Goal: Task Accomplishment & Management: Use online tool/utility

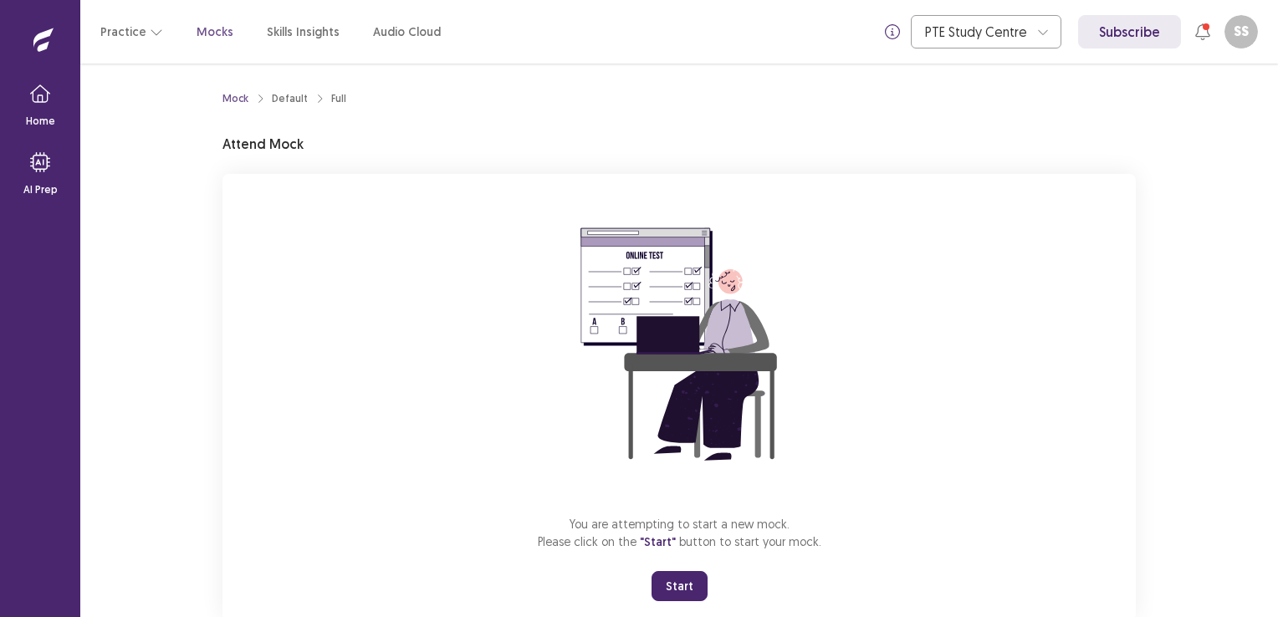
click at [687, 574] on button "Start" at bounding box center [680, 586] width 56 height 30
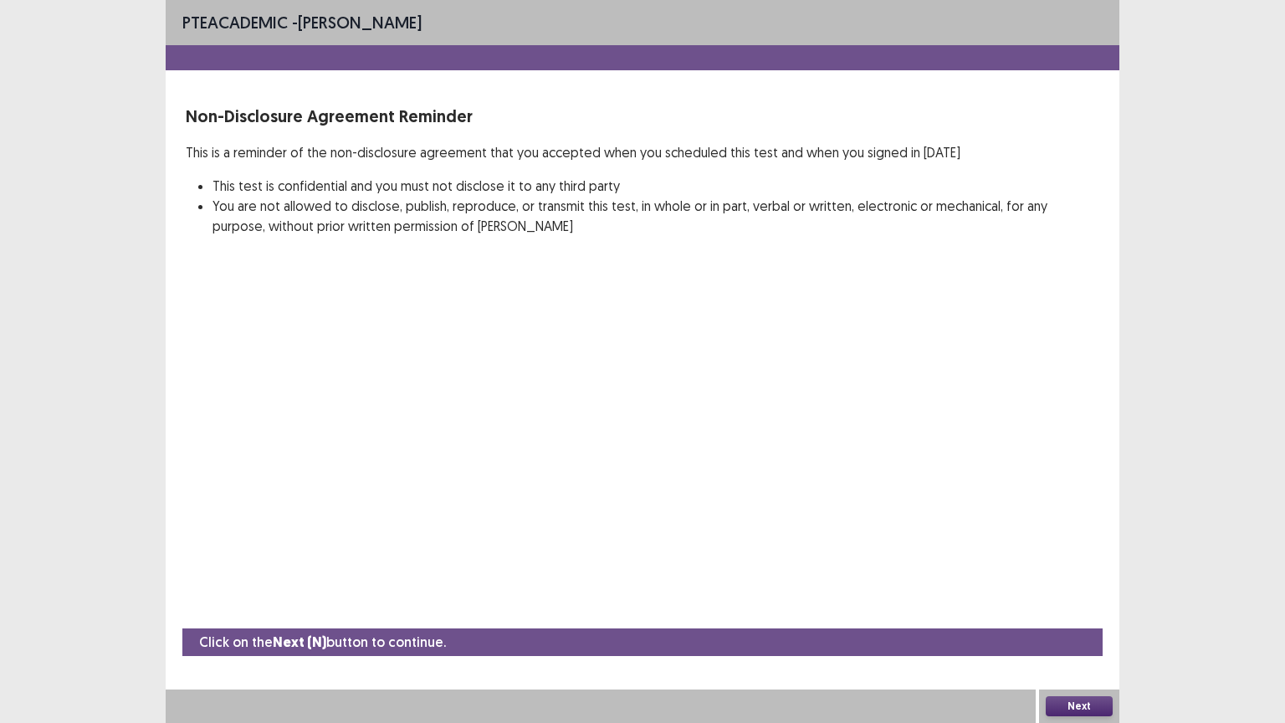
click at [1097, 617] on button "Next" at bounding box center [1079, 706] width 67 height 20
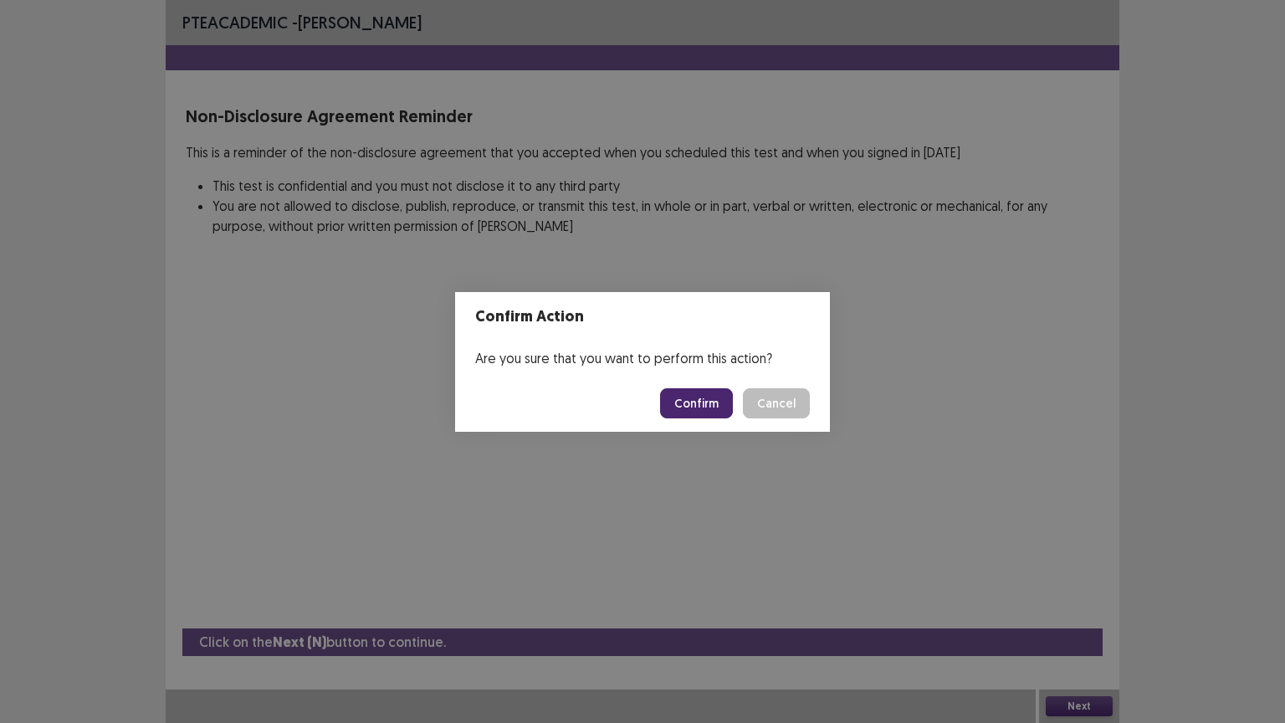
click at [688, 396] on button "Confirm" at bounding box center [696, 403] width 73 height 30
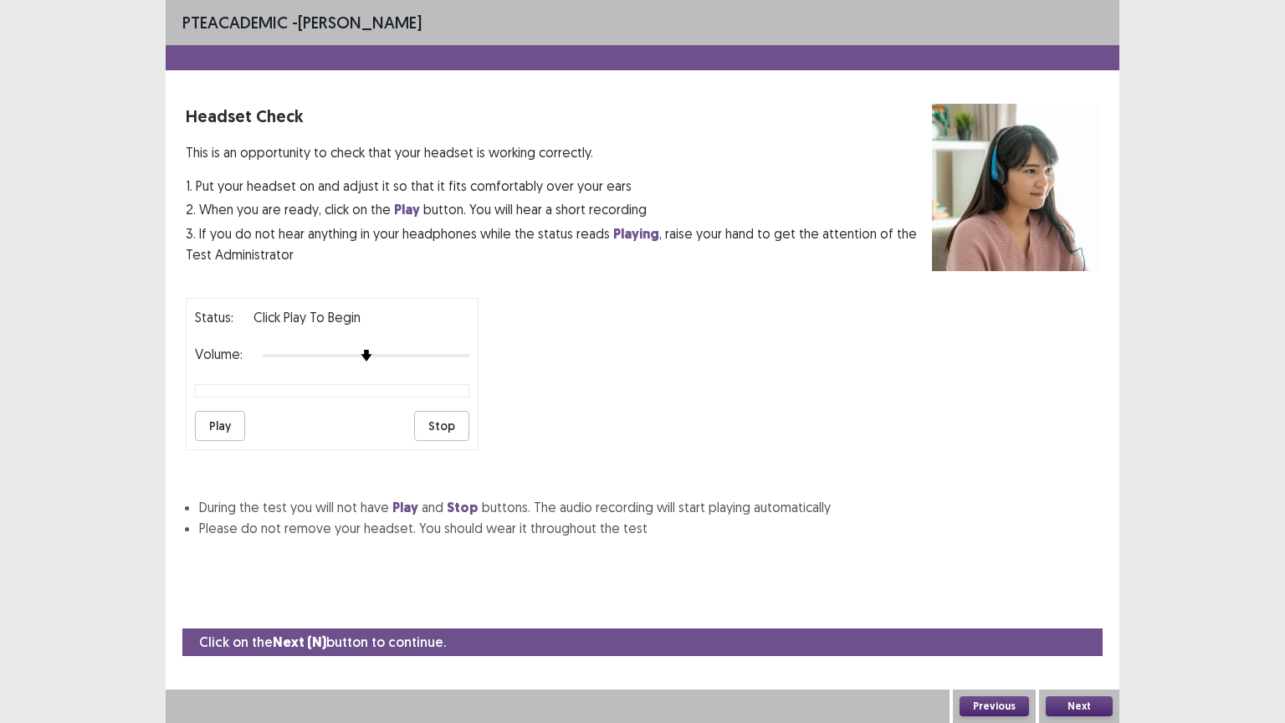
click at [1077, 617] on button "Next" at bounding box center [1079, 706] width 67 height 20
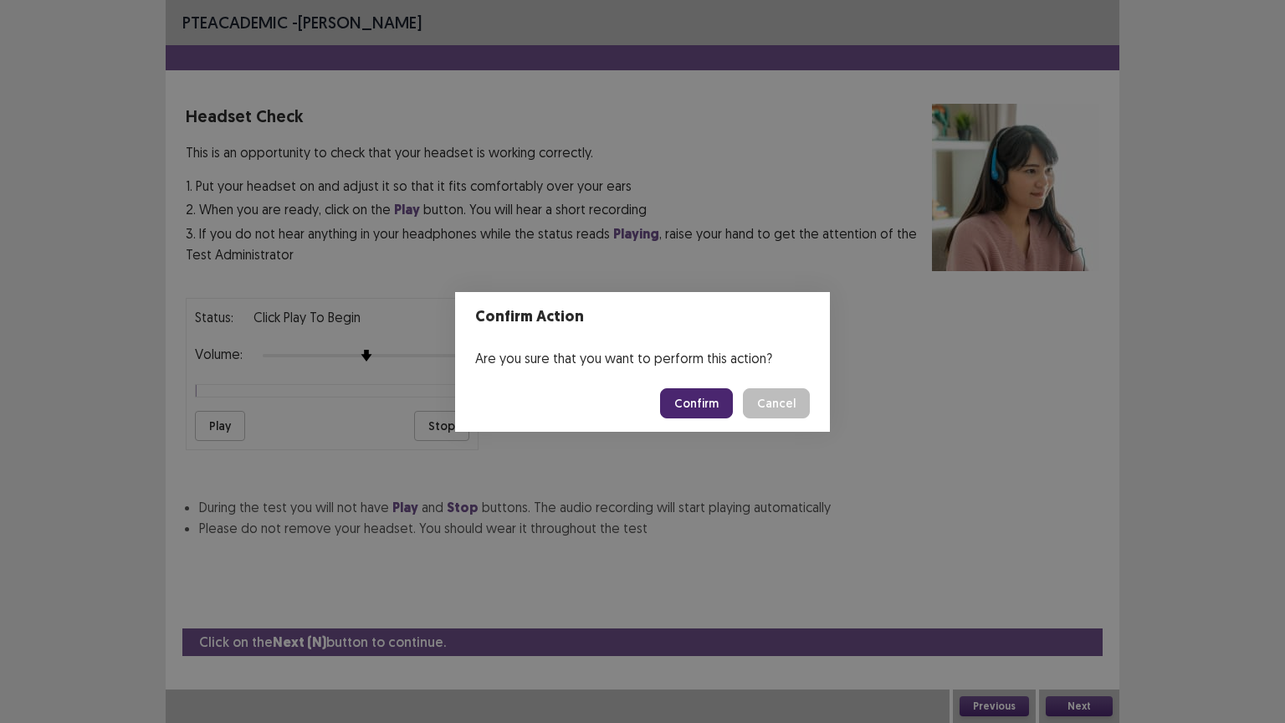
click at [706, 423] on footer "Confirm Cancel" at bounding box center [642, 403] width 375 height 57
click at [706, 417] on button "Confirm" at bounding box center [696, 403] width 73 height 30
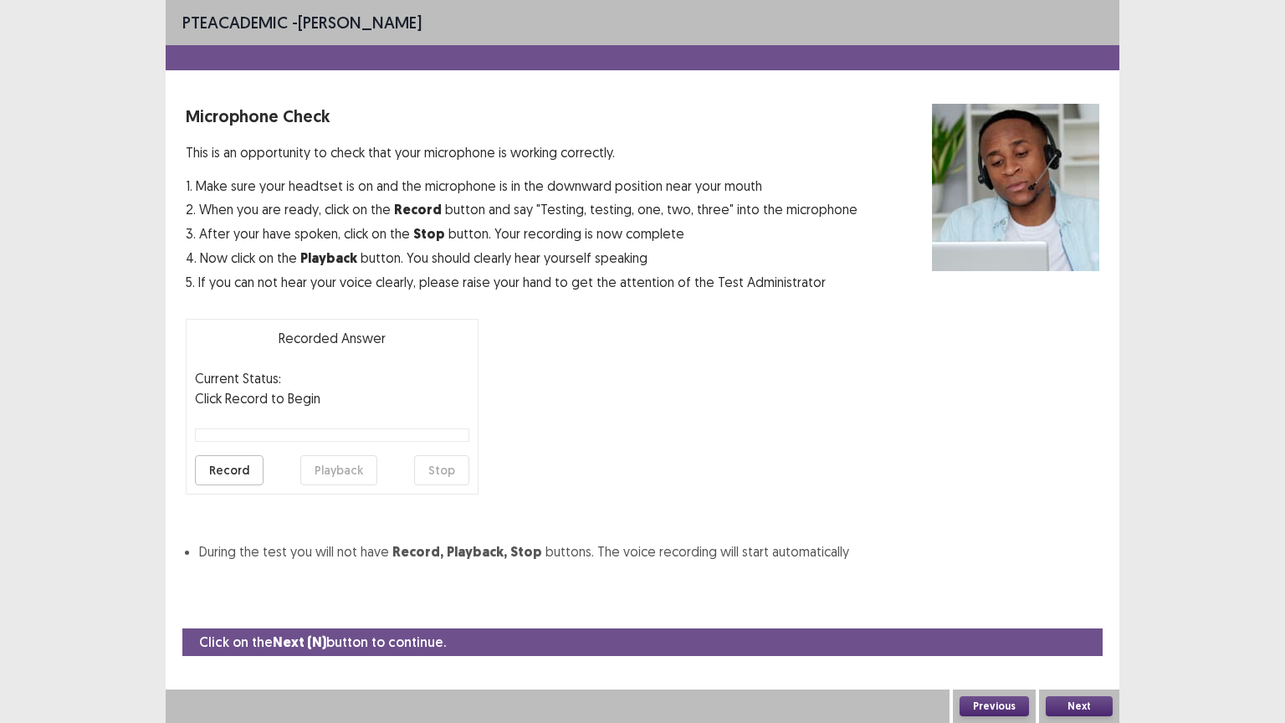
click at [1091, 617] on button "Next" at bounding box center [1079, 706] width 67 height 20
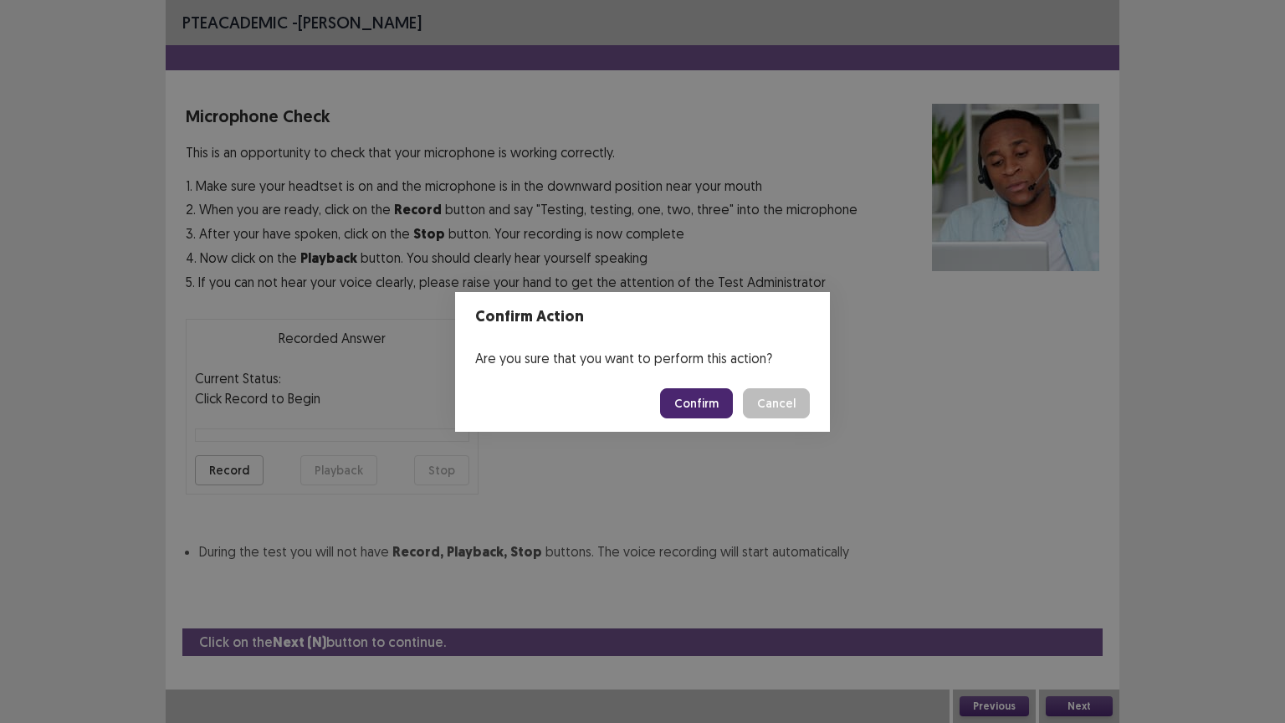
click at [709, 404] on button "Confirm" at bounding box center [696, 403] width 73 height 30
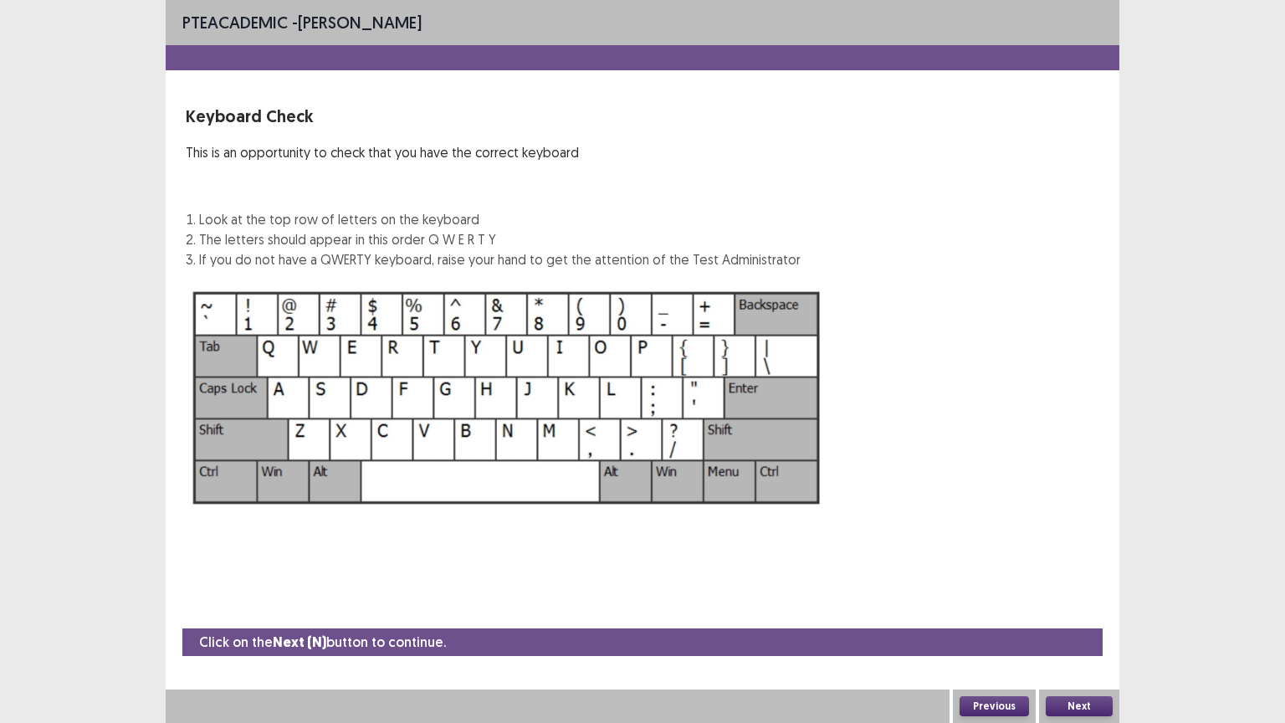
click at [1052, 617] on button "Next" at bounding box center [1079, 706] width 67 height 20
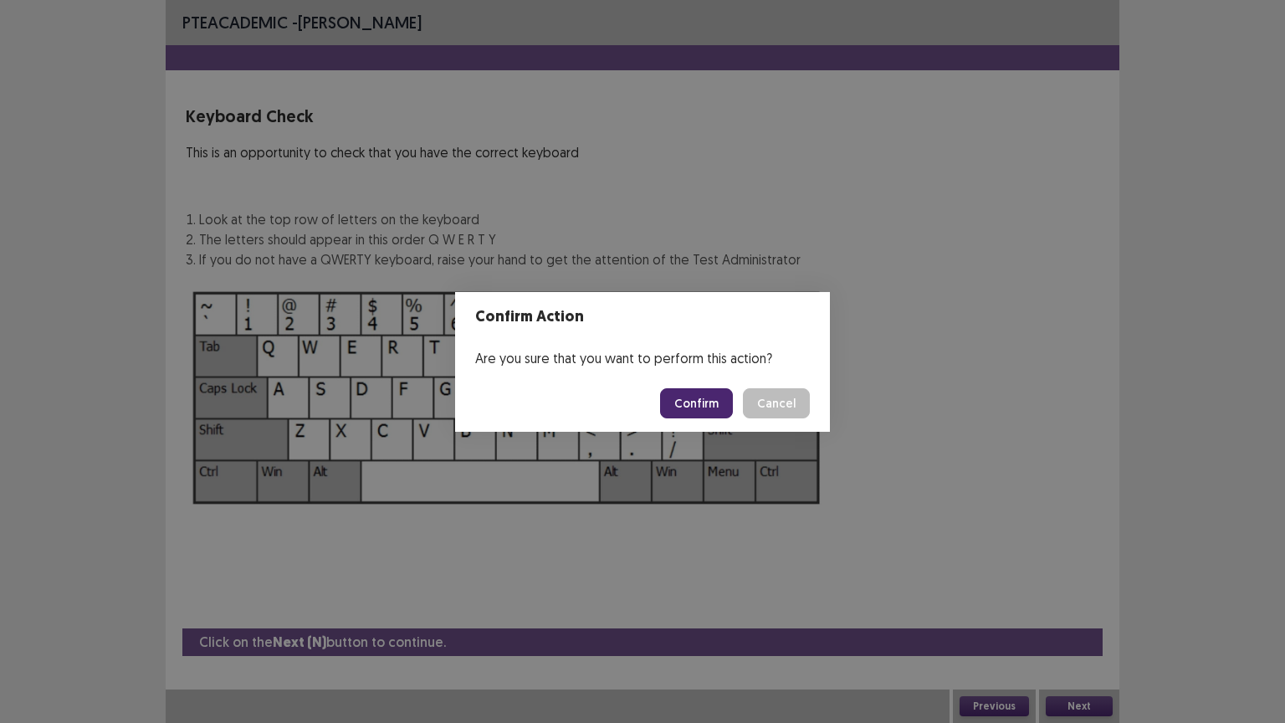
click at [703, 408] on button "Confirm" at bounding box center [696, 403] width 73 height 30
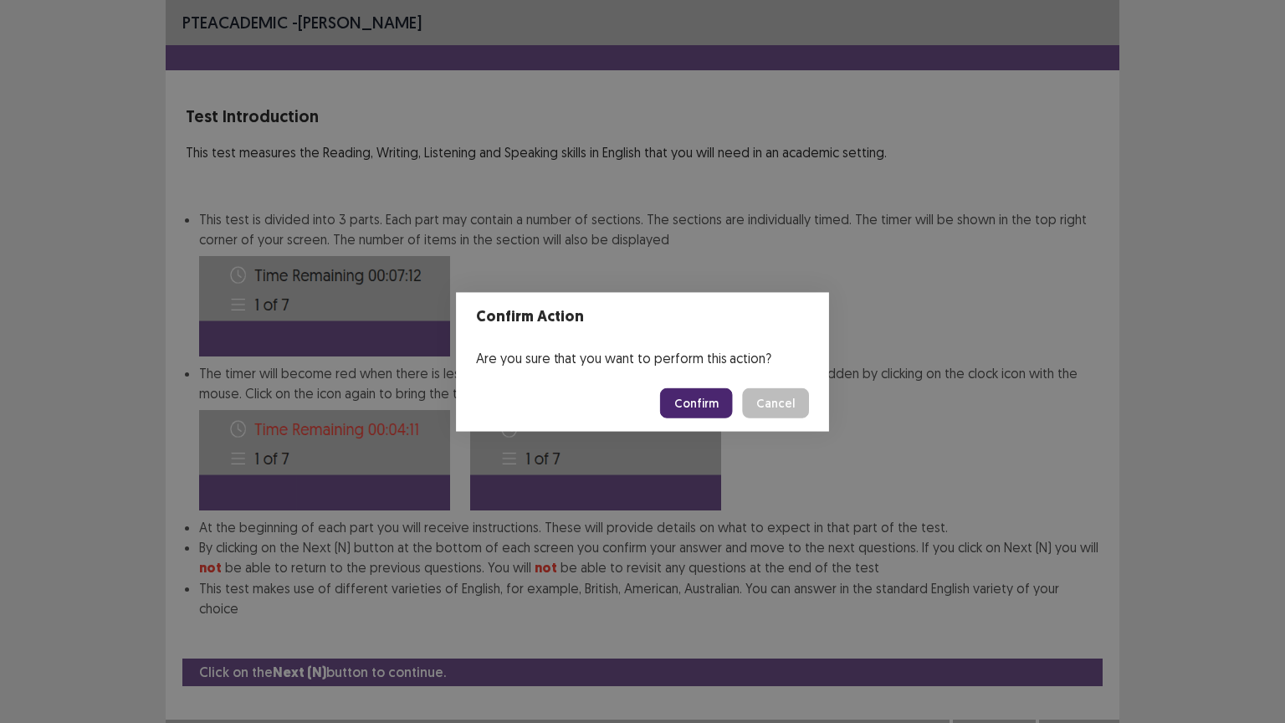
scroll to position [2, 0]
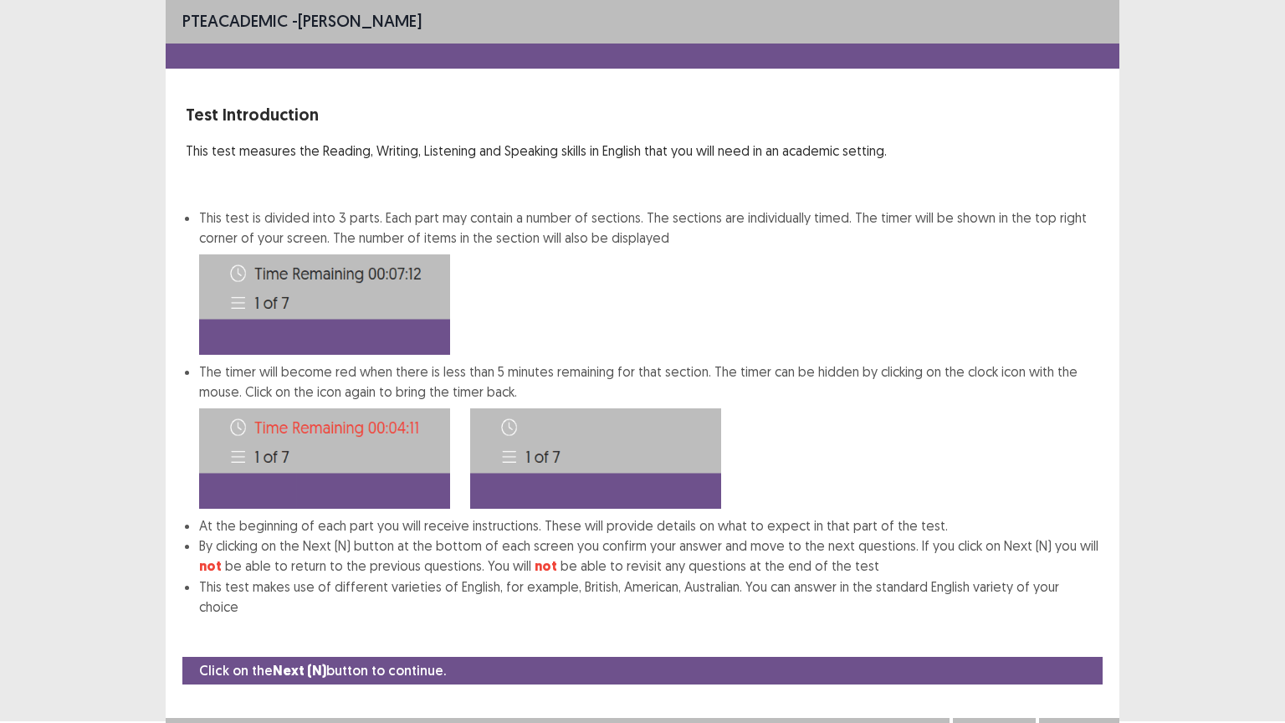
click at [1075, 617] on div "Next" at bounding box center [1079, 734] width 80 height 33
click at [1077, 617] on button "Next" at bounding box center [1079, 734] width 67 height 20
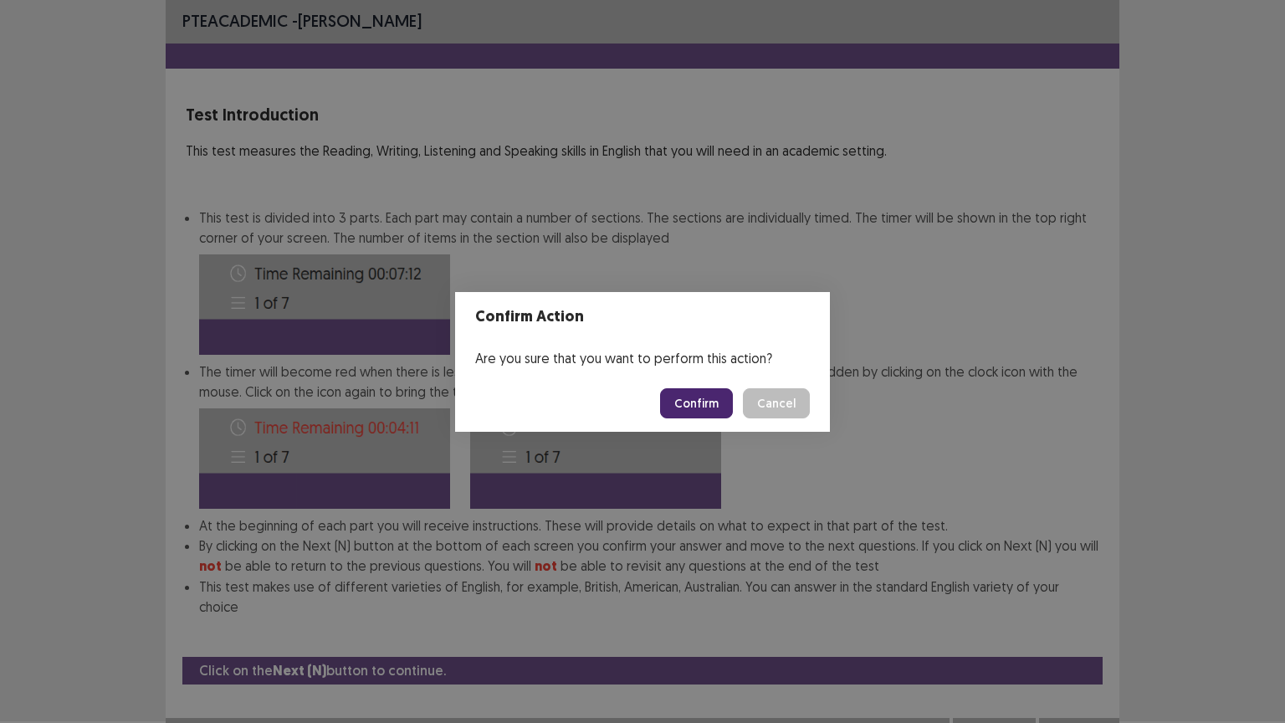
click at [723, 403] on button "Confirm" at bounding box center [696, 403] width 73 height 30
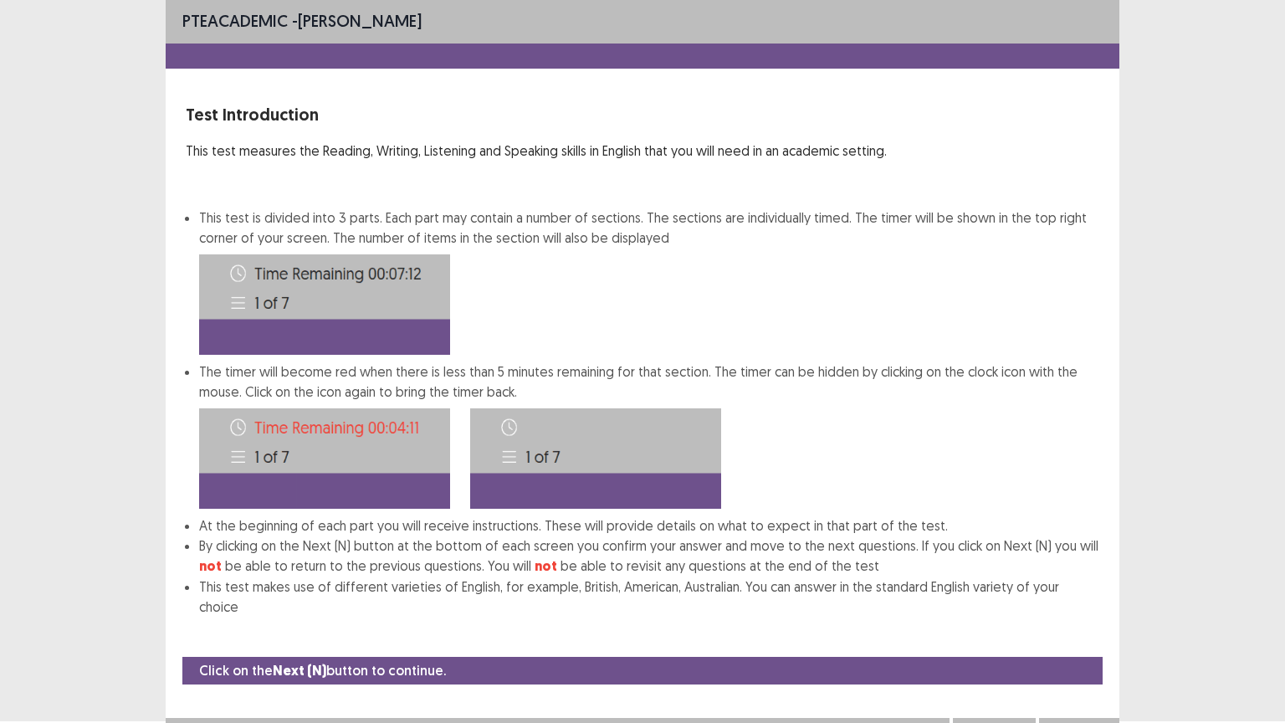
scroll to position [0, 0]
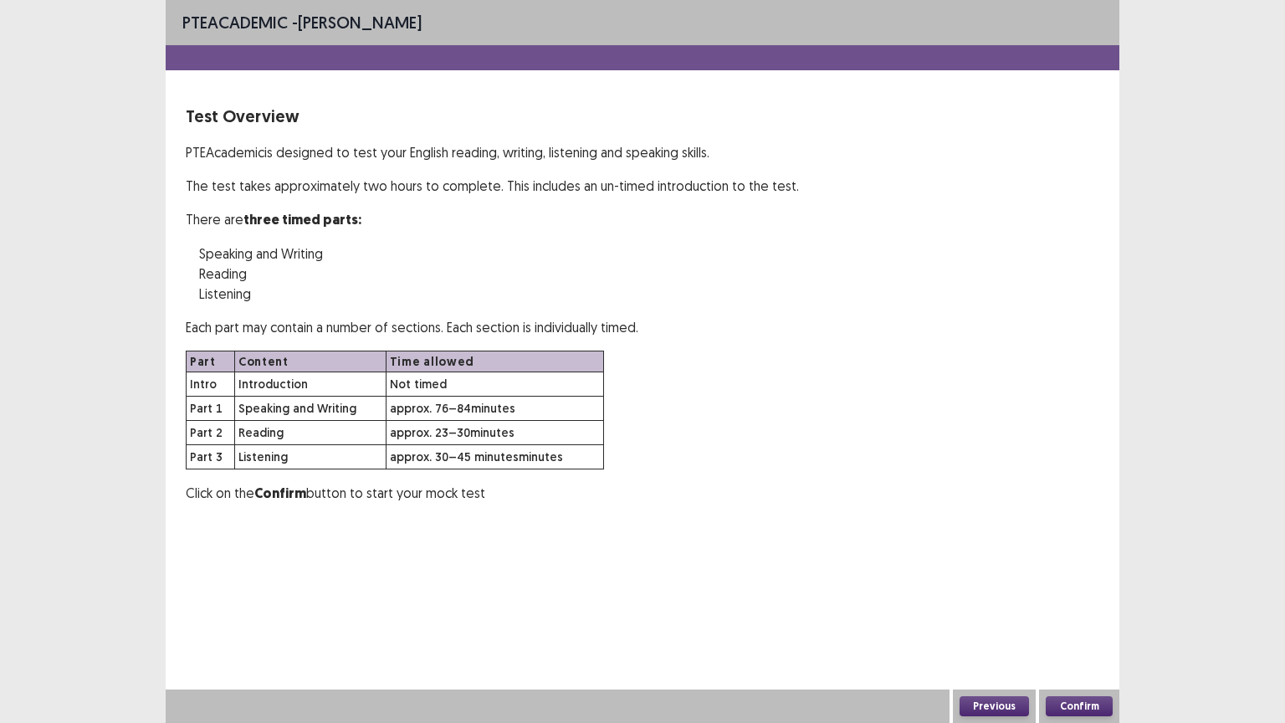
click at [1088, 617] on button "Confirm" at bounding box center [1079, 706] width 67 height 20
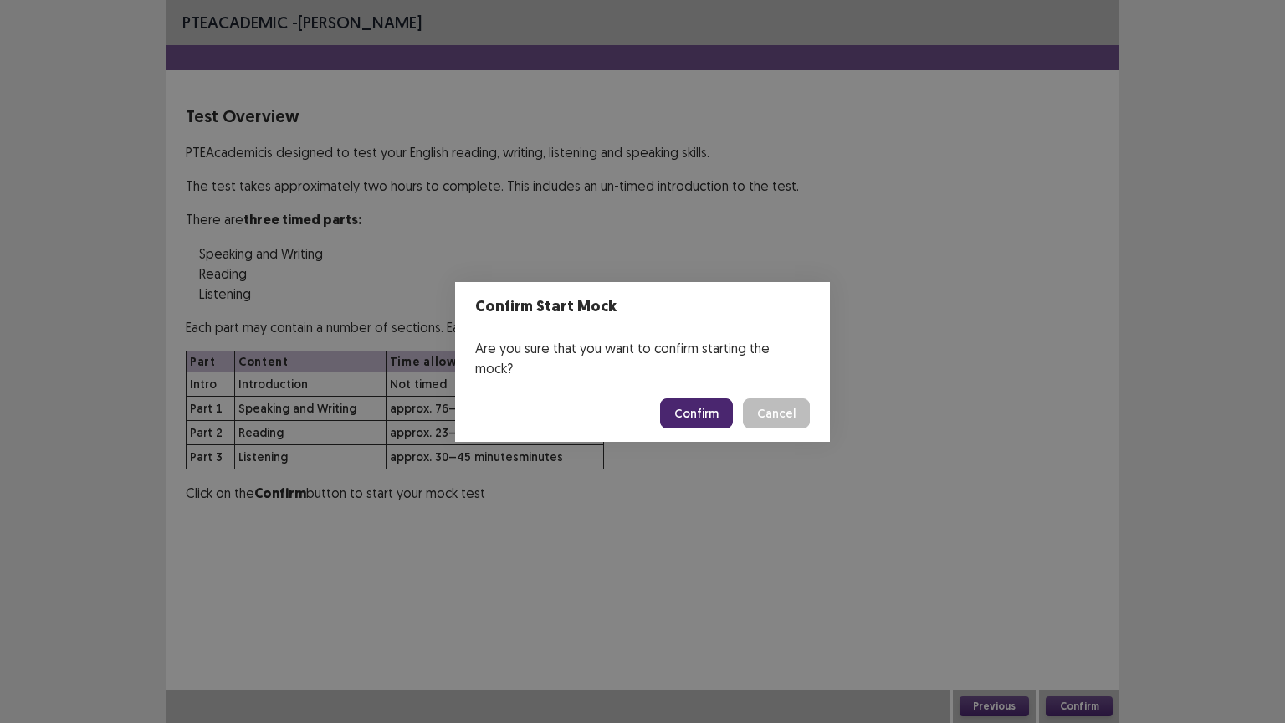
click at [679, 399] on button "Confirm" at bounding box center [696, 413] width 73 height 30
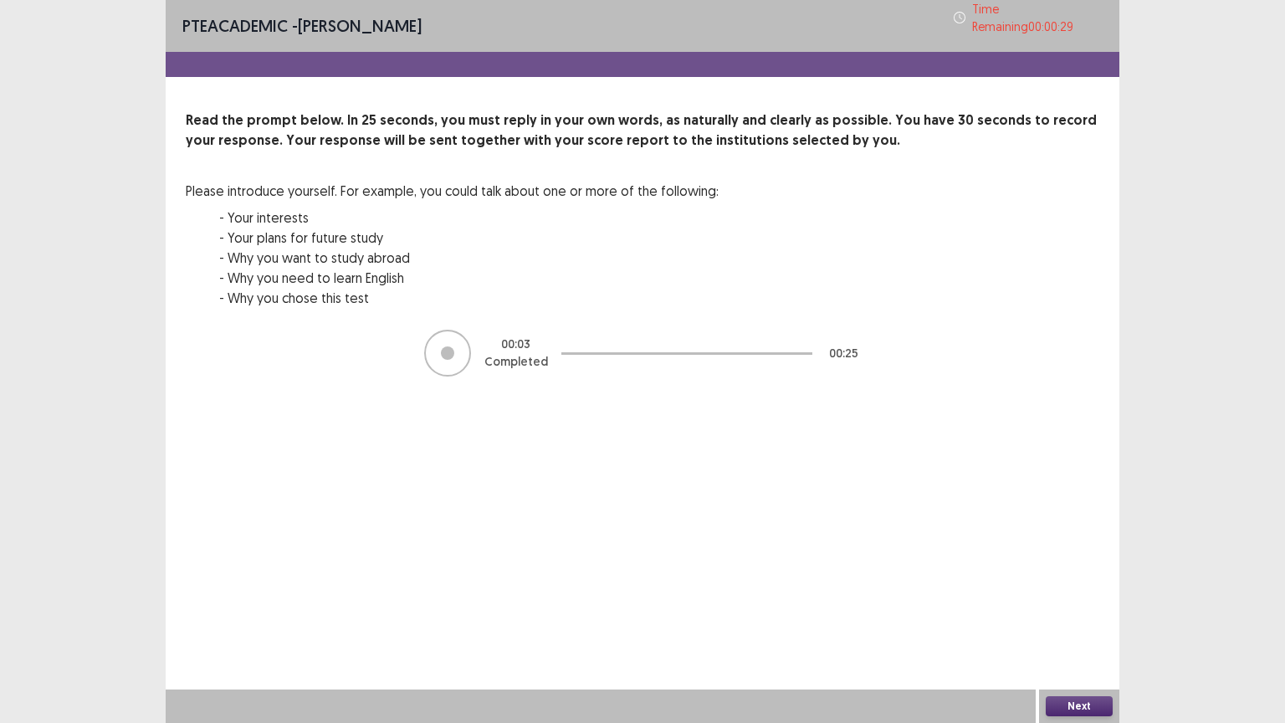
click at [1100, 617] on button "Next" at bounding box center [1079, 706] width 67 height 20
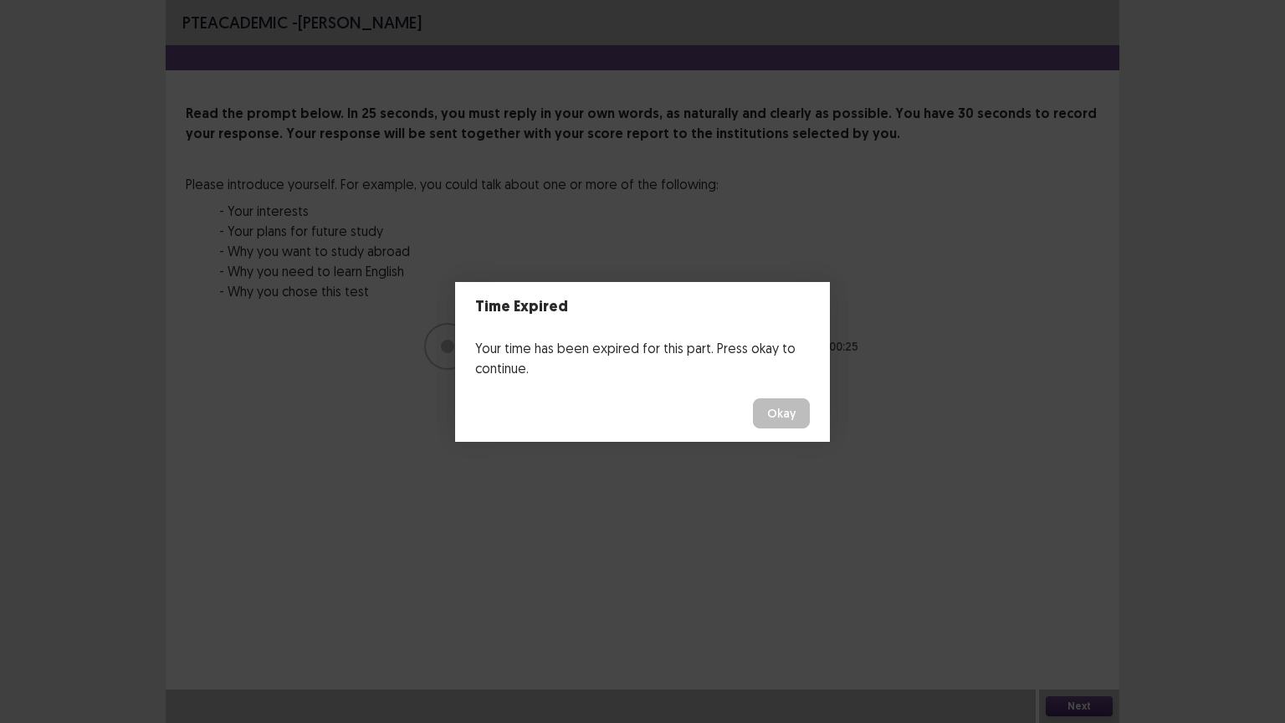
click at [789, 418] on button "Okay" at bounding box center [781, 413] width 57 height 30
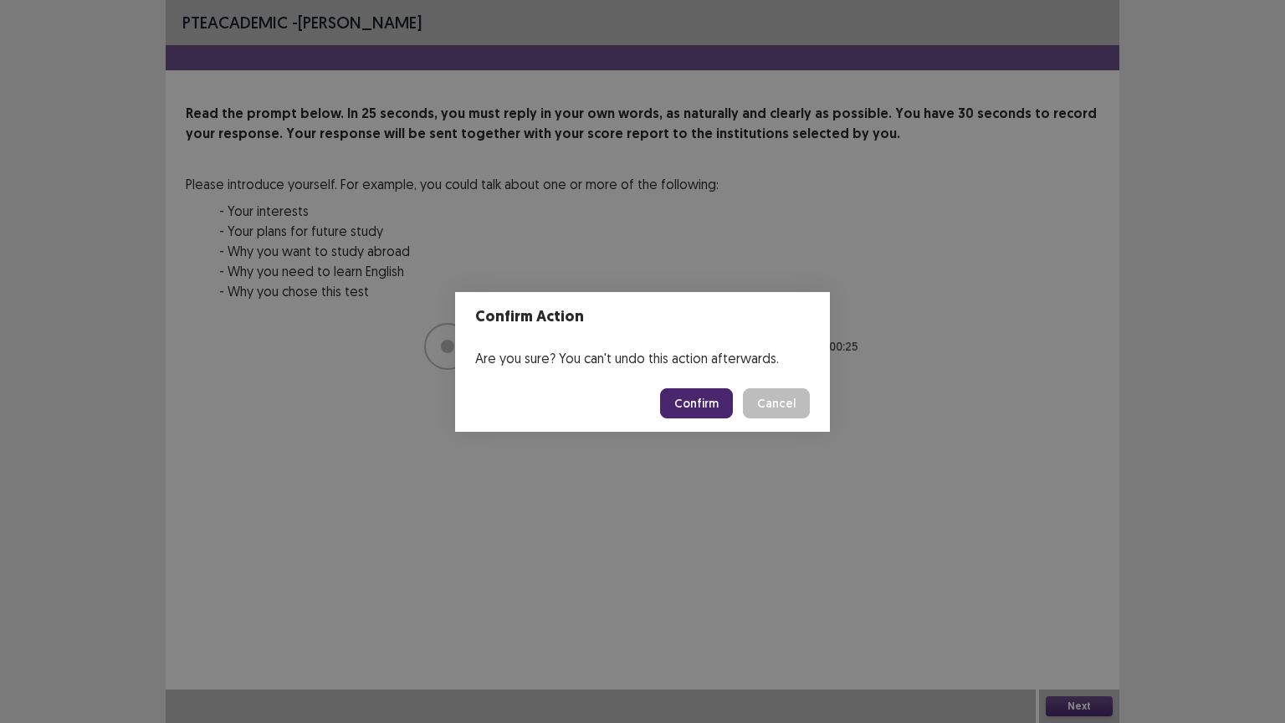
click at [692, 402] on button "Confirm" at bounding box center [696, 403] width 73 height 30
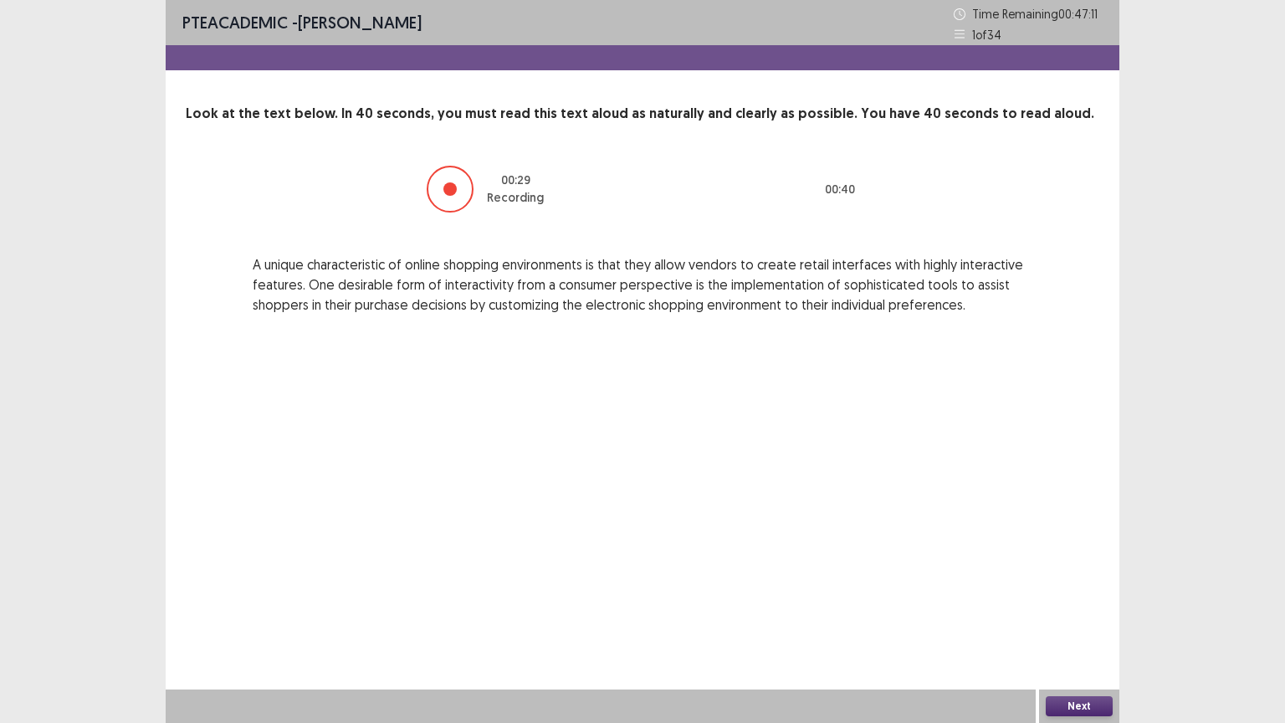
click at [1074, 617] on button "Next" at bounding box center [1079, 706] width 67 height 20
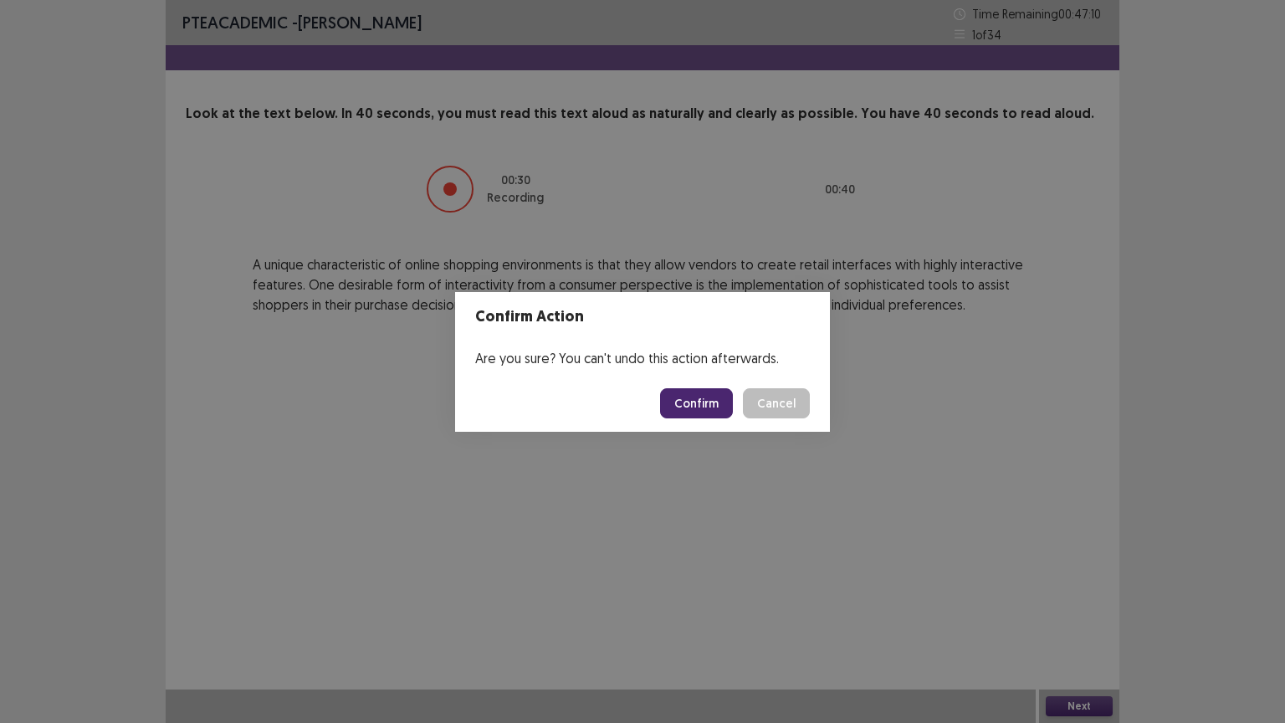
click at [683, 402] on footer "Confirm Cancel" at bounding box center [642, 403] width 375 height 57
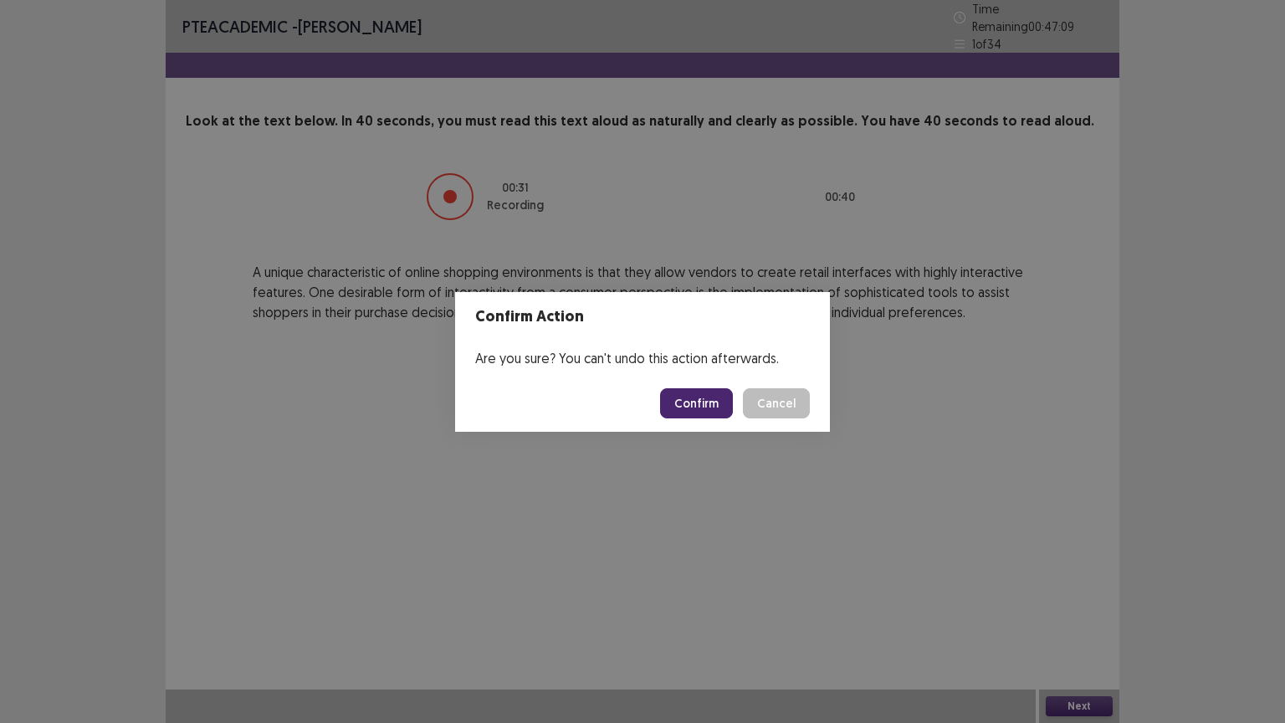
click at [684, 405] on button "Confirm" at bounding box center [696, 403] width 73 height 30
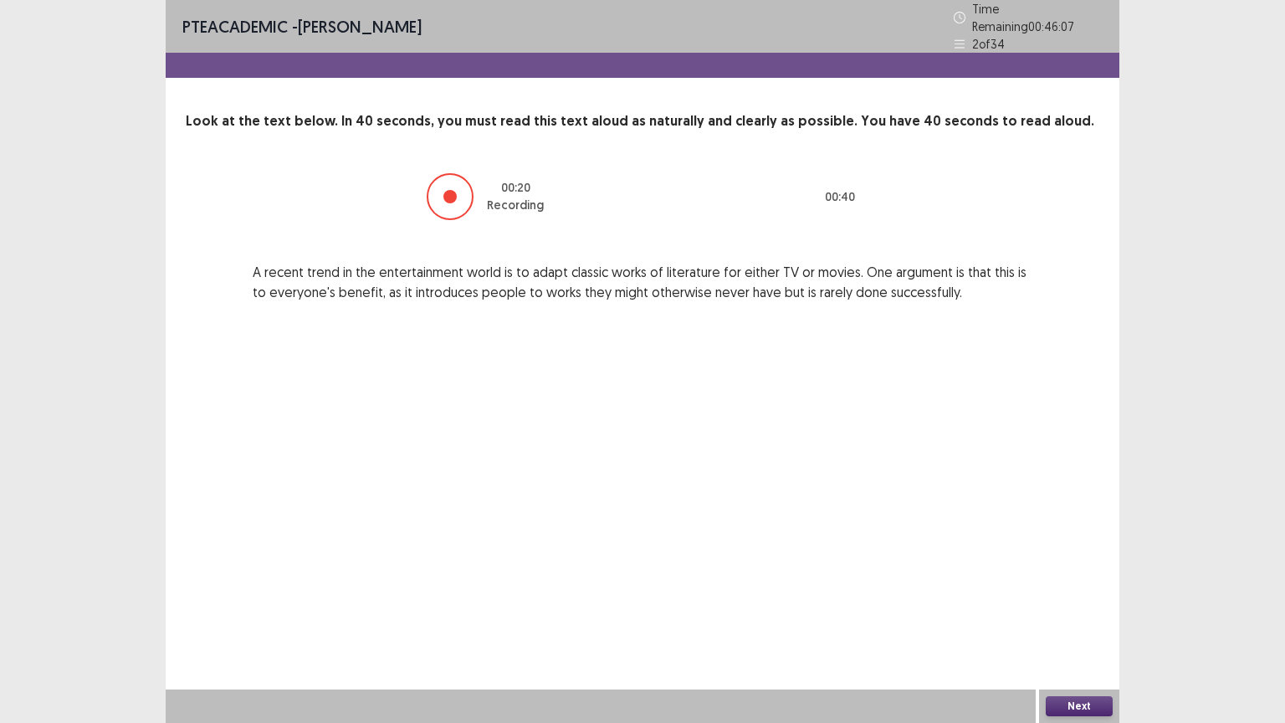
click at [1095, 617] on button "Next" at bounding box center [1079, 706] width 67 height 20
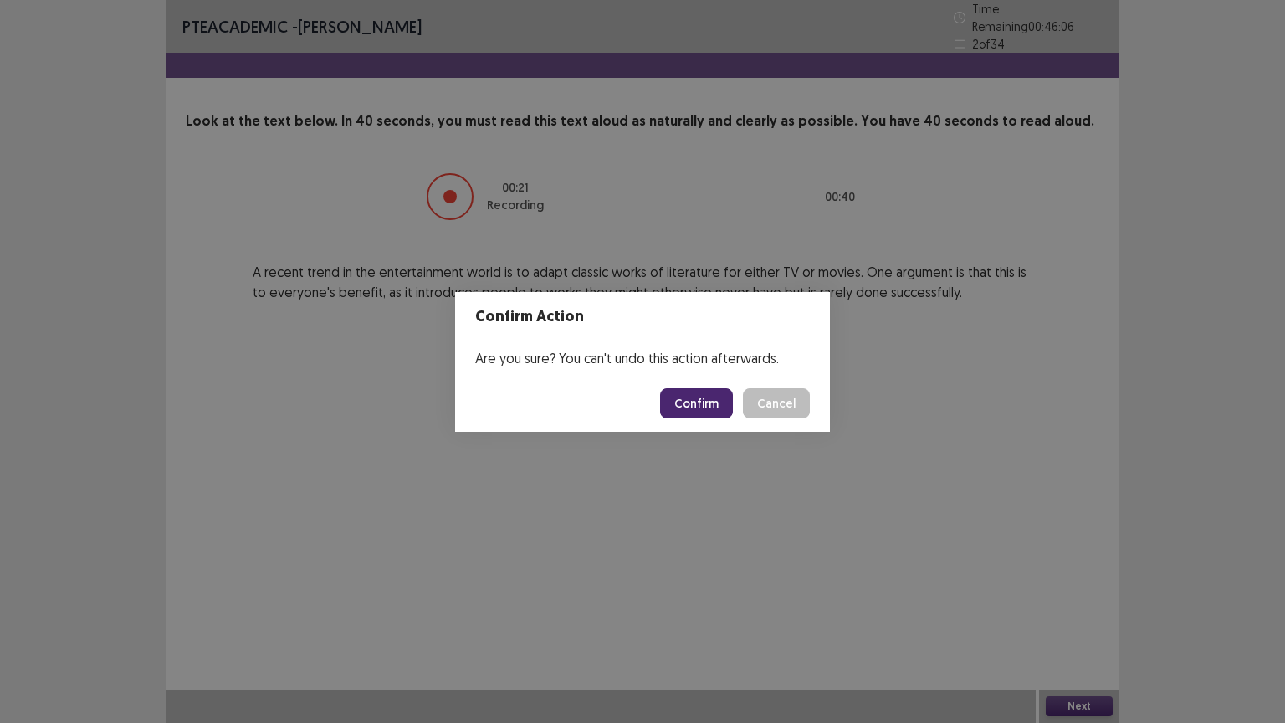
click at [684, 398] on button "Confirm" at bounding box center [696, 403] width 73 height 30
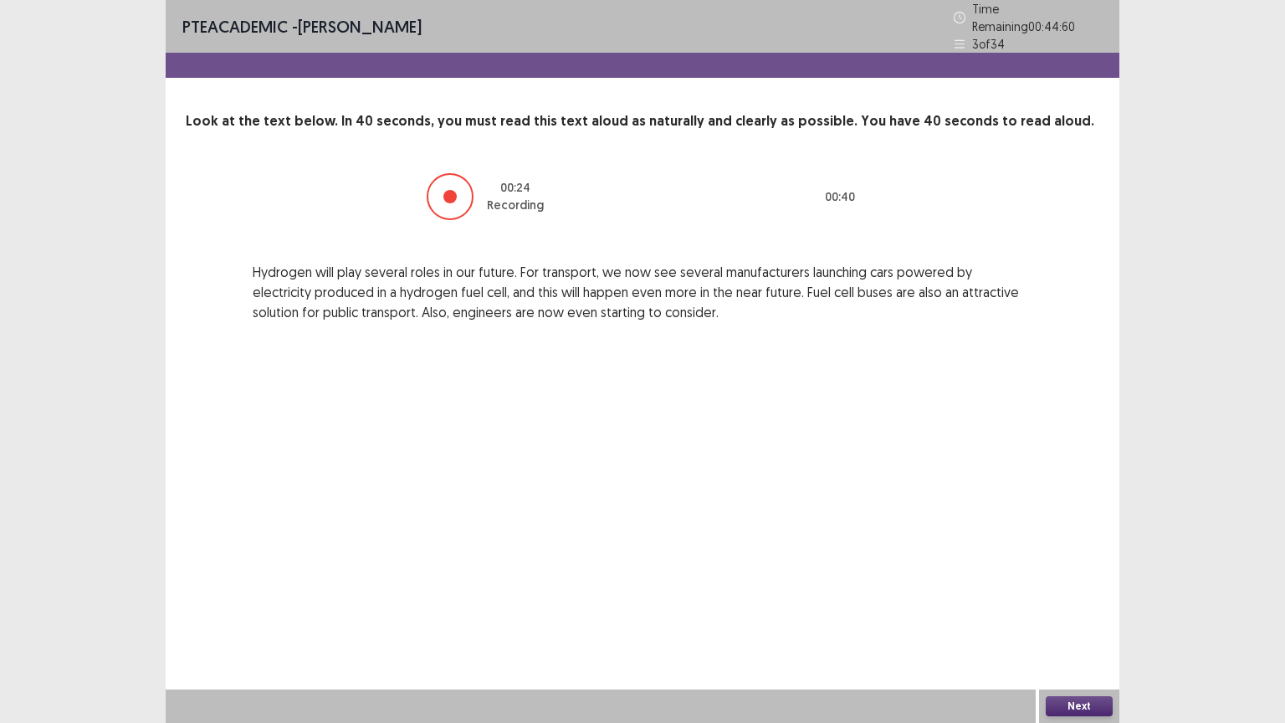
click at [1065, 617] on button "Next" at bounding box center [1079, 706] width 67 height 20
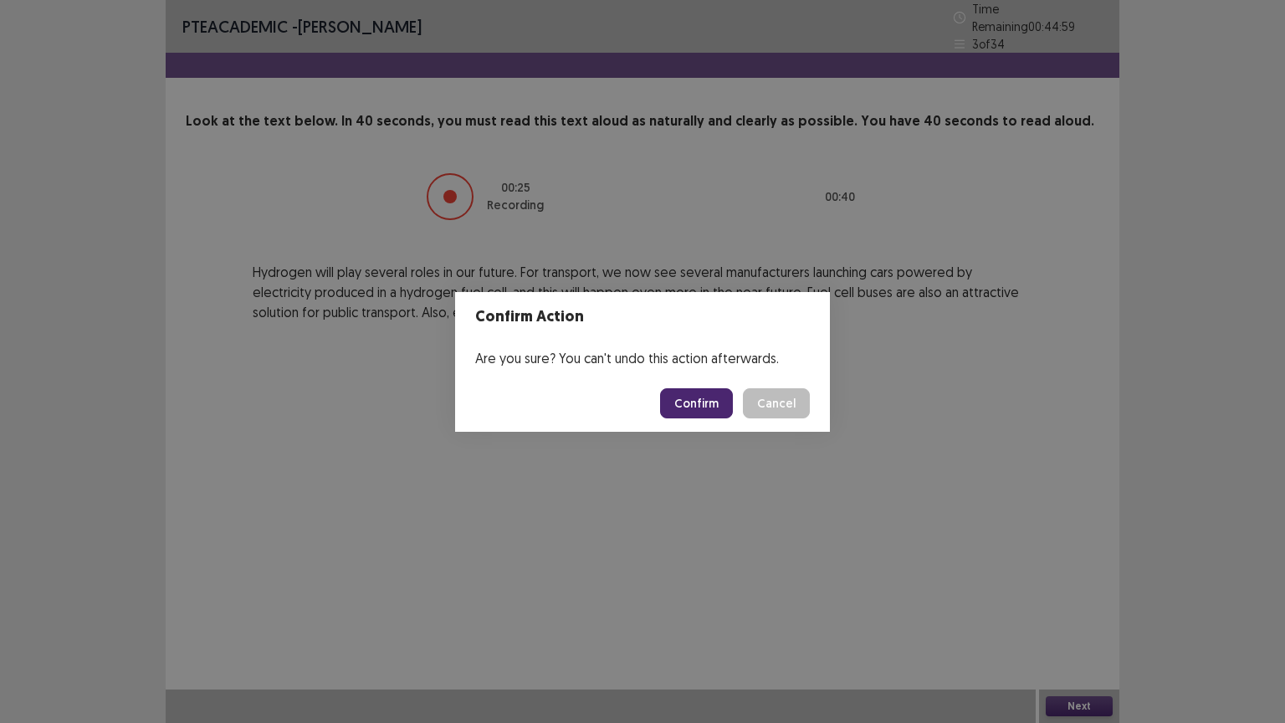
click at [723, 402] on button "Confirm" at bounding box center [696, 403] width 73 height 30
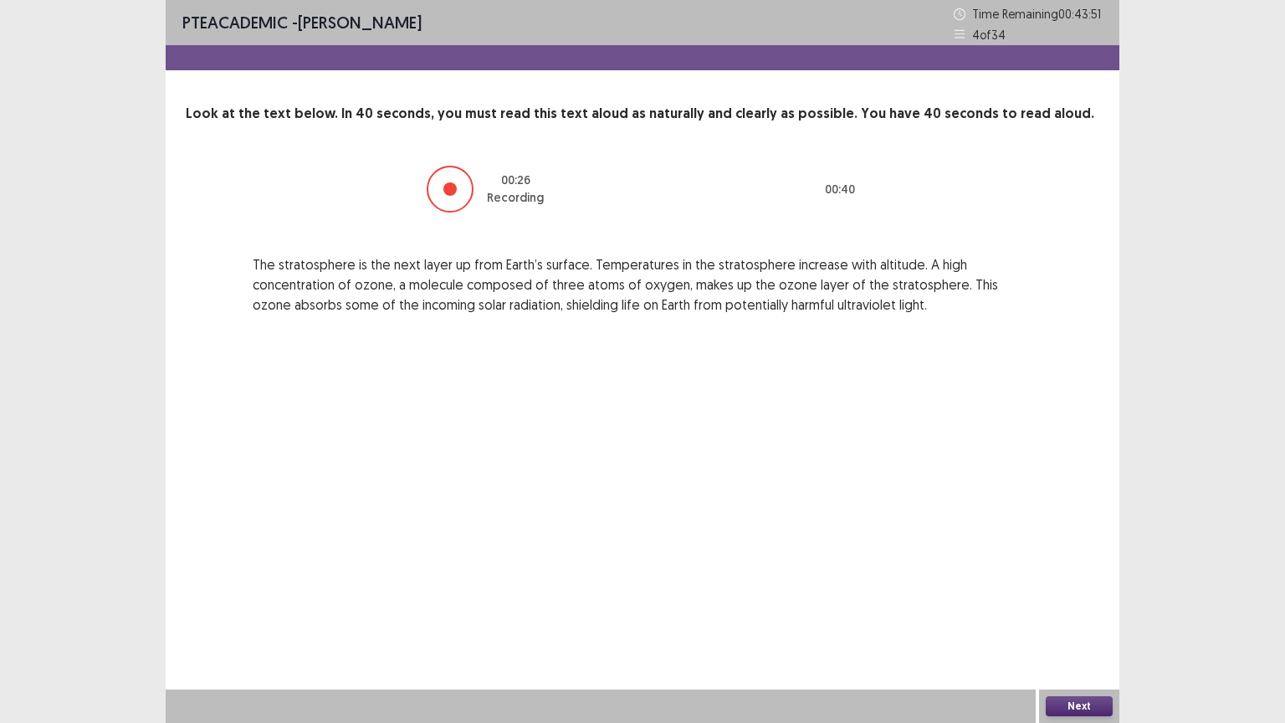
click at [1088, 617] on button "Next" at bounding box center [1079, 706] width 67 height 20
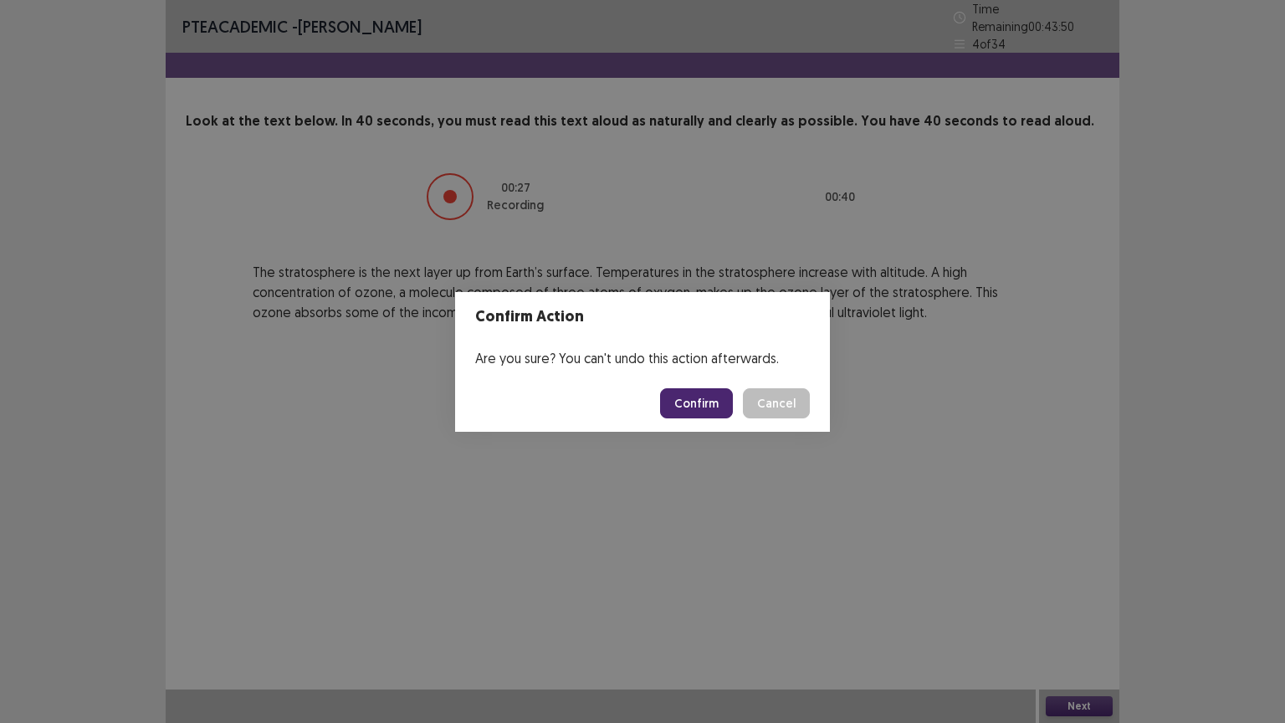
click at [710, 398] on button "Confirm" at bounding box center [696, 403] width 73 height 30
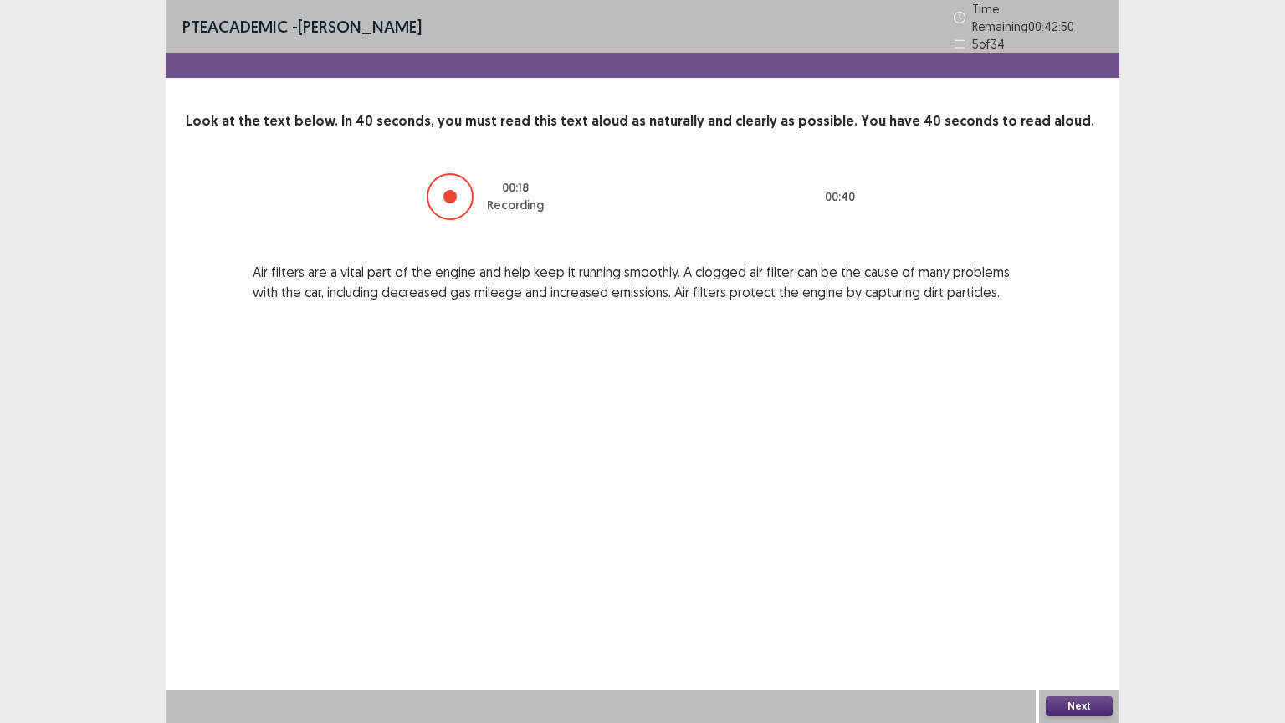
click at [1094, 617] on button "Next" at bounding box center [1079, 706] width 67 height 20
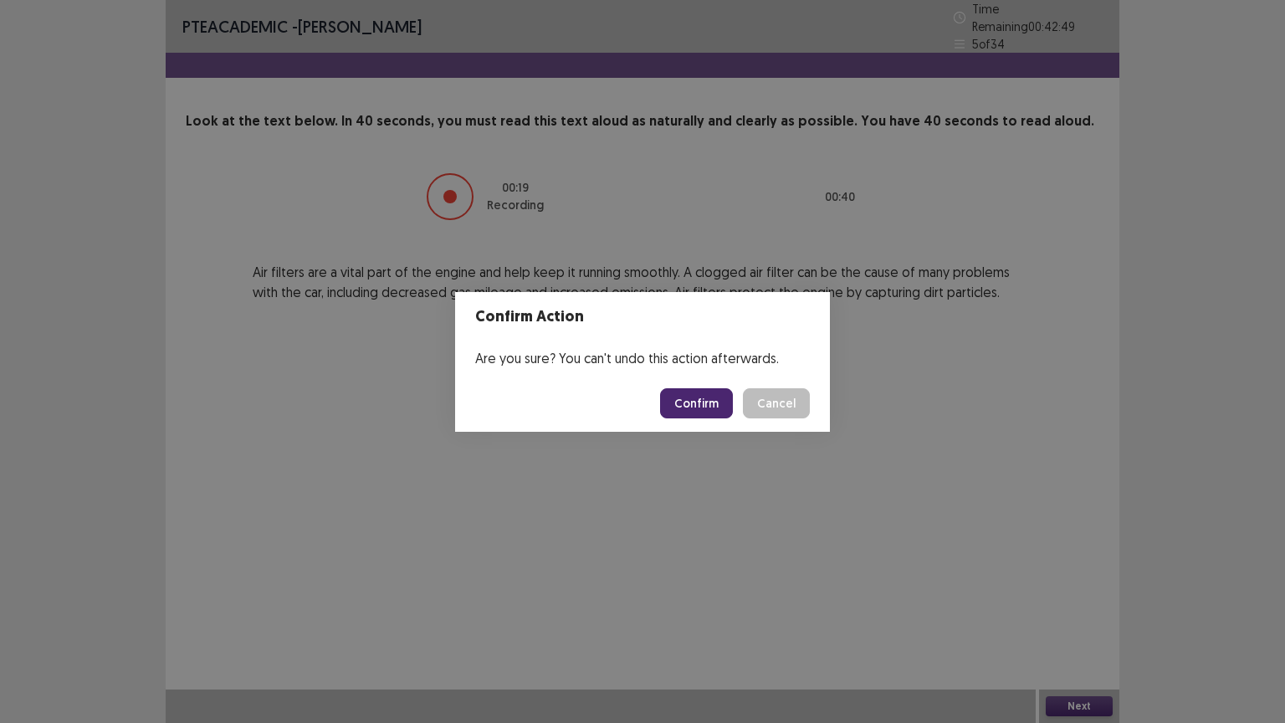
click at [718, 390] on button "Confirm" at bounding box center [696, 403] width 73 height 30
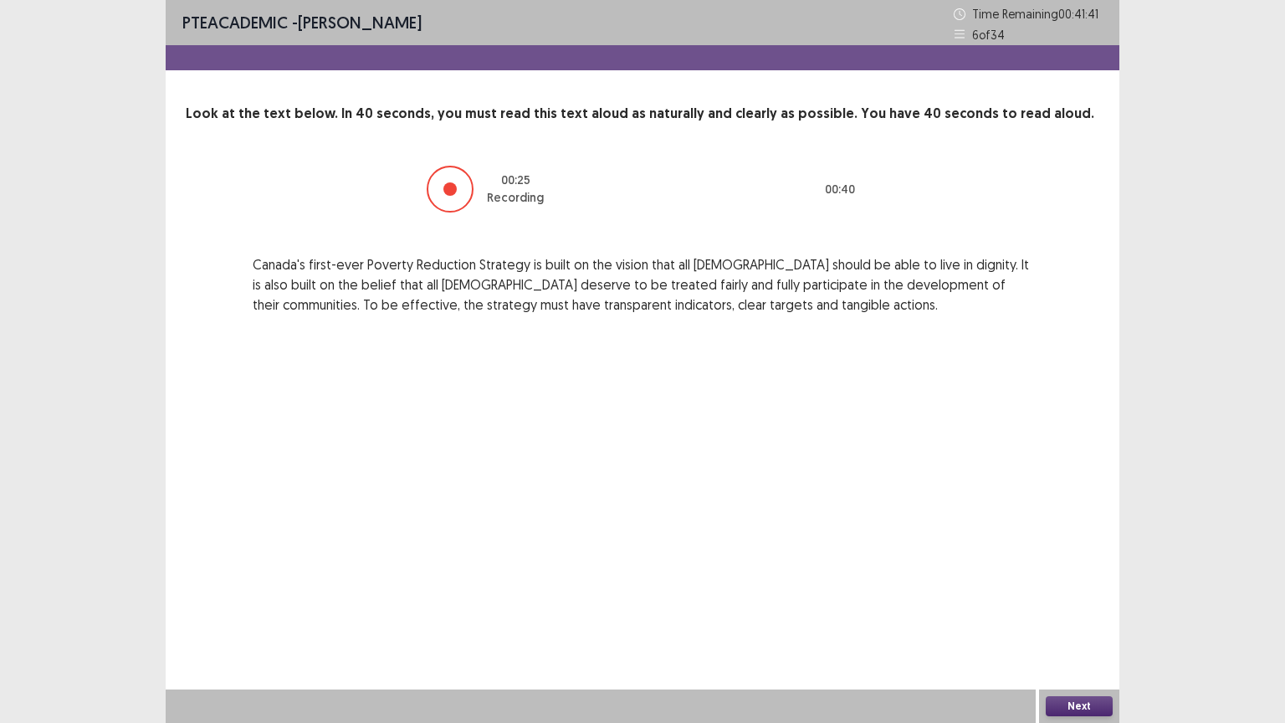
click at [1060, 617] on button "Next" at bounding box center [1079, 706] width 67 height 20
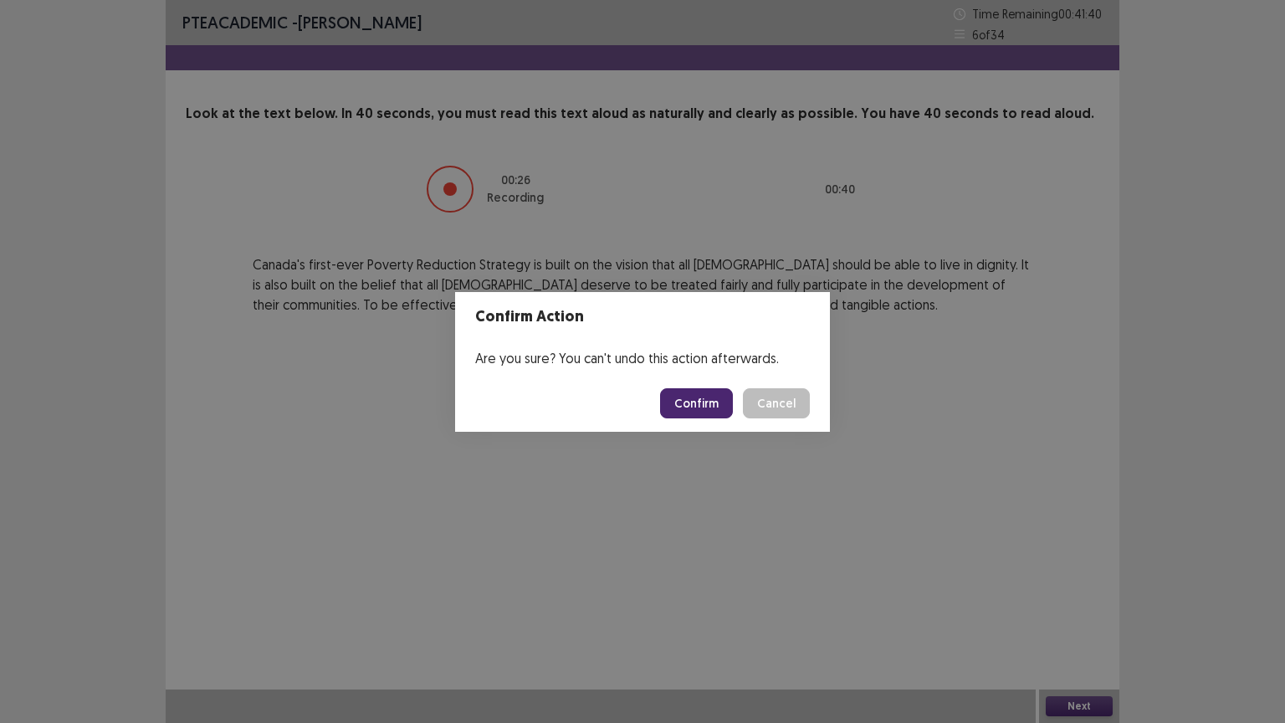
click at [702, 407] on button "Confirm" at bounding box center [696, 403] width 73 height 30
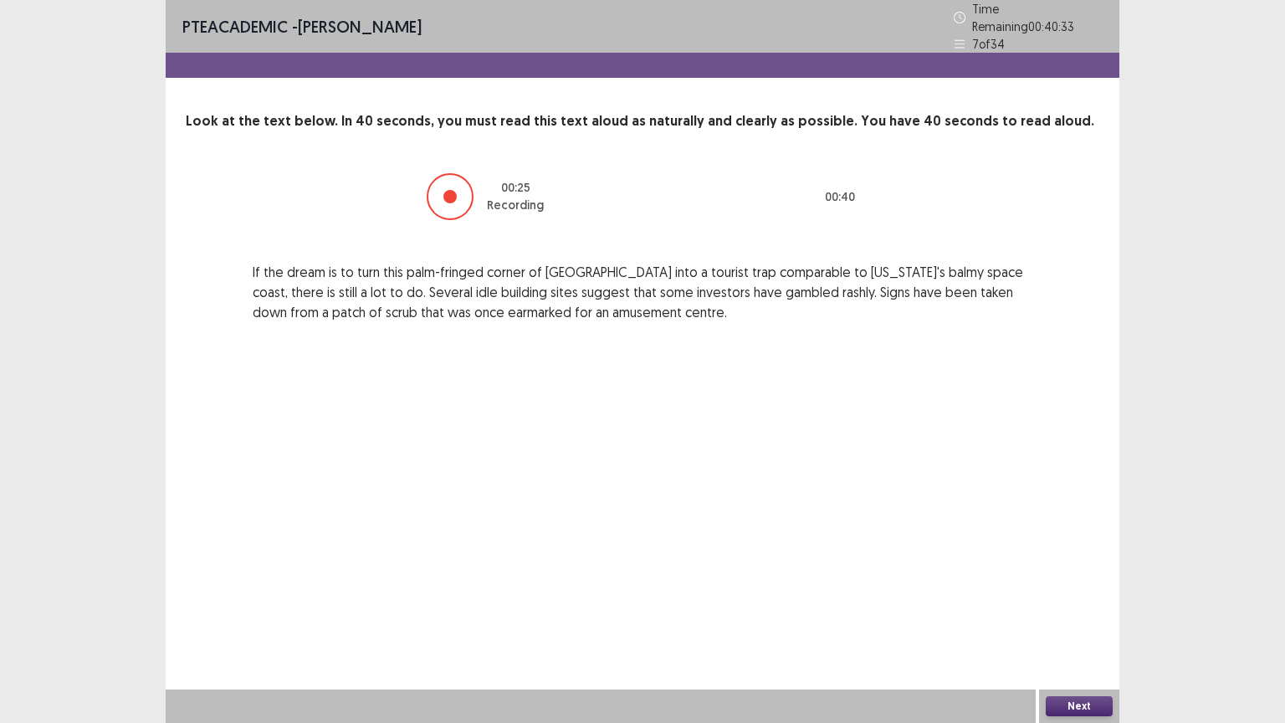
click at [1061, 617] on button "Next" at bounding box center [1079, 706] width 67 height 20
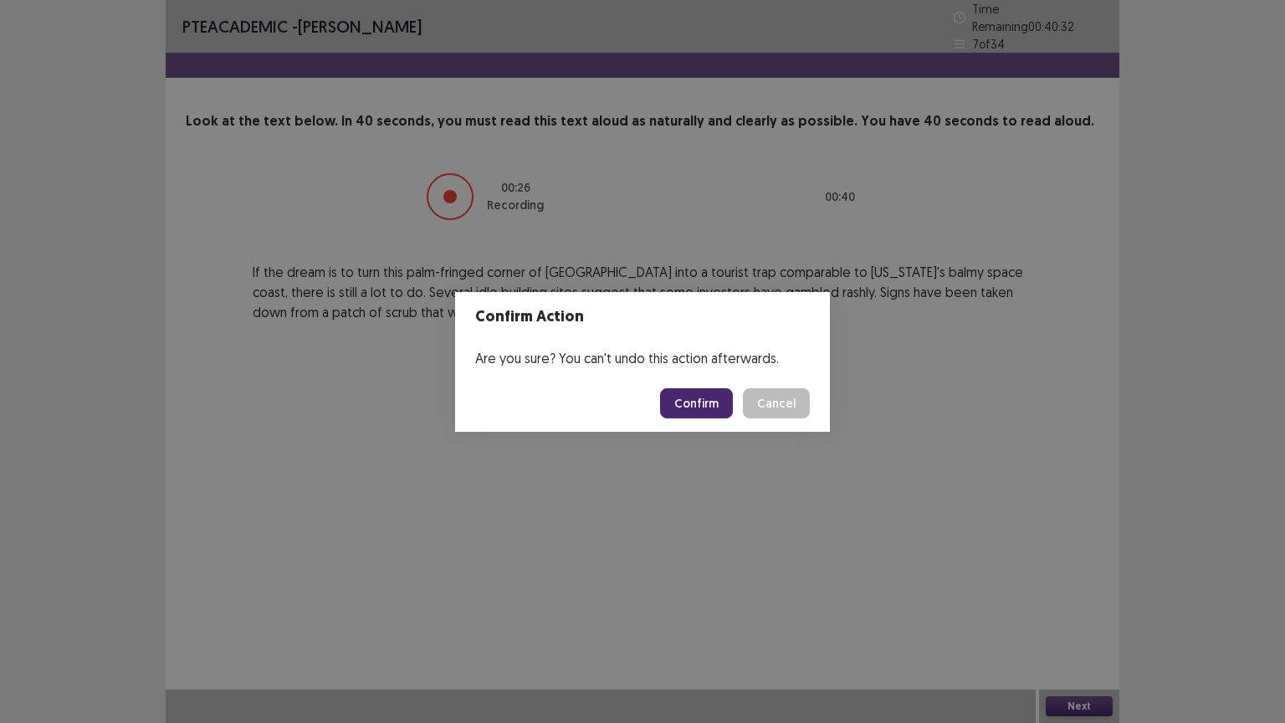
click at [709, 398] on button "Confirm" at bounding box center [696, 403] width 73 height 30
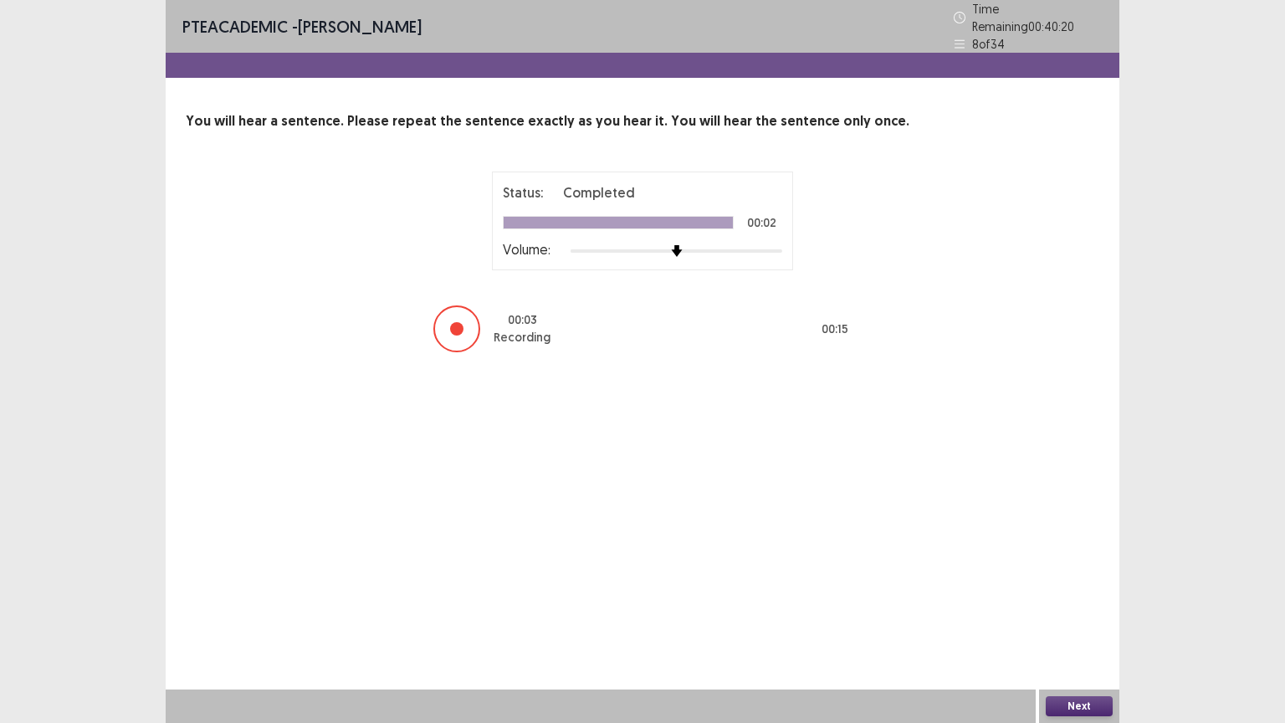
click at [1088, 617] on button "Next" at bounding box center [1079, 706] width 67 height 20
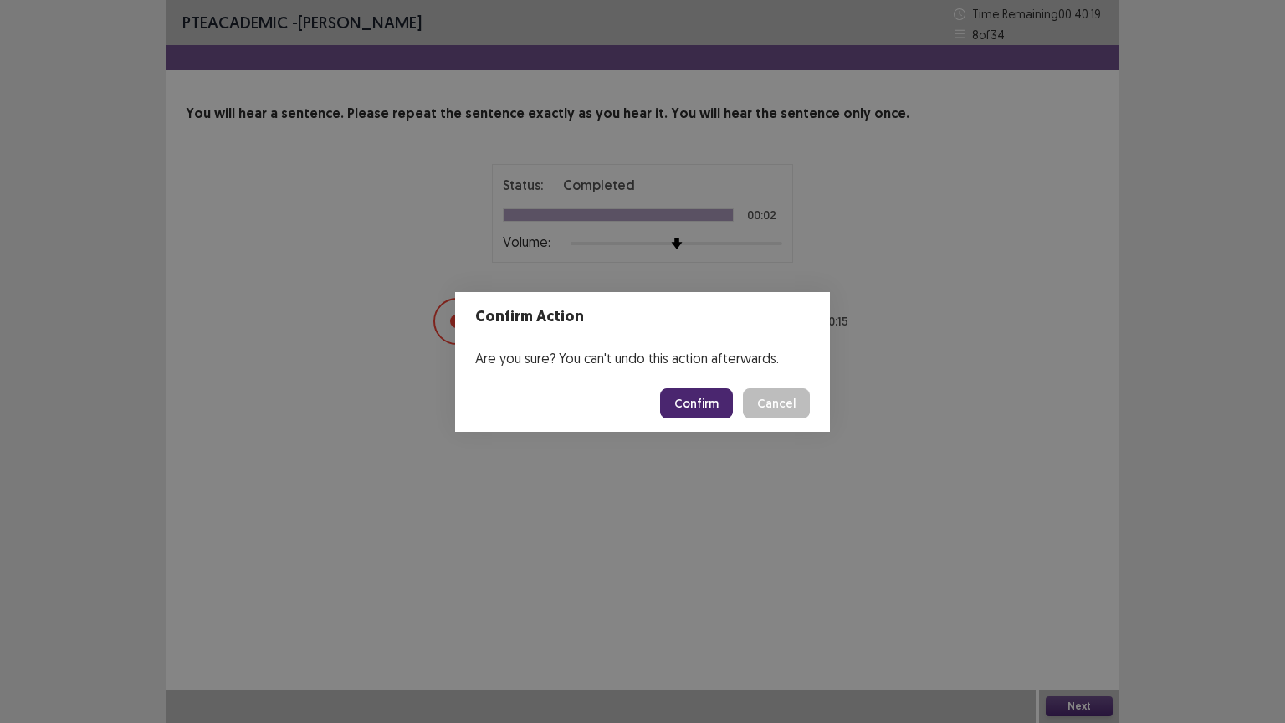
click at [700, 402] on button "Confirm" at bounding box center [696, 403] width 73 height 30
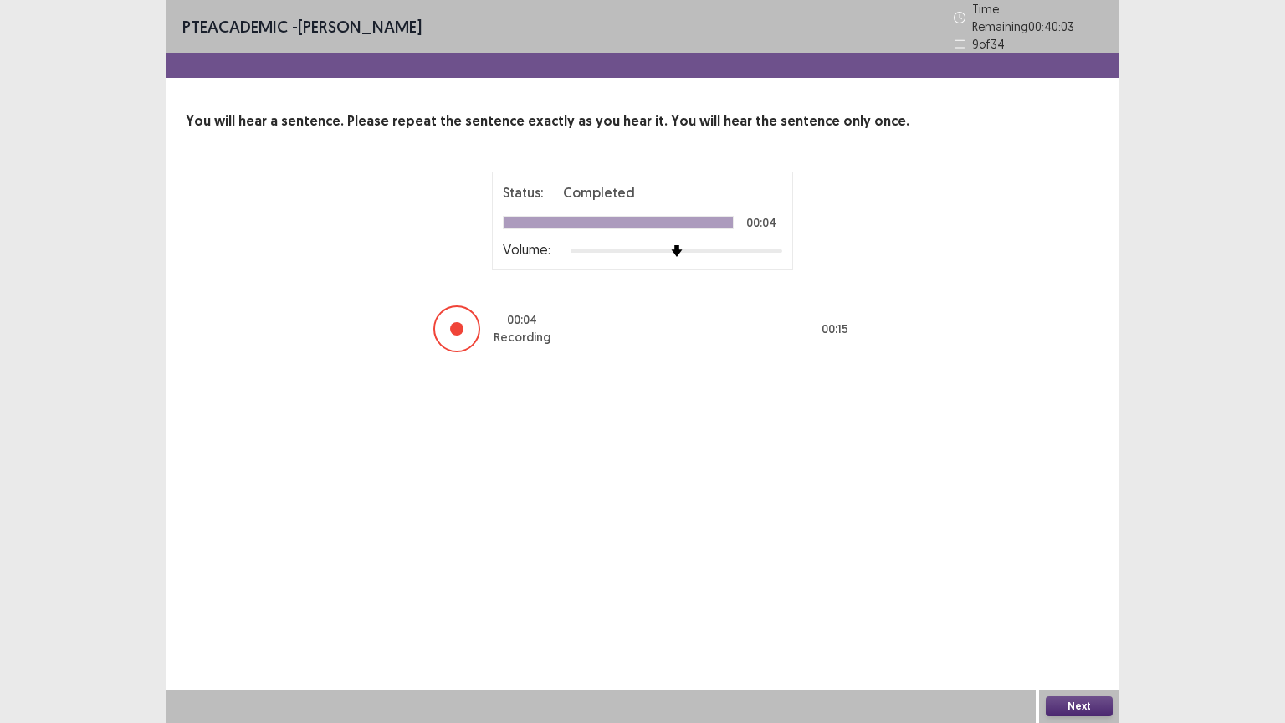
click at [1072, 617] on button "Next" at bounding box center [1079, 706] width 67 height 20
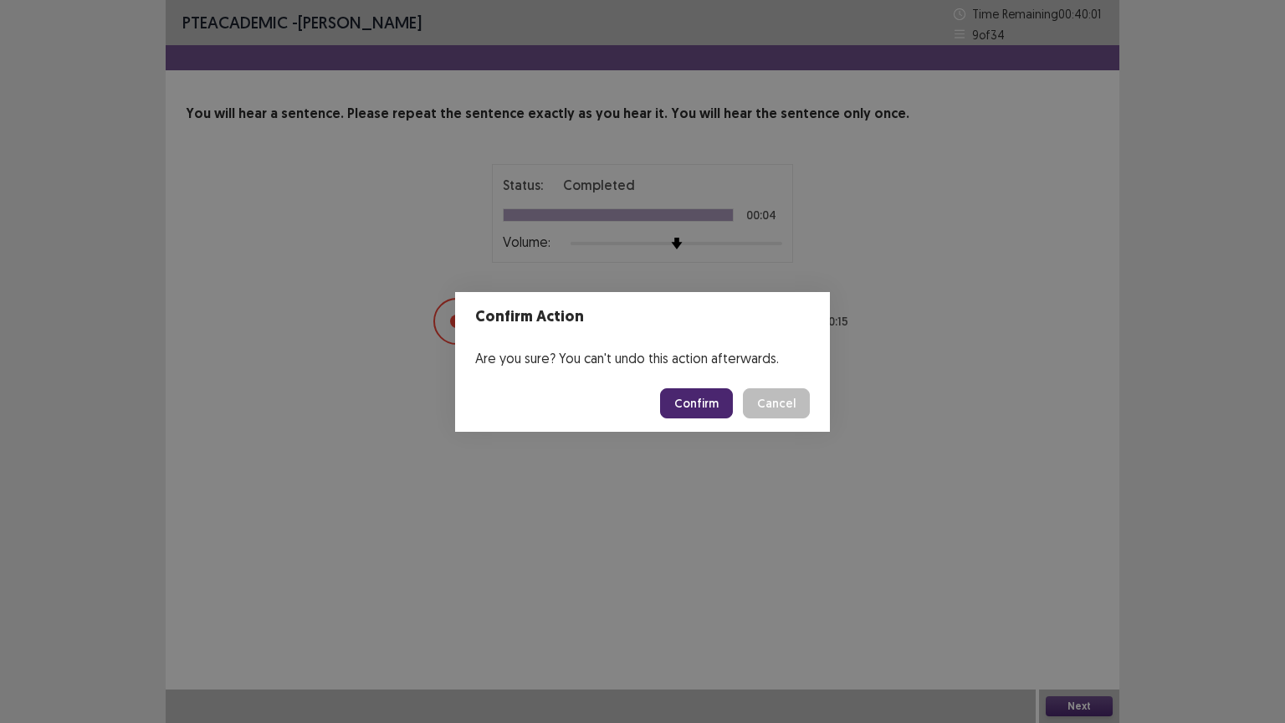
click at [709, 402] on button "Confirm" at bounding box center [696, 403] width 73 height 30
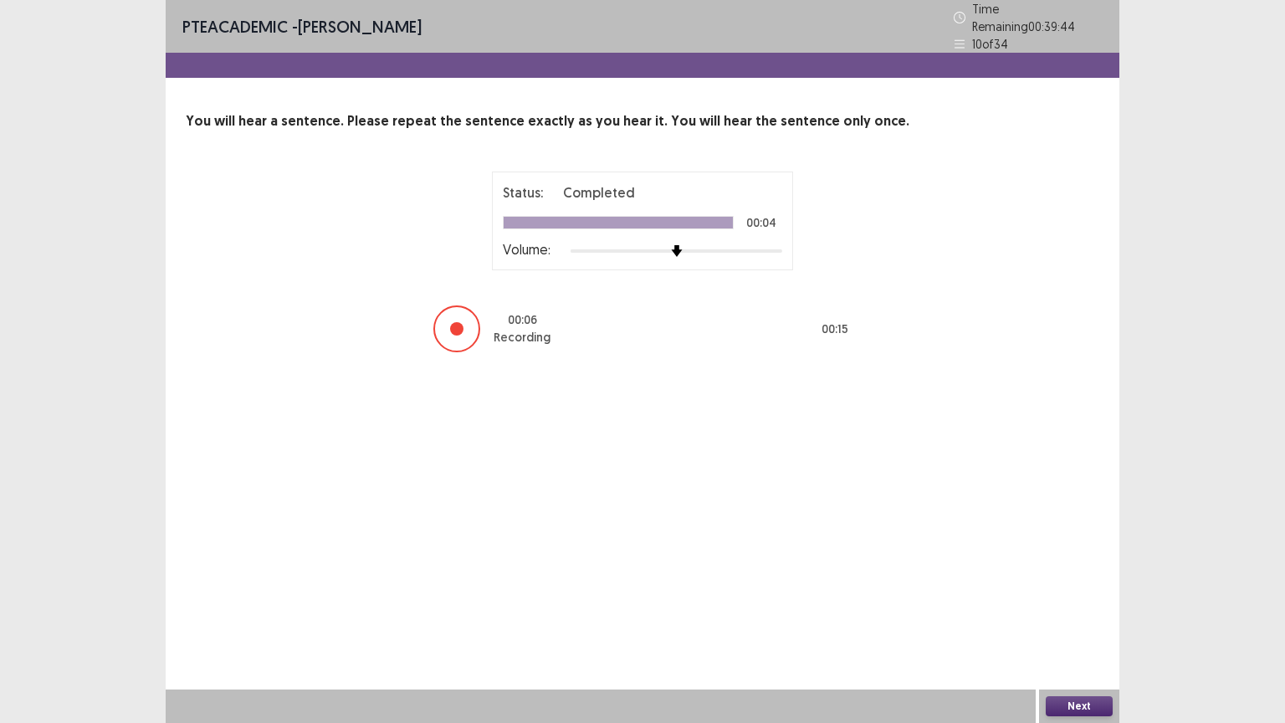
click at [1089, 617] on button "Next" at bounding box center [1079, 706] width 67 height 20
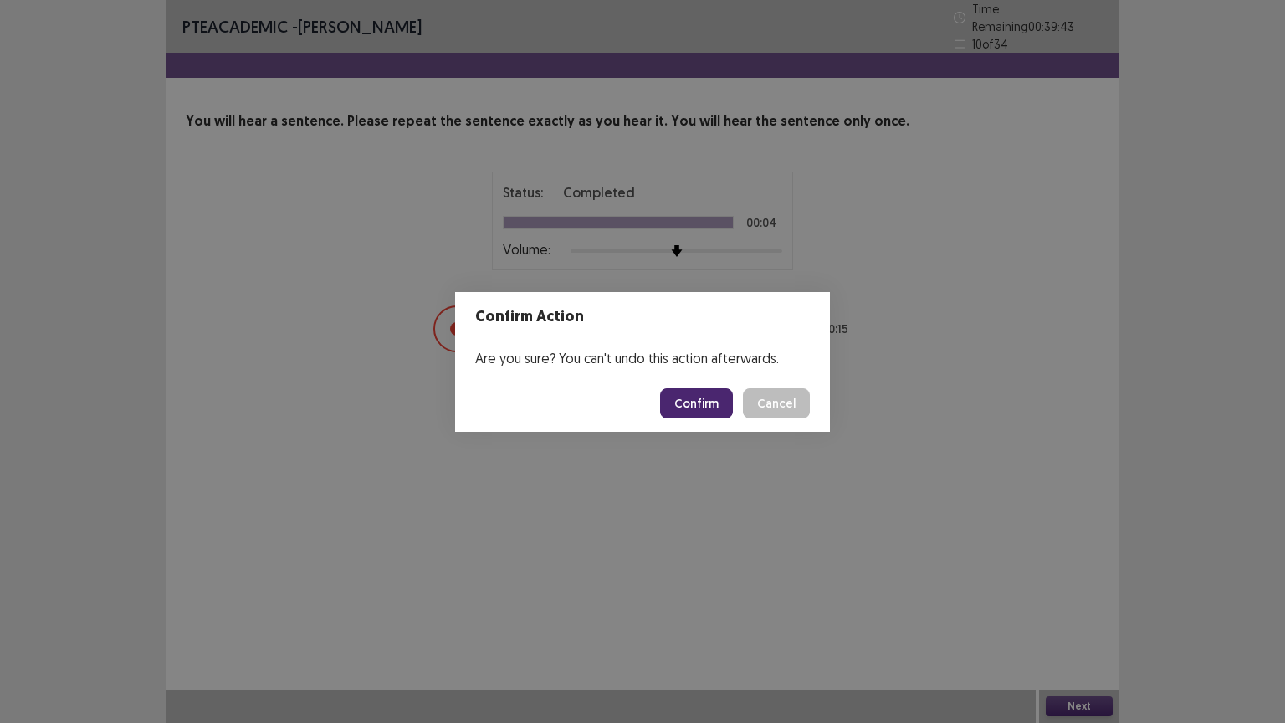
click at [714, 404] on button "Confirm" at bounding box center [696, 403] width 73 height 30
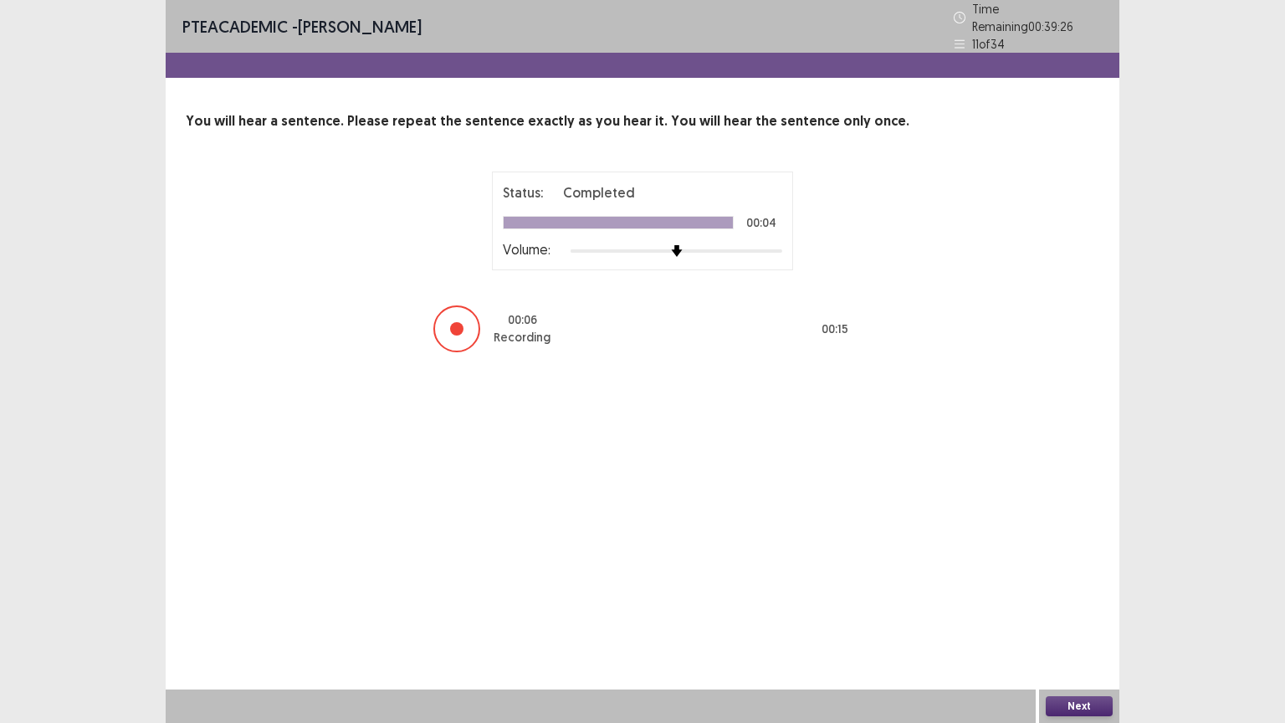
click at [1087, 617] on button "Next" at bounding box center [1079, 706] width 67 height 20
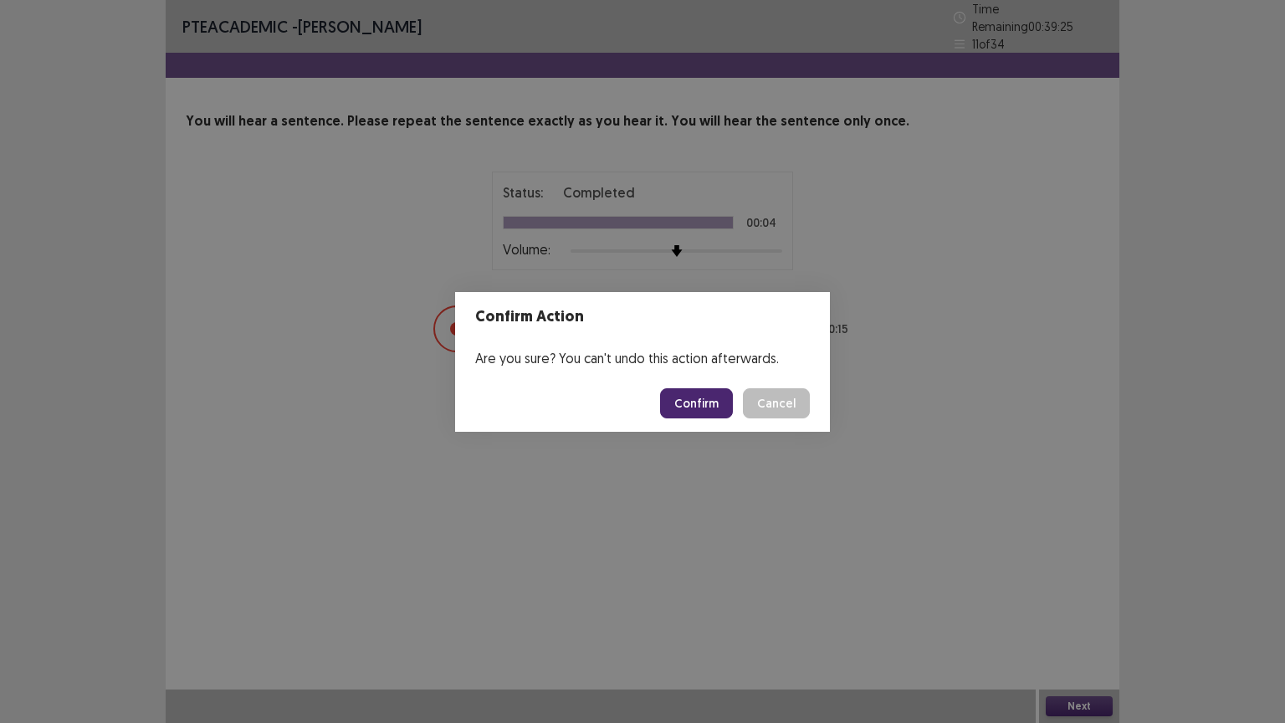
click at [695, 407] on button "Confirm" at bounding box center [696, 403] width 73 height 30
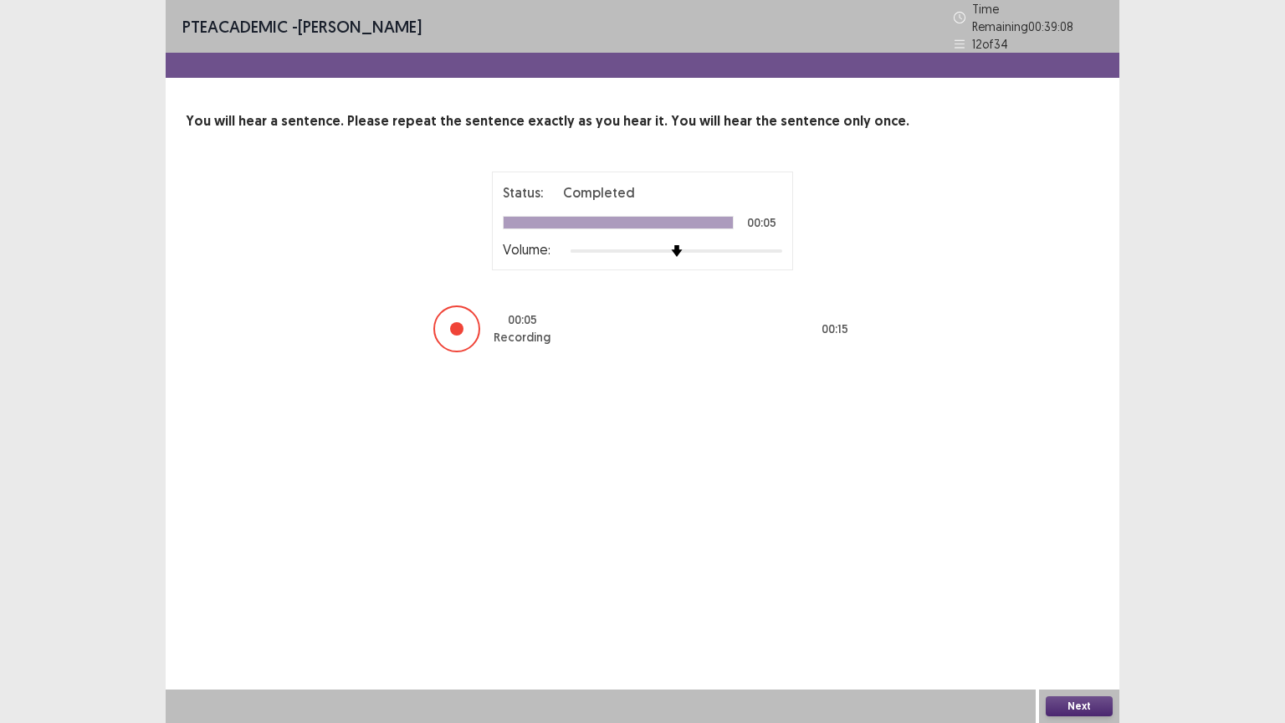
click at [1074, 617] on button "Next" at bounding box center [1079, 706] width 67 height 20
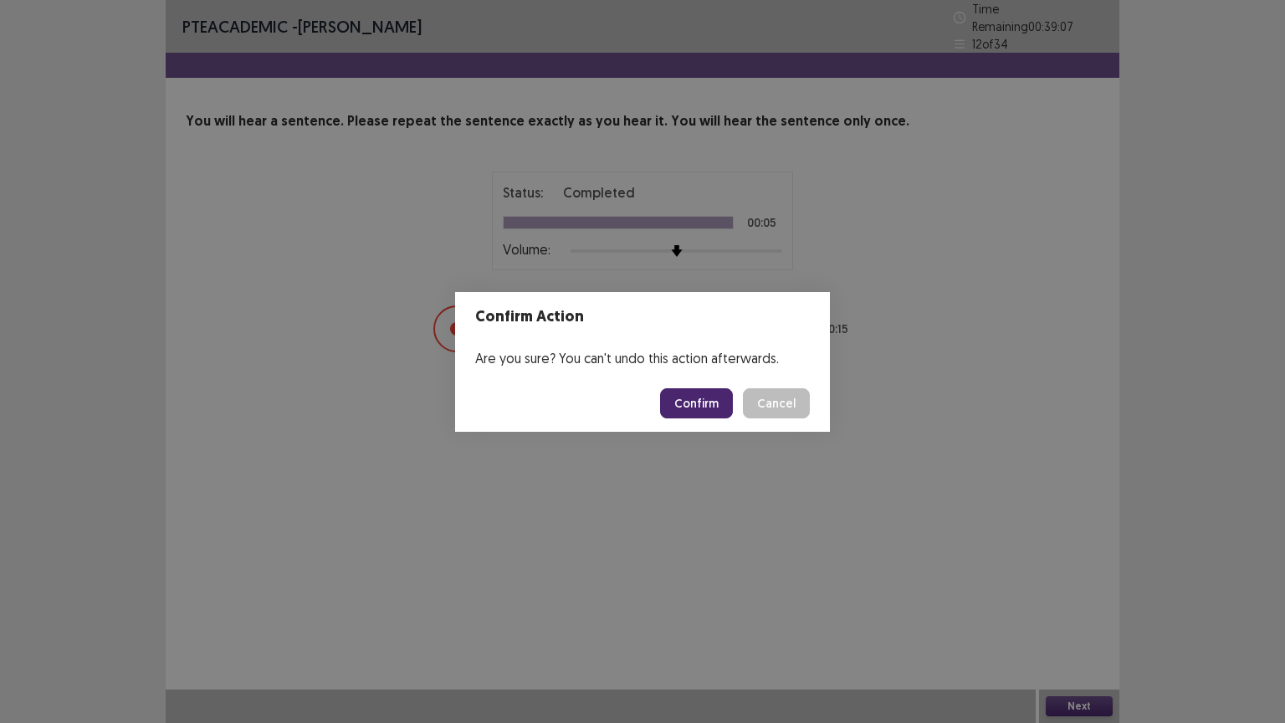
click at [690, 402] on button "Confirm" at bounding box center [696, 403] width 73 height 30
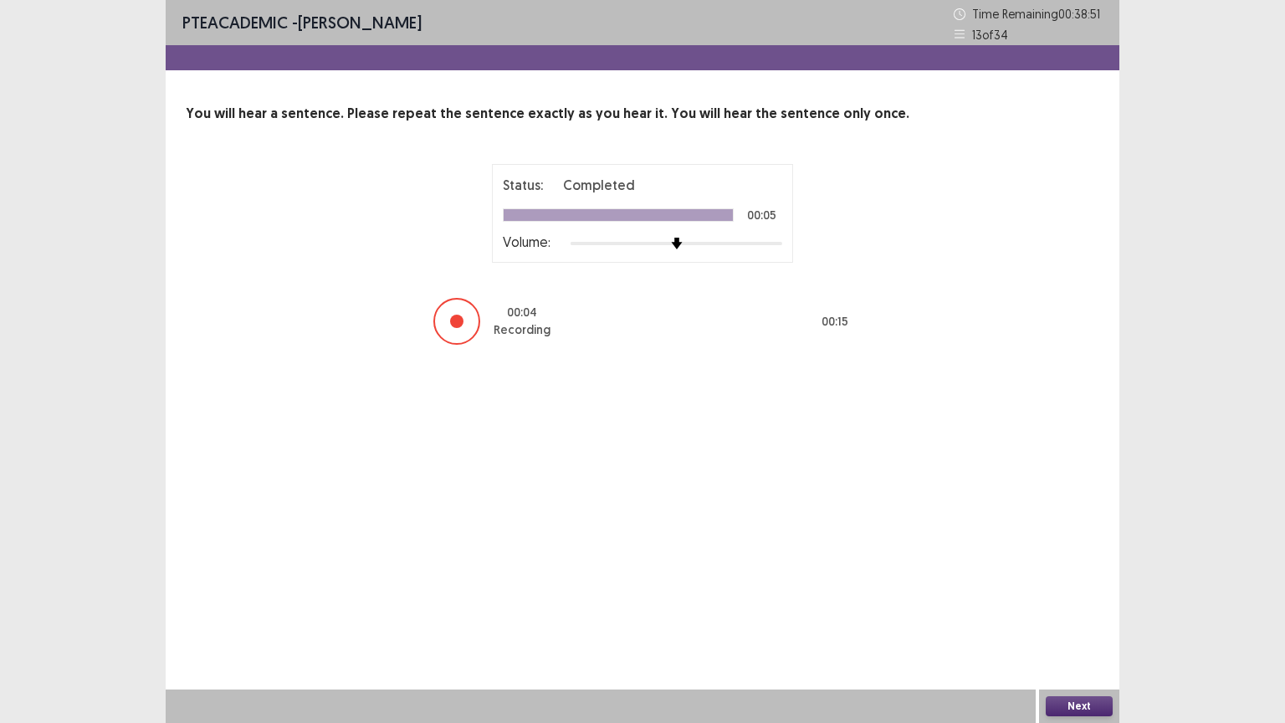
click at [1067, 617] on button "Next" at bounding box center [1079, 706] width 67 height 20
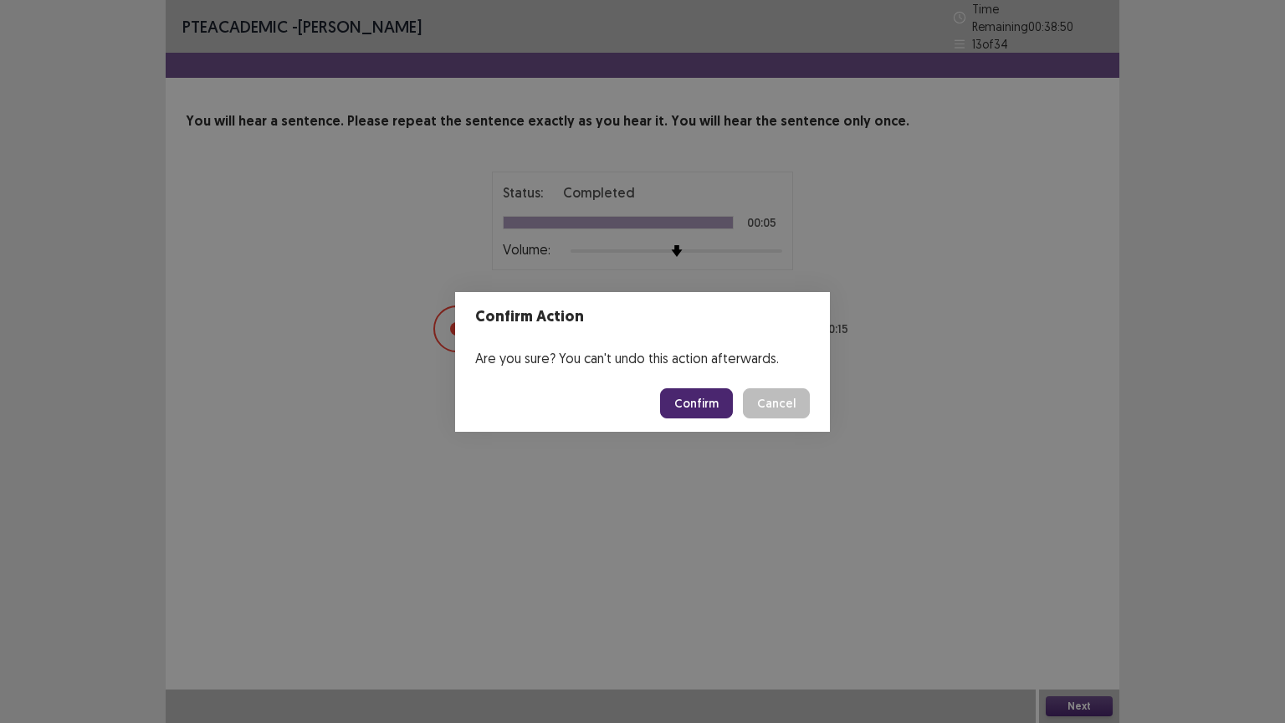
click at [703, 399] on button "Confirm" at bounding box center [696, 403] width 73 height 30
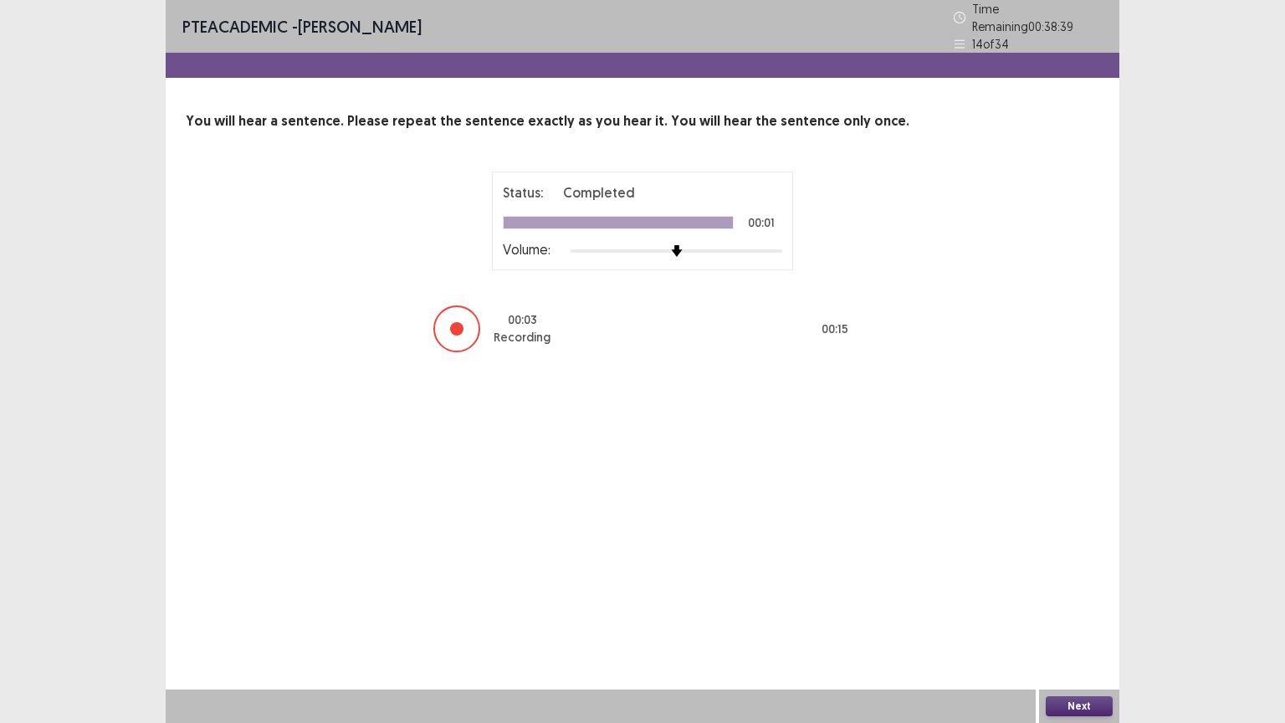
click at [1083, 617] on button "Next" at bounding box center [1079, 706] width 67 height 20
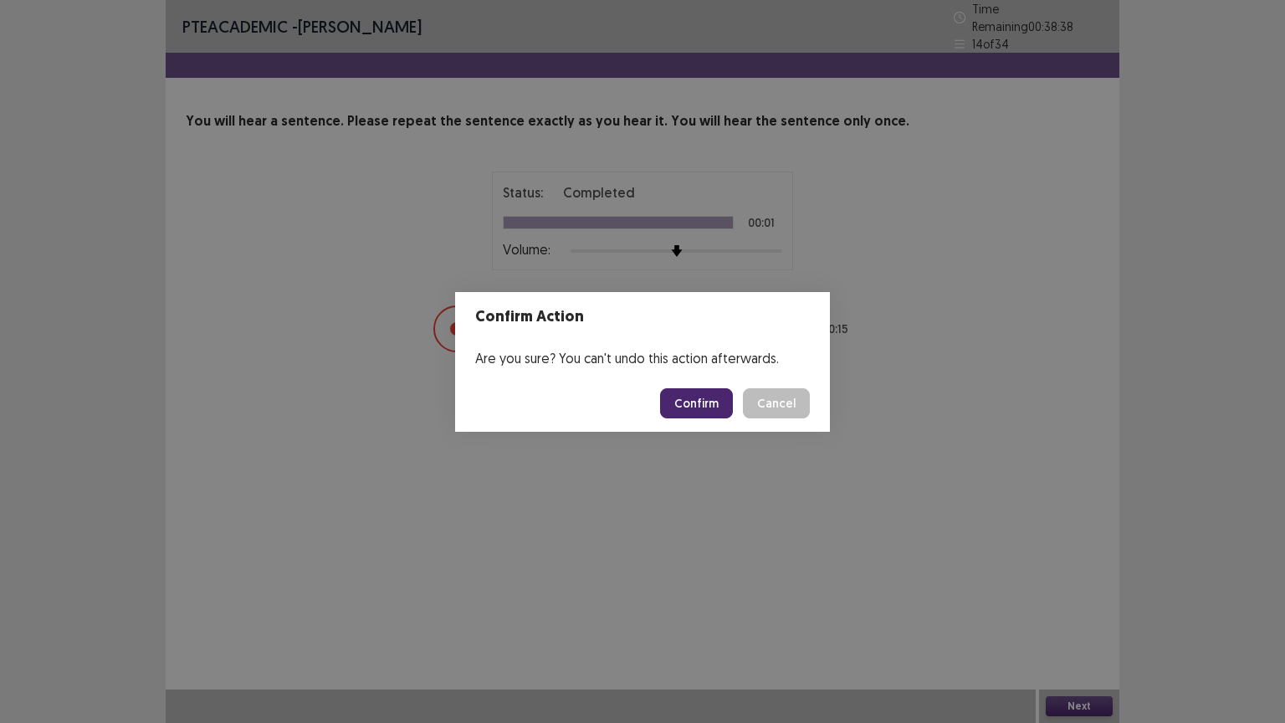
click at [721, 405] on button "Confirm" at bounding box center [696, 403] width 73 height 30
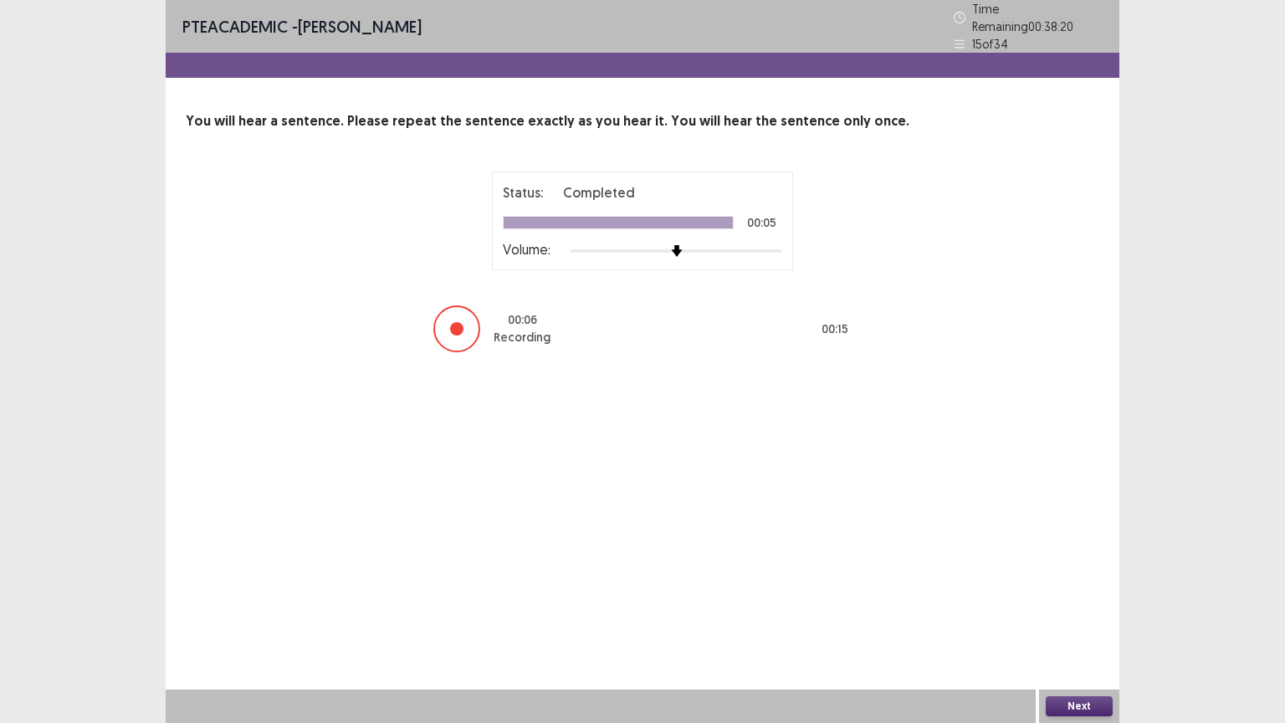
click at [1052, 617] on div "Next" at bounding box center [1079, 705] width 80 height 33
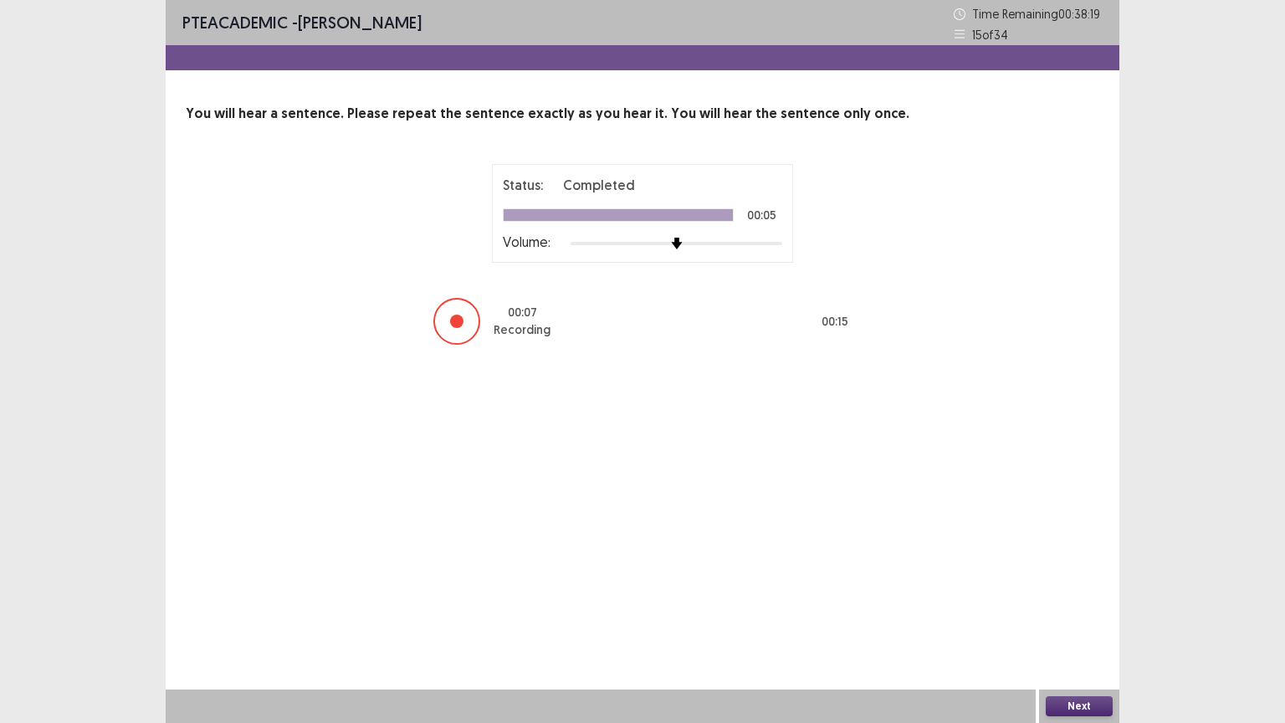
click at [1061, 617] on button "Next" at bounding box center [1079, 706] width 67 height 20
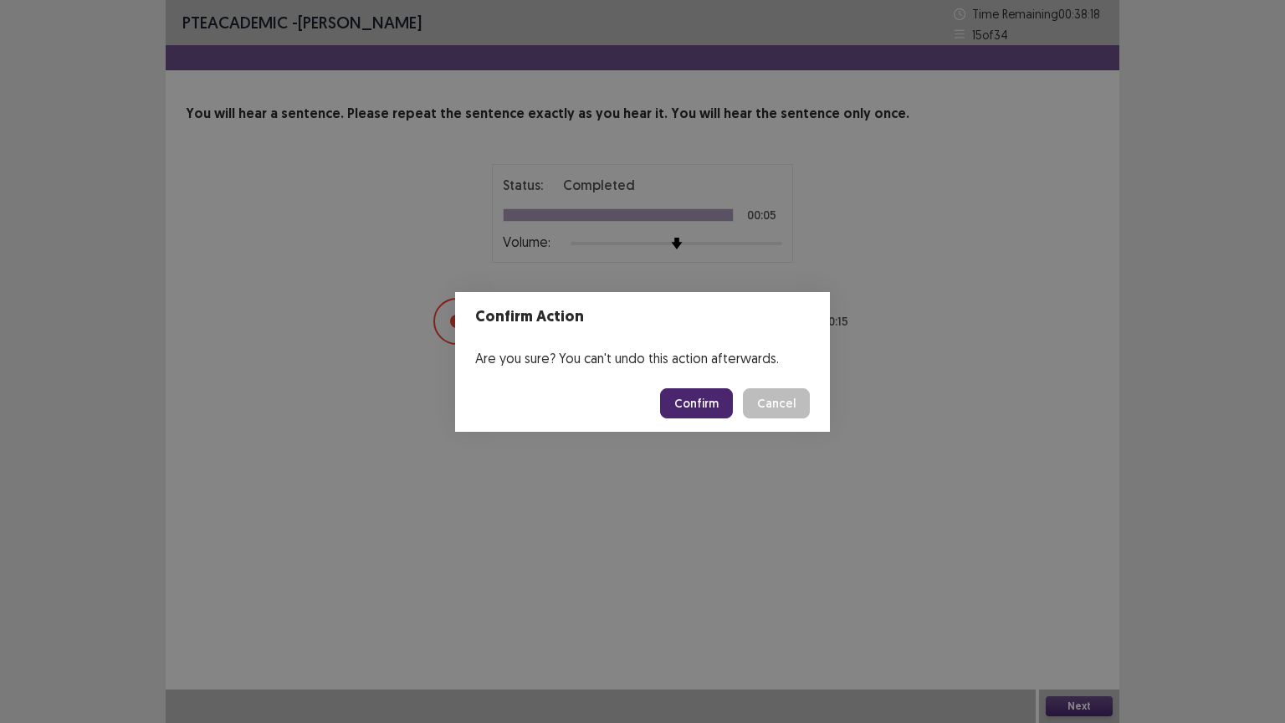
click at [721, 408] on button "Confirm" at bounding box center [696, 403] width 73 height 30
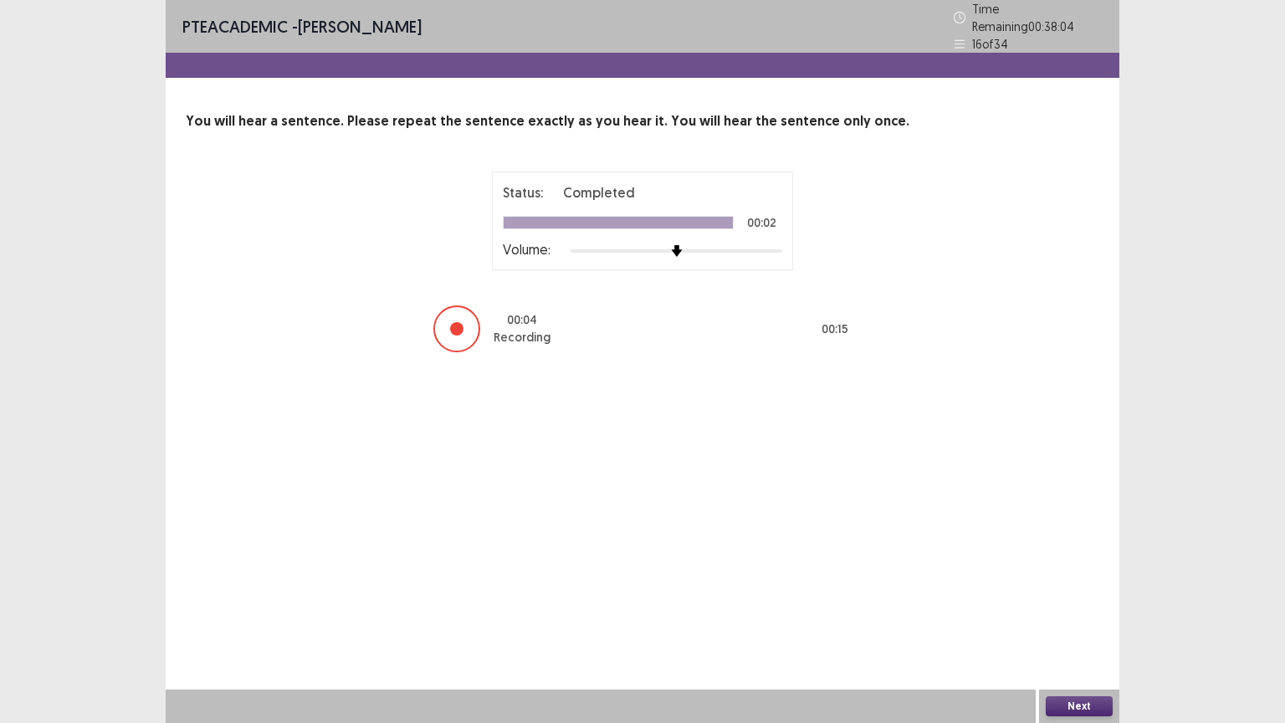
click at [1078, 617] on button "Next" at bounding box center [1079, 706] width 67 height 20
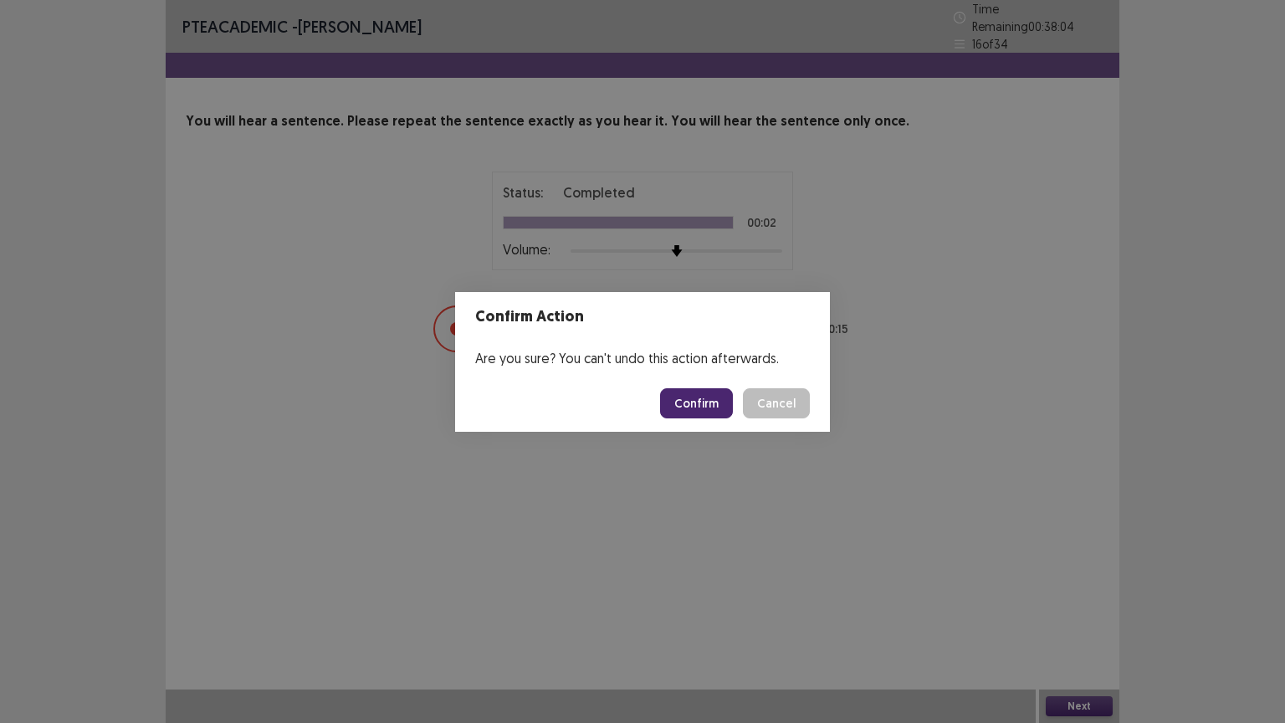
click at [690, 410] on button "Confirm" at bounding box center [696, 403] width 73 height 30
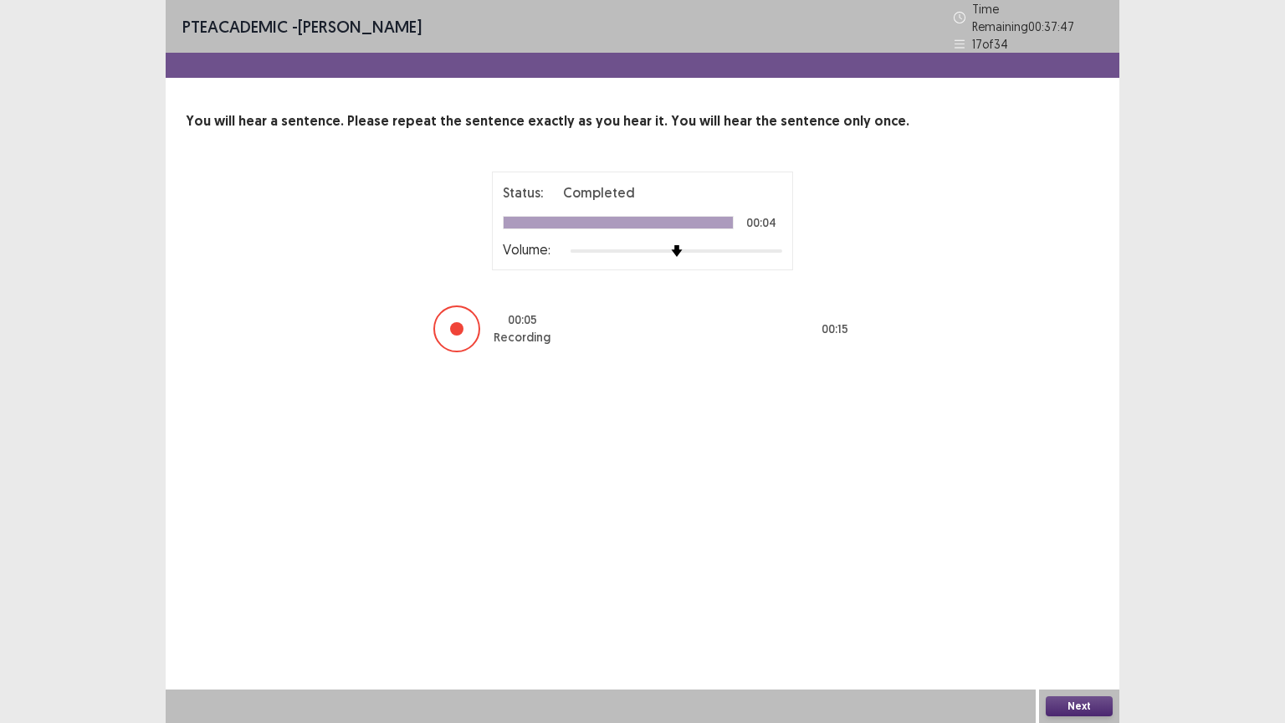
click at [1093, 617] on button "Next" at bounding box center [1079, 706] width 67 height 20
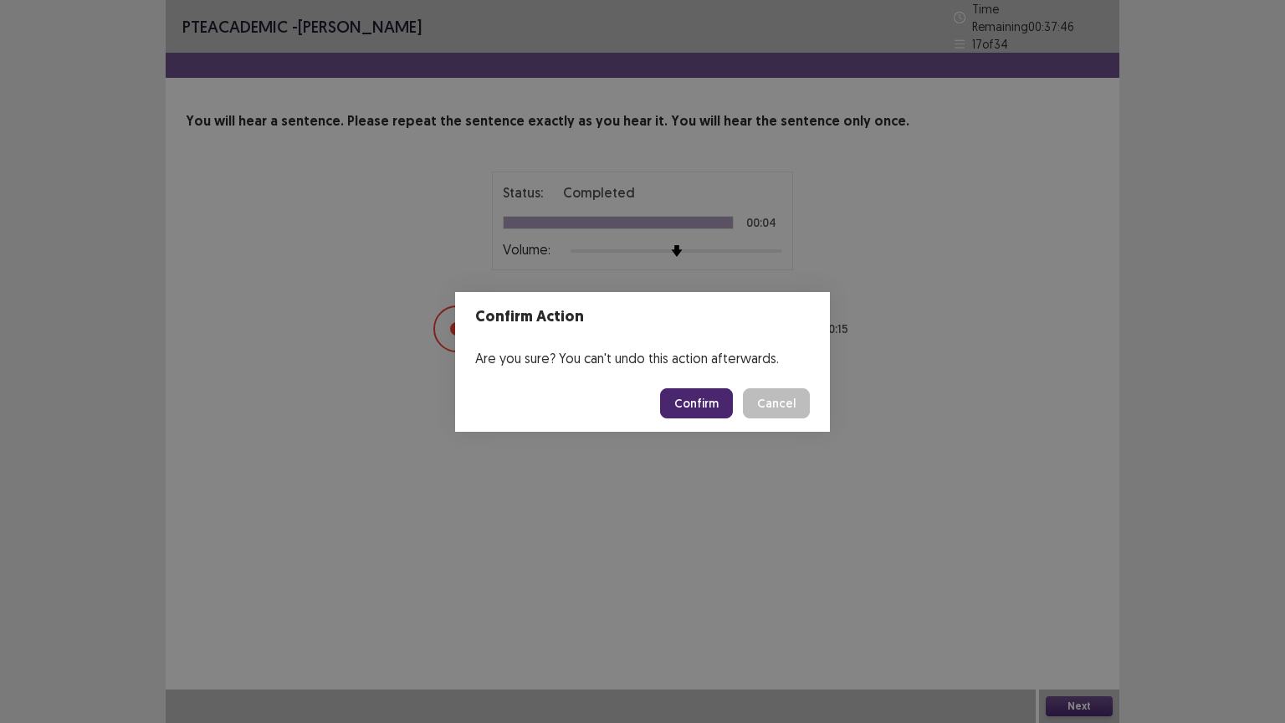
click at [704, 388] on button "Confirm" at bounding box center [696, 403] width 73 height 30
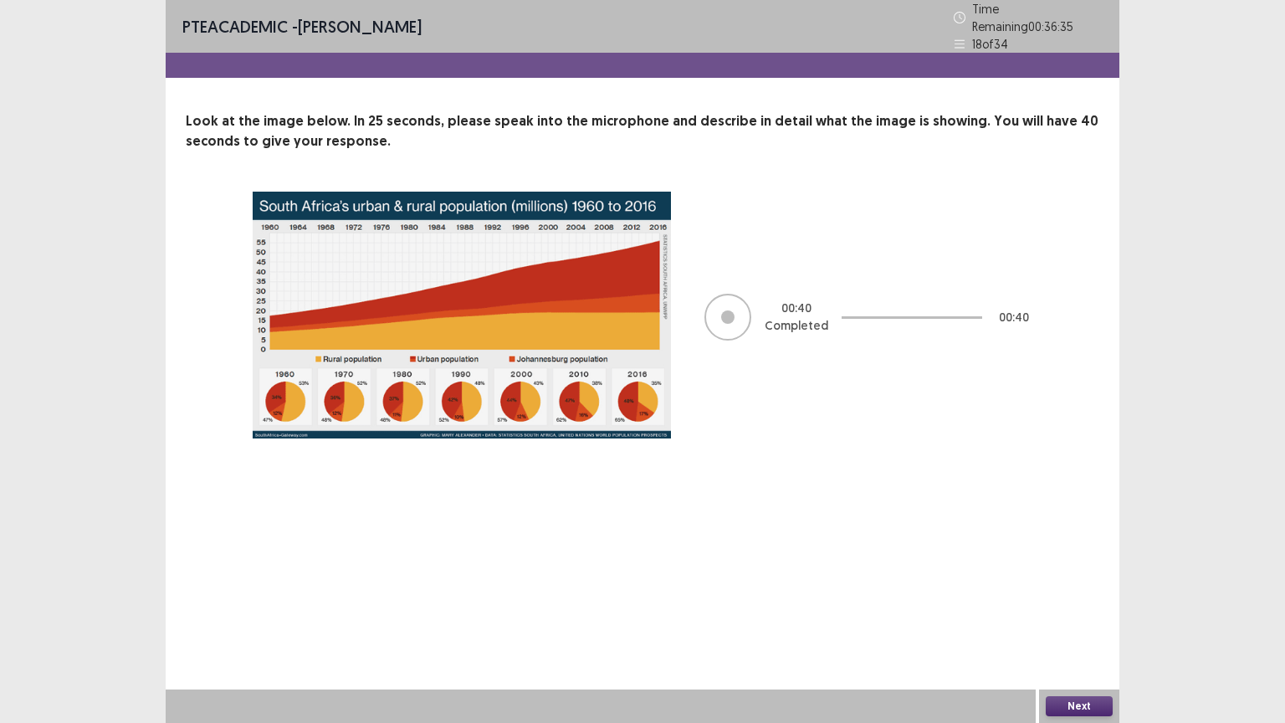
click at [1088, 617] on button "Next" at bounding box center [1079, 706] width 67 height 20
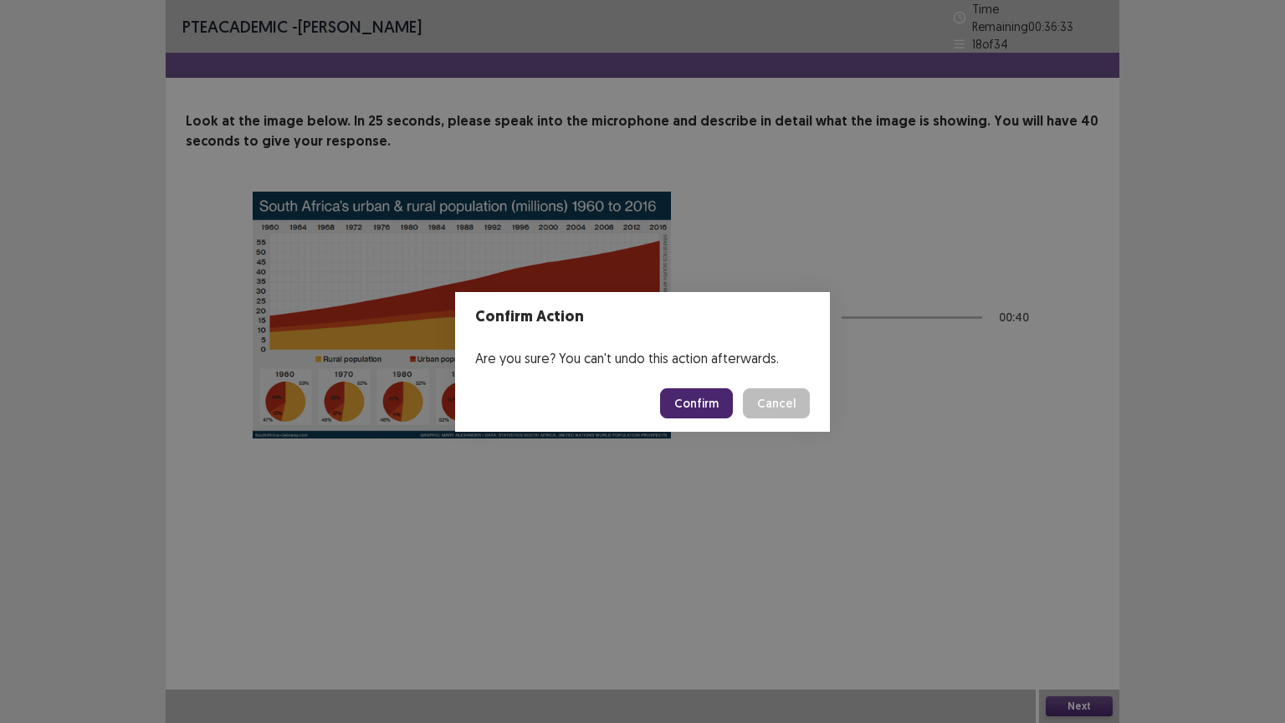
click at [707, 405] on button "Confirm" at bounding box center [696, 403] width 73 height 30
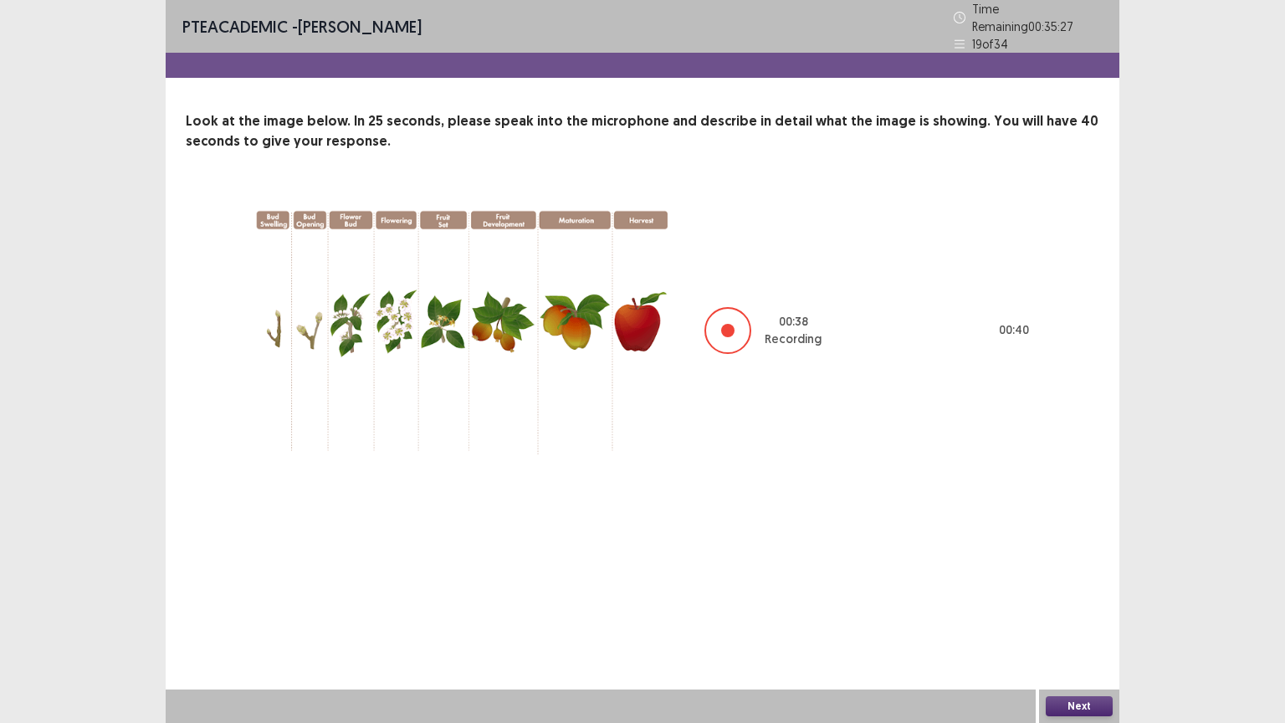
click at [1108, 617] on button "Next" at bounding box center [1079, 706] width 67 height 20
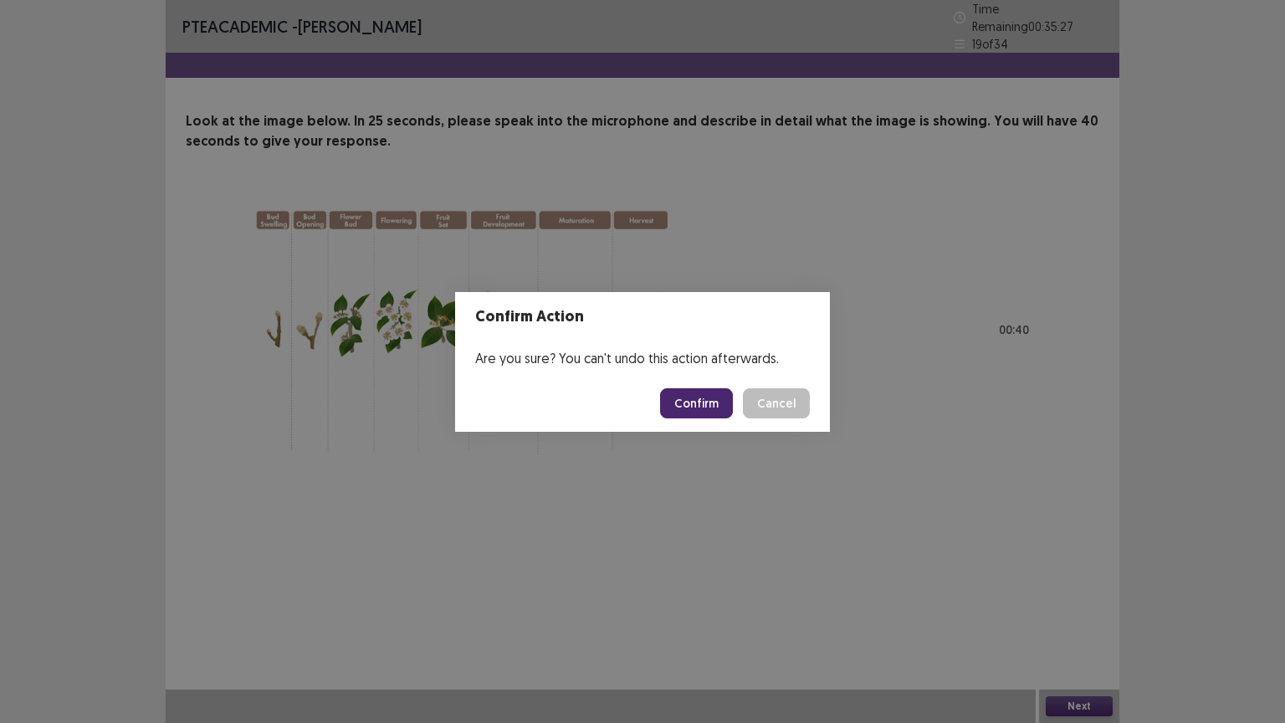
click at [695, 398] on button "Confirm" at bounding box center [696, 403] width 73 height 30
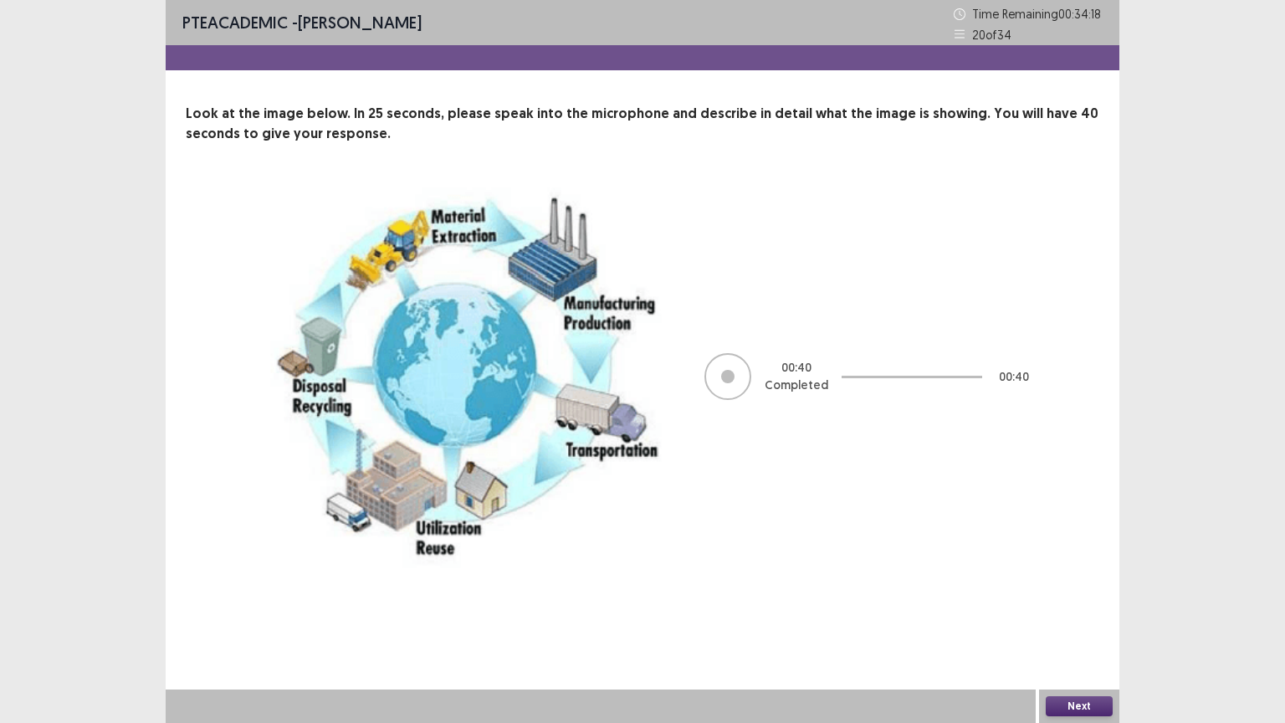
click at [1101, 617] on button "Next" at bounding box center [1079, 706] width 67 height 20
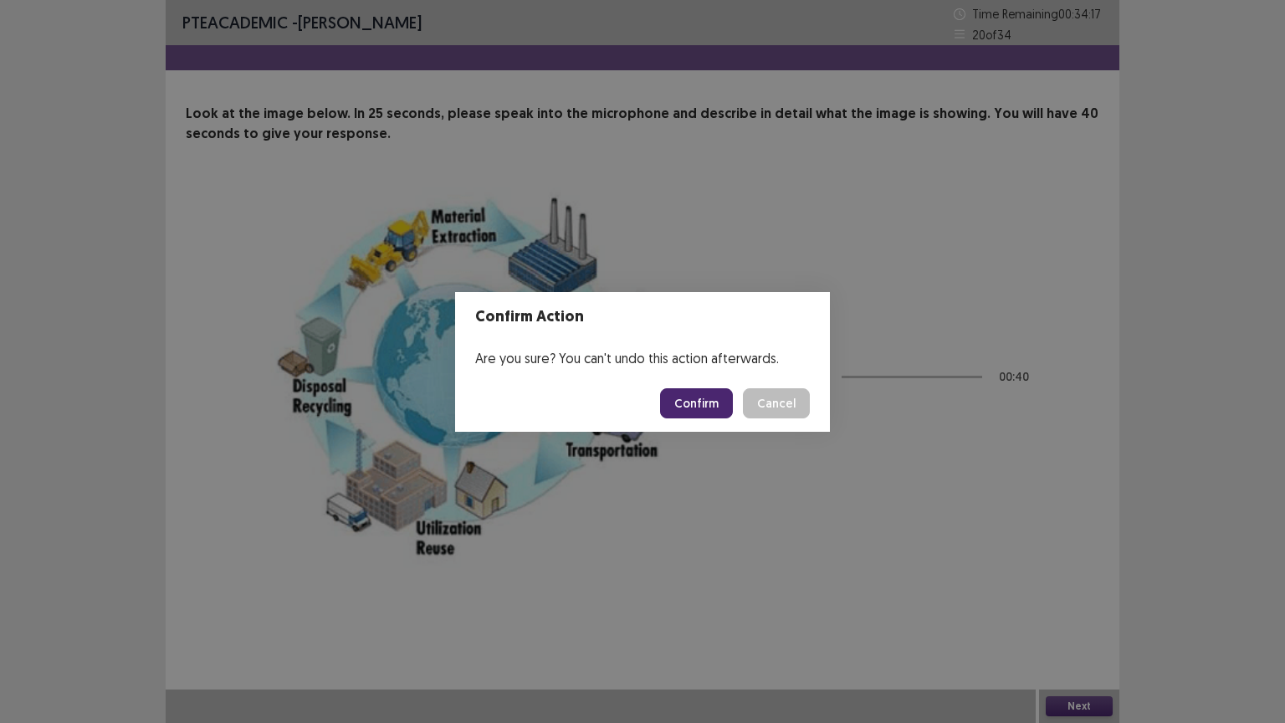
click at [695, 401] on button "Confirm" at bounding box center [696, 403] width 73 height 30
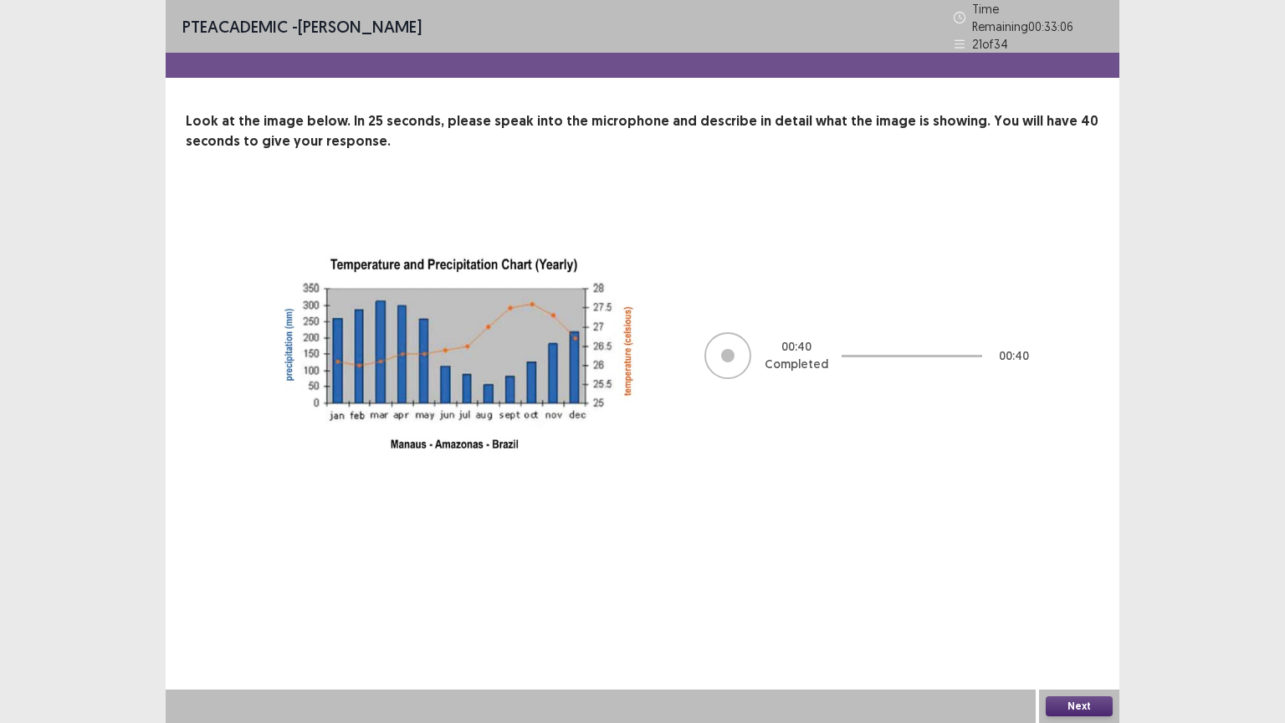
click at [1072, 617] on button "Next" at bounding box center [1079, 706] width 67 height 20
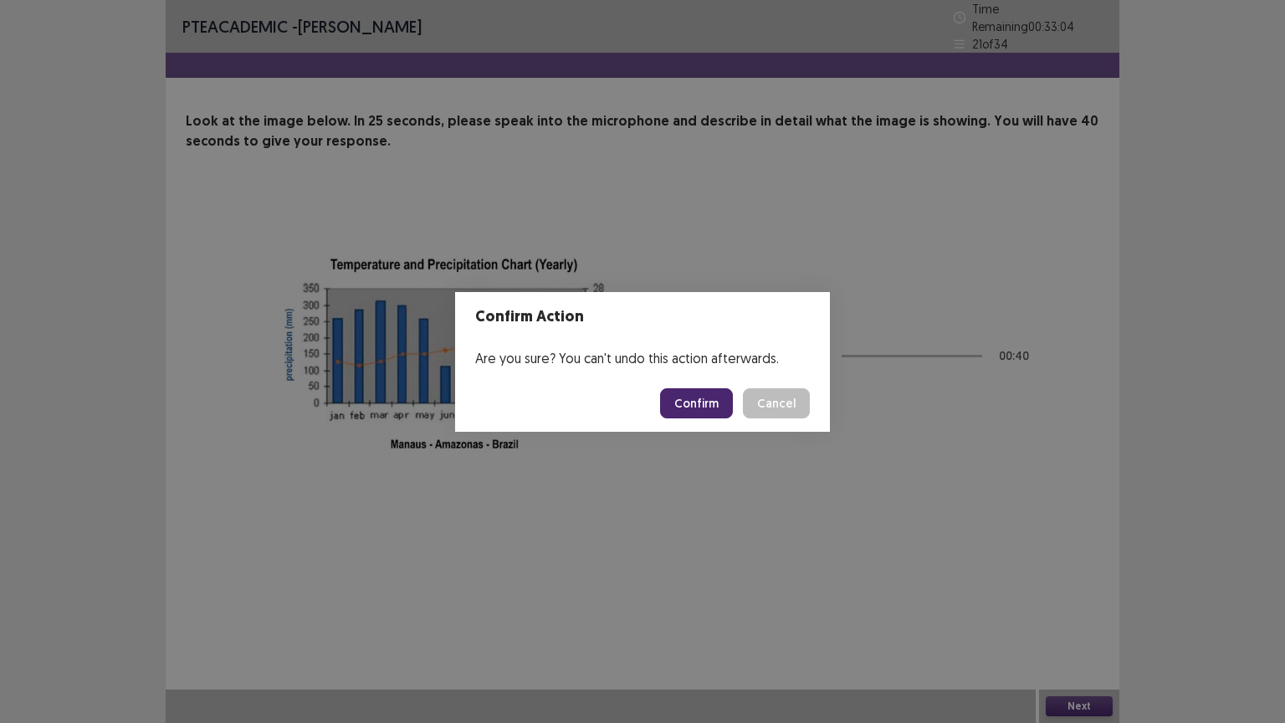
click at [686, 397] on button "Confirm" at bounding box center [696, 403] width 73 height 30
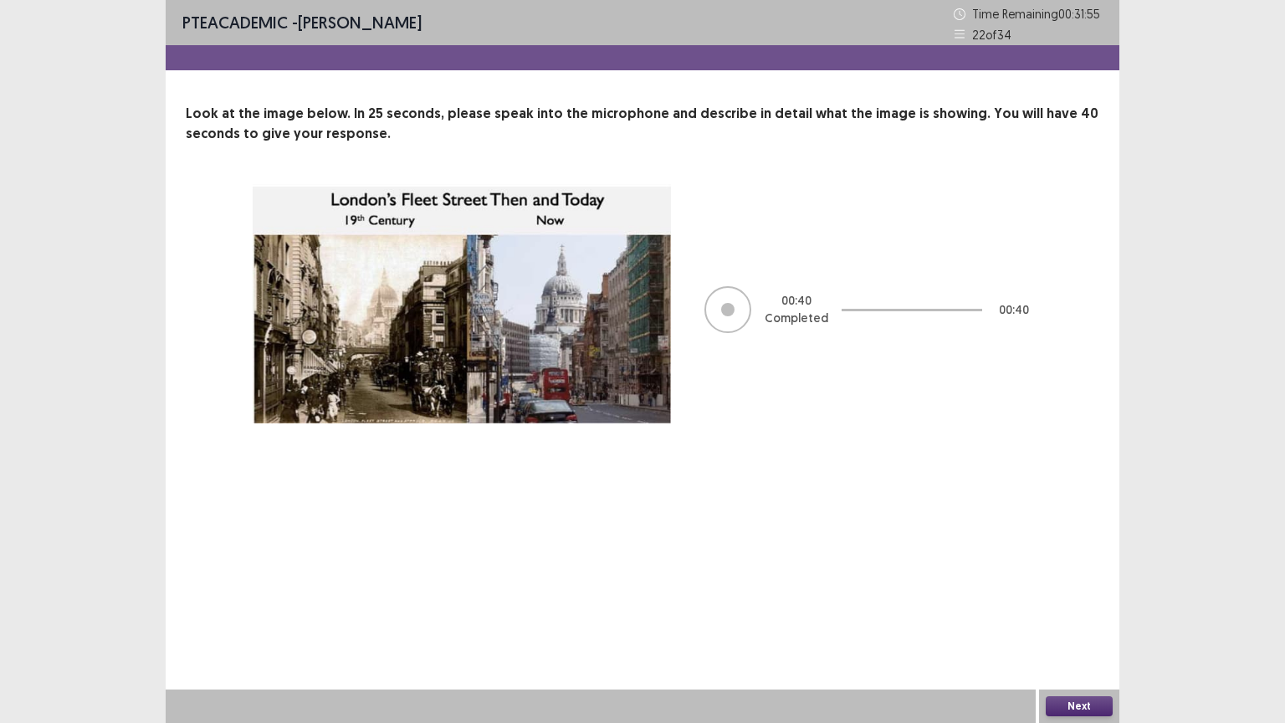
click at [1103, 617] on button "Next" at bounding box center [1079, 706] width 67 height 20
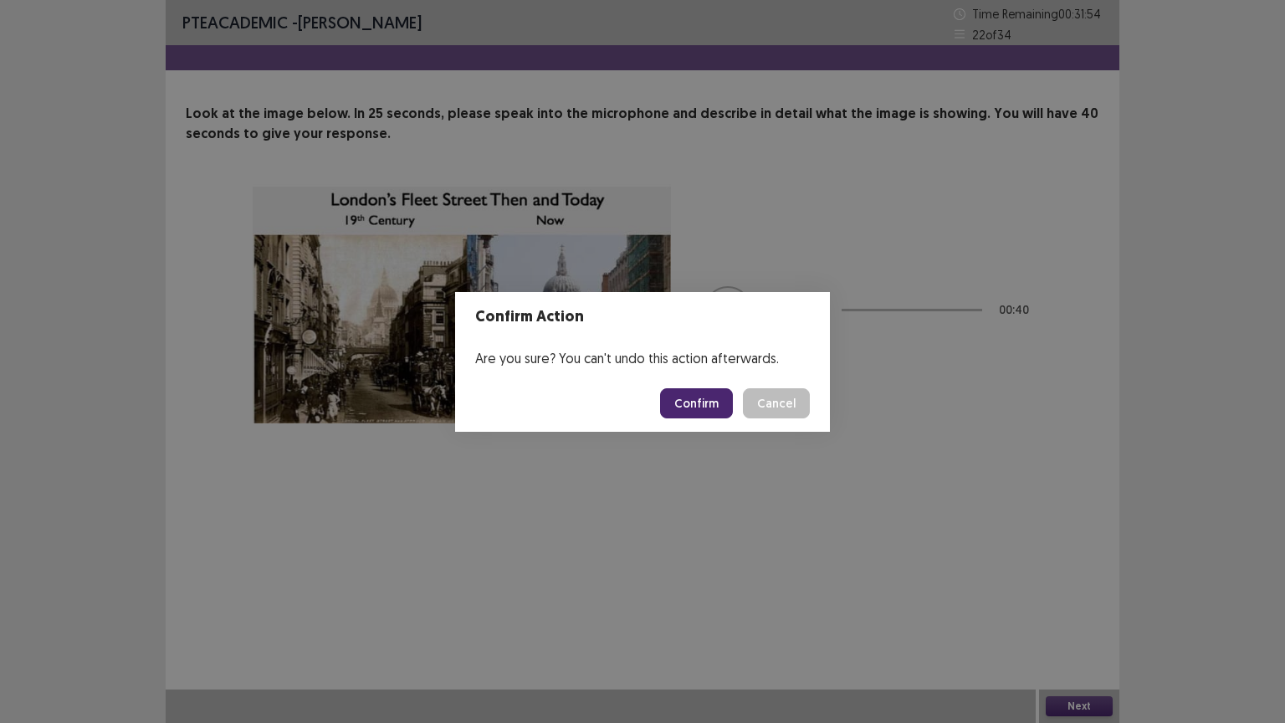
click at [694, 407] on button "Confirm" at bounding box center [696, 403] width 73 height 30
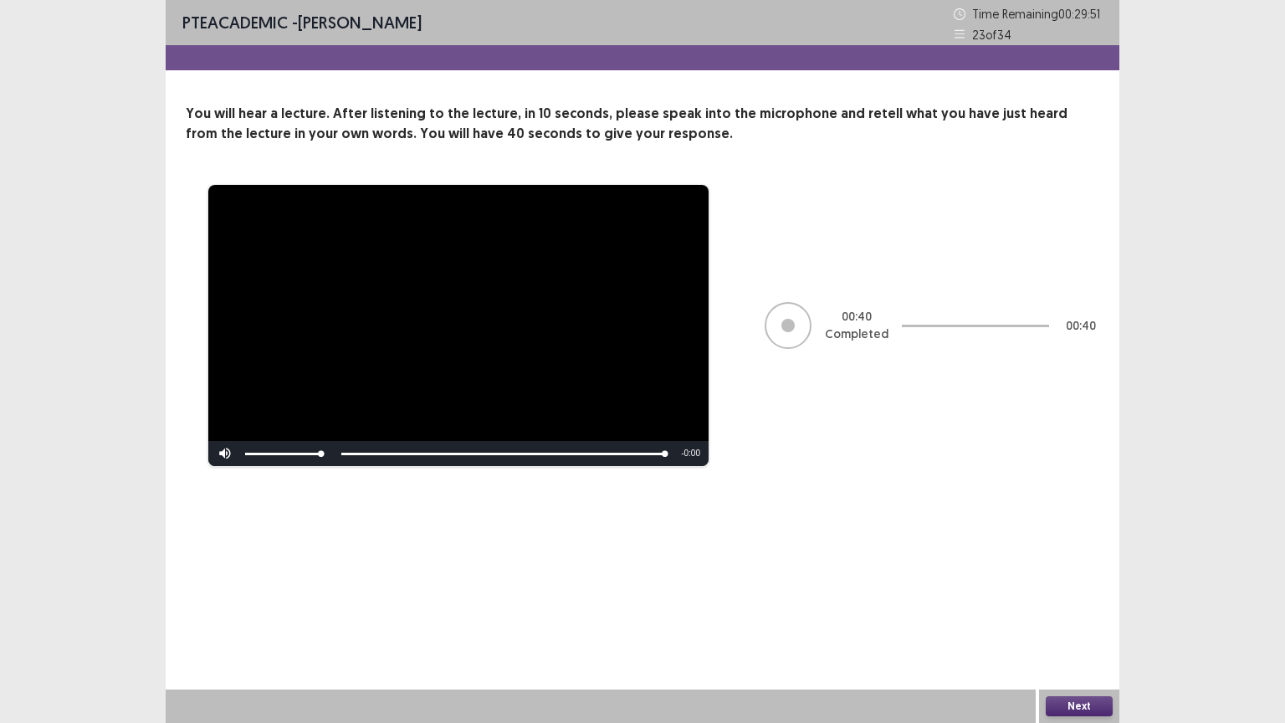
click at [1094, 617] on button "Next" at bounding box center [1079, 706] width 67 height 20
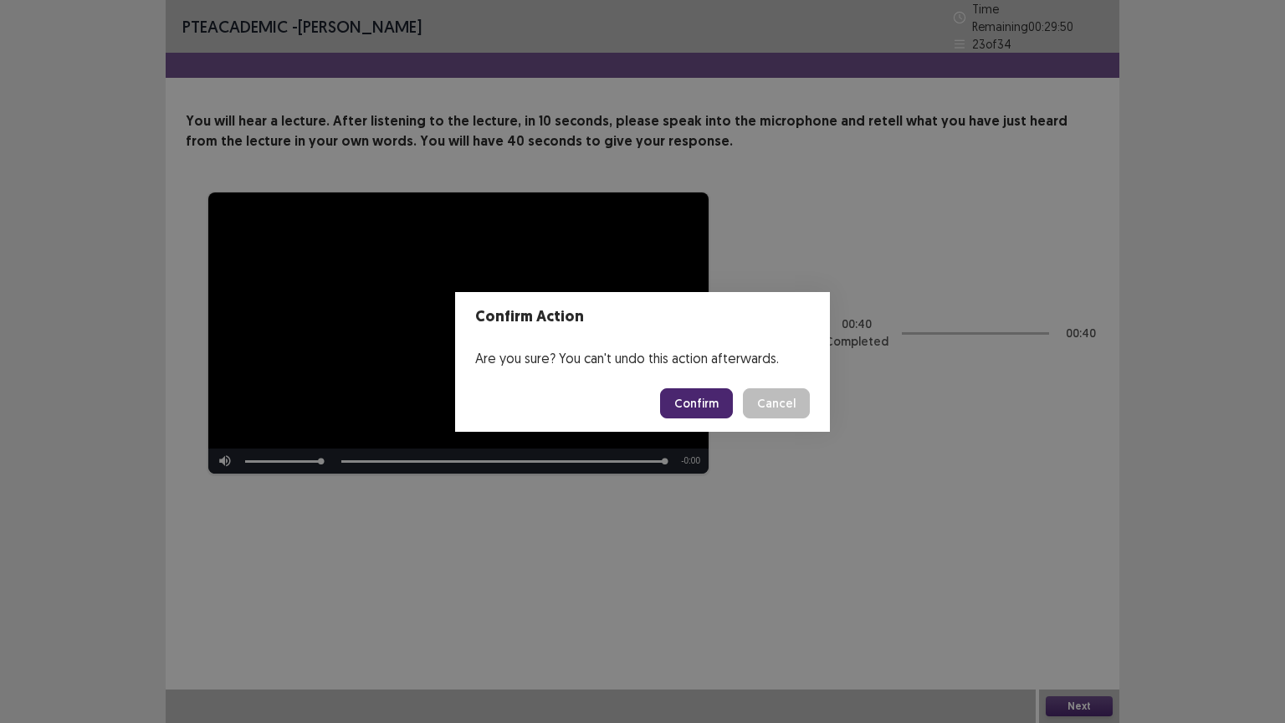
drag, startPoint x: 709, startPoint y: 375, endPoint x: 709, endPoint y: 385, distance: 10.1
click at [709, 381] on footer "Confirm Cancel" at bounding box center [642, 403] width 375 height 57
drag, startPoint x: 709, startPoint y: 385, endPoint x: 719, endPoint y: 407, distance: 24.4
click at [715, 402] on footer "Confirm Cancel" at bounding box center [642, 403] width 375 height 57
click at [719, 408] on button "Confirm" at bounding box center [696, 403] width 73 height 30
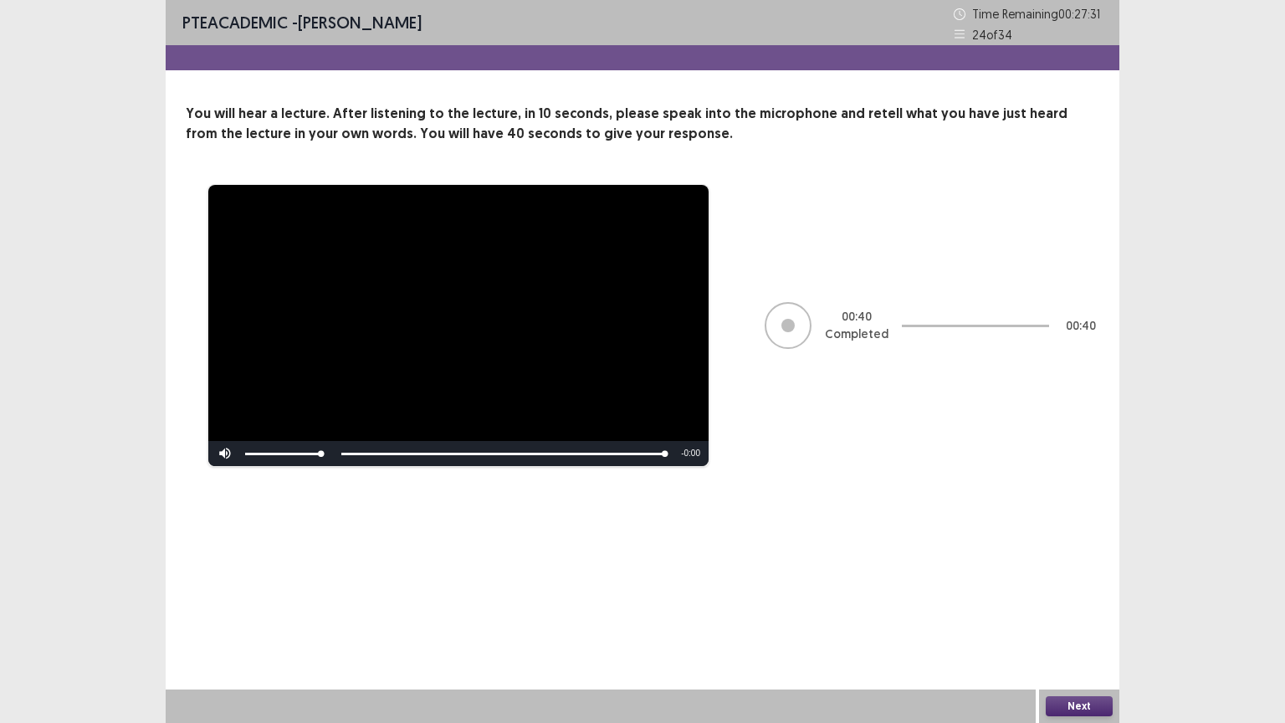
click at [1082, 617] on button "Next" at bounding box center [1079, 706] width 67 height 20
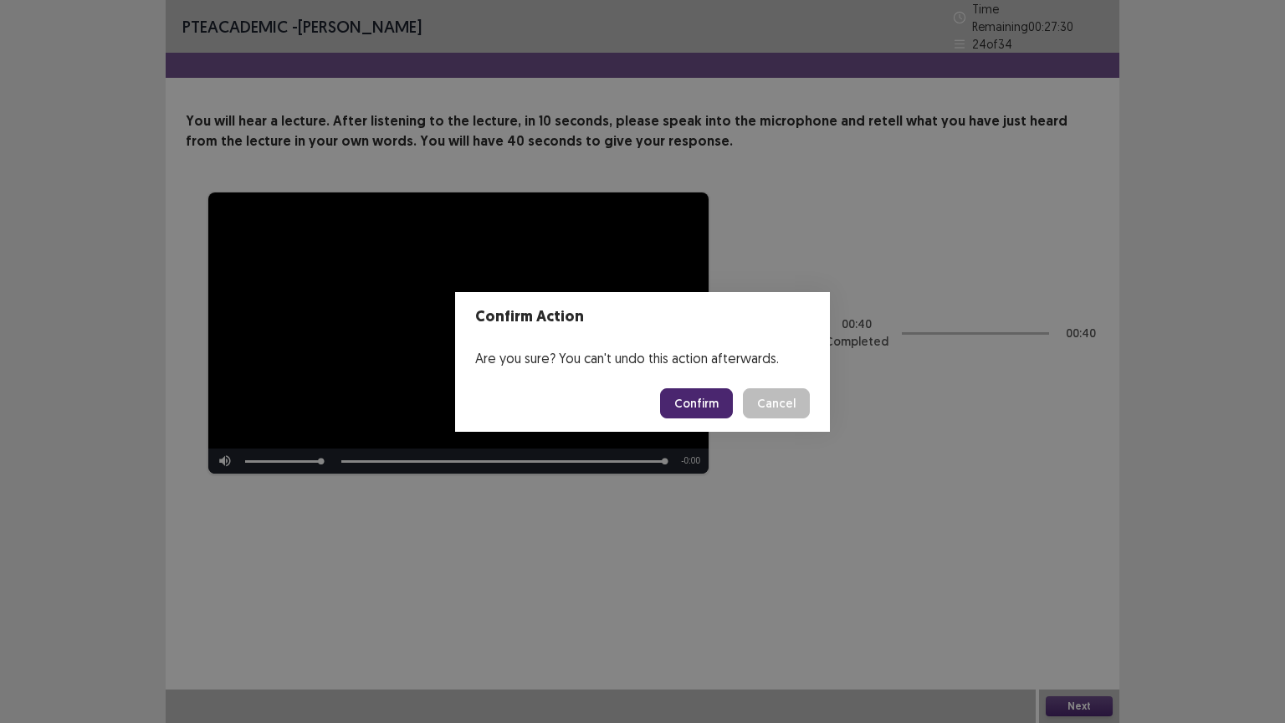
click at [700, 407] on button "Confirm" at bounding box center [696, 403] width 73 height 30
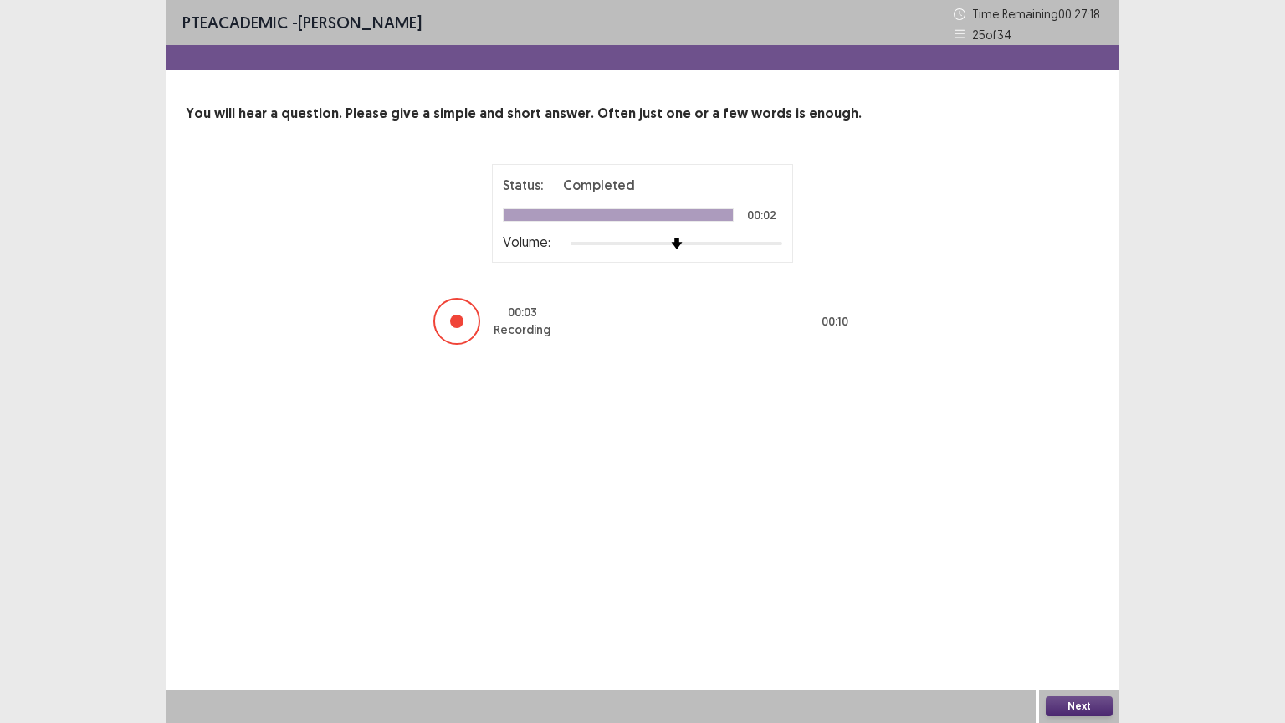
click at [1088, 617] on button "Next" at bounding box center [1079, 706] width 67 height 20
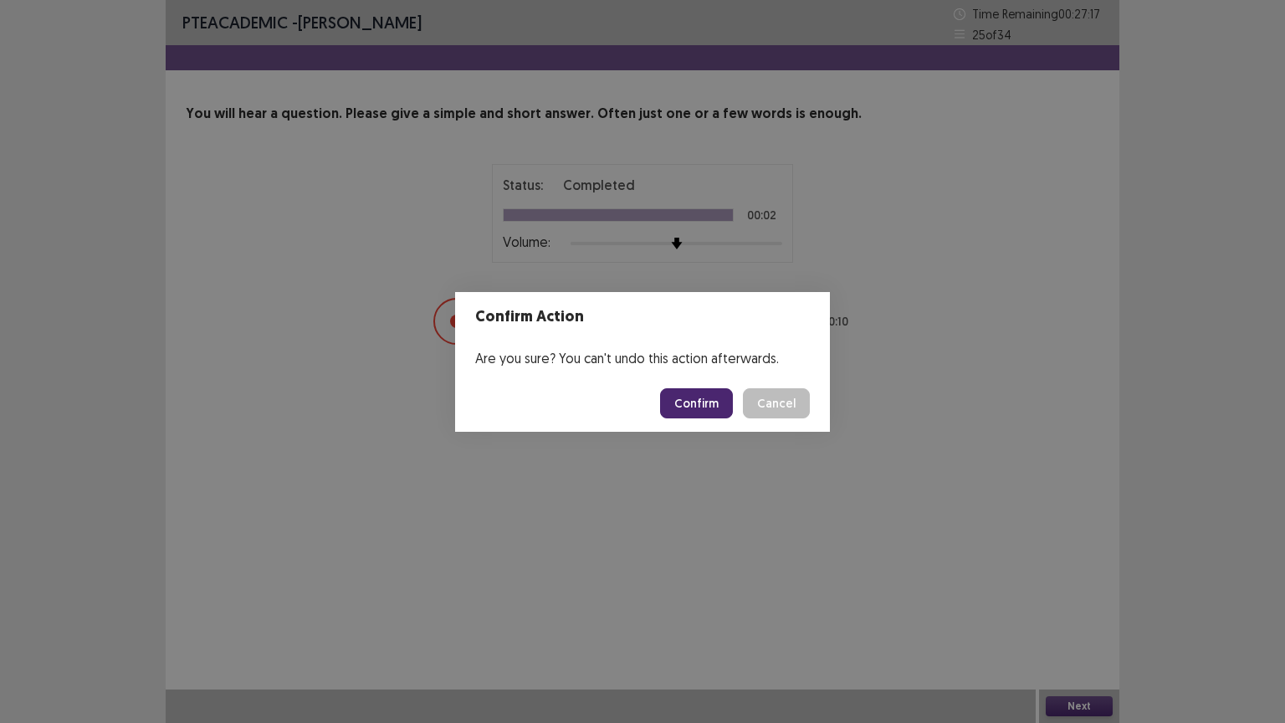
click at [695, 398] on button "Confirm" at bounding box center [696, 403] width 73 height 30
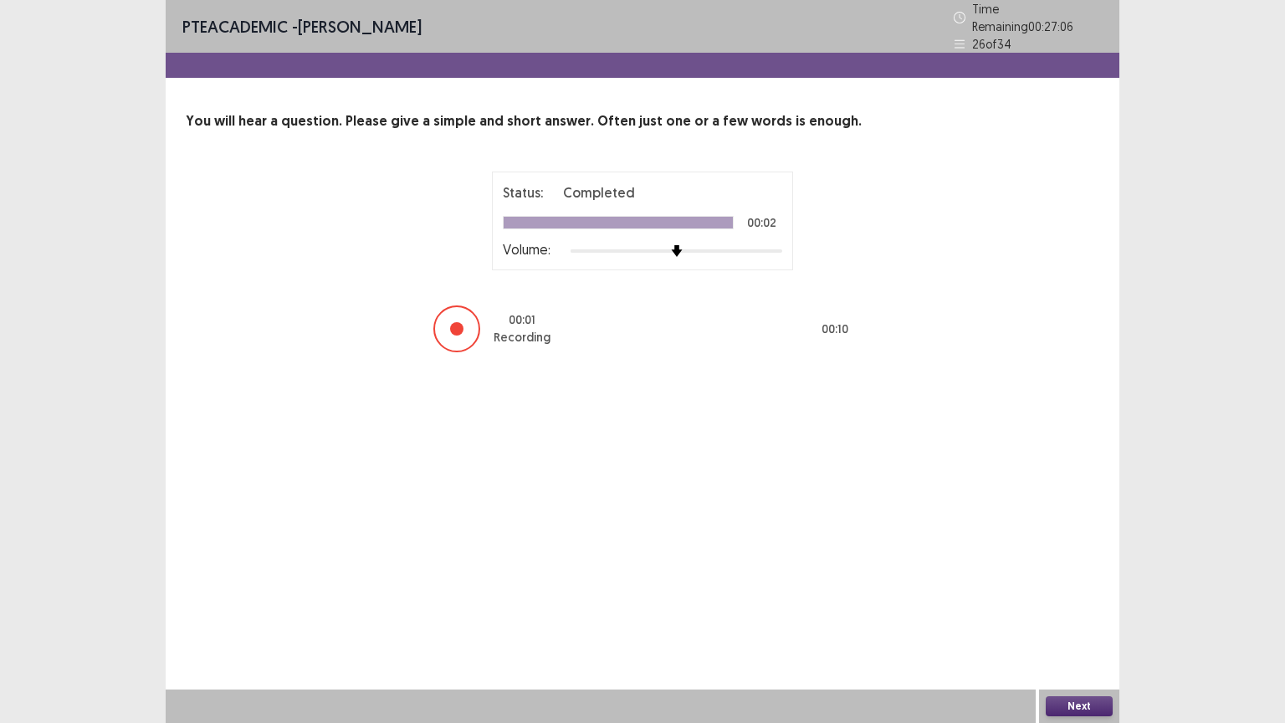
click at [1091, 617] on button "Next" at bounding box center [1079, 706] width 67 height 20
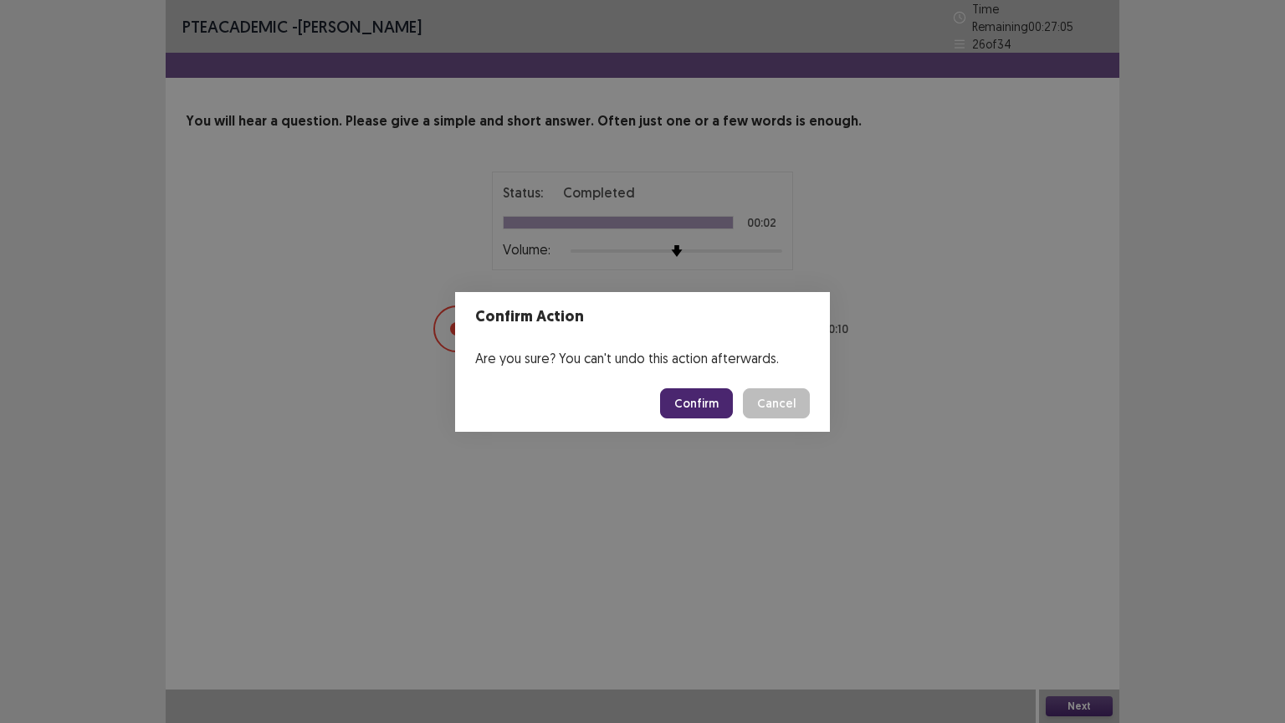
click at [709, 416] on button "Confirm" at bounding box center [696, 403] width 73 height 30
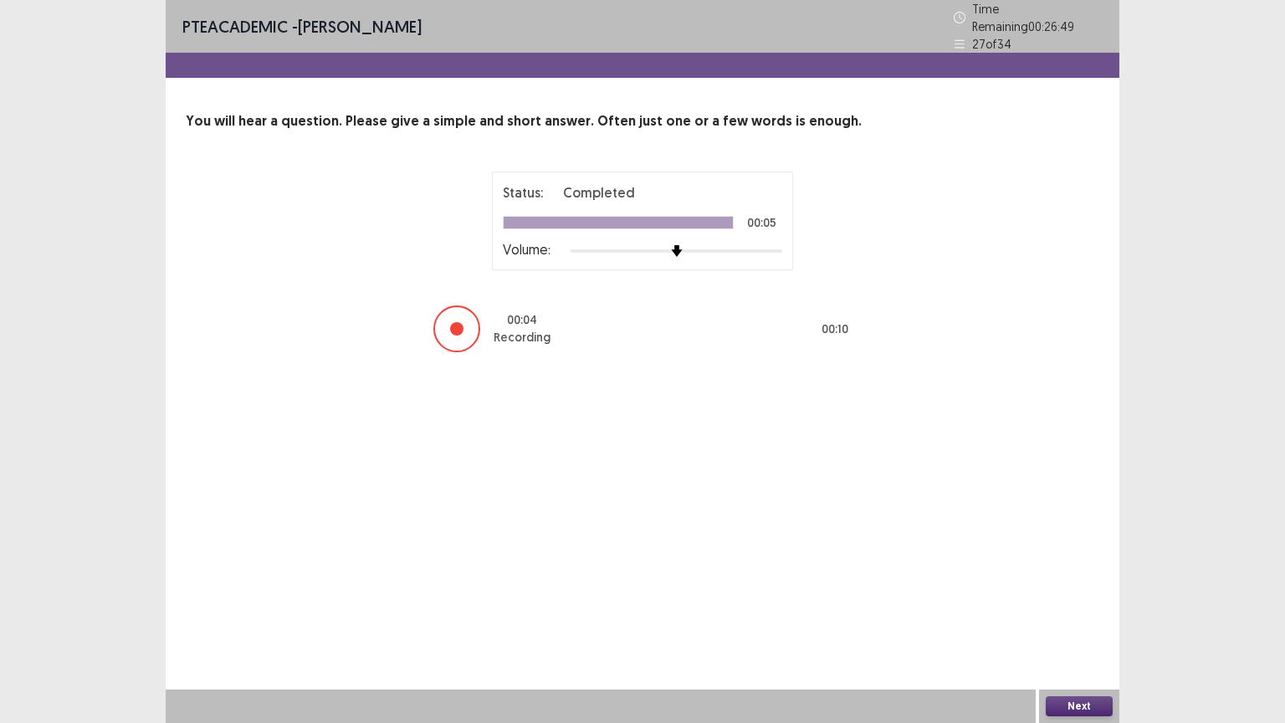
click at [1075, 617] on button "Next" at bounding box center [1079, 706] width 67 height 20
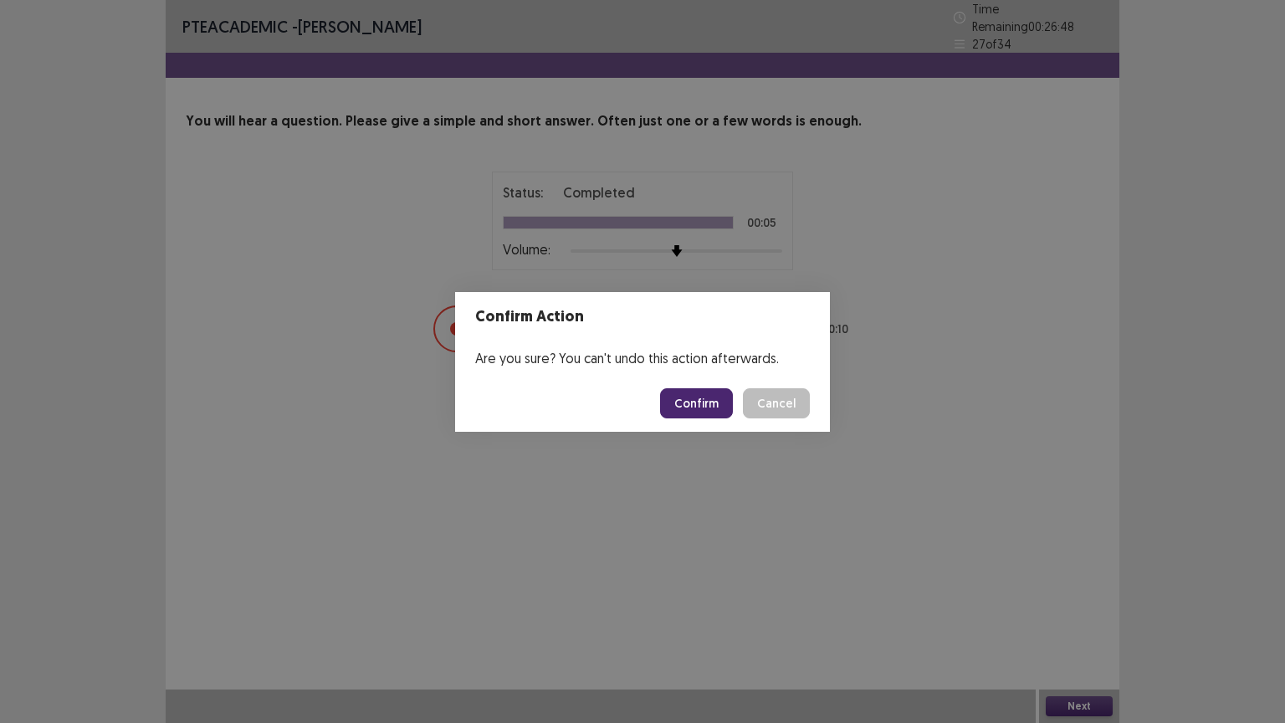
click at [684, 417] on button "Confirm" at bounding box center [696, 403] width 73 height 30
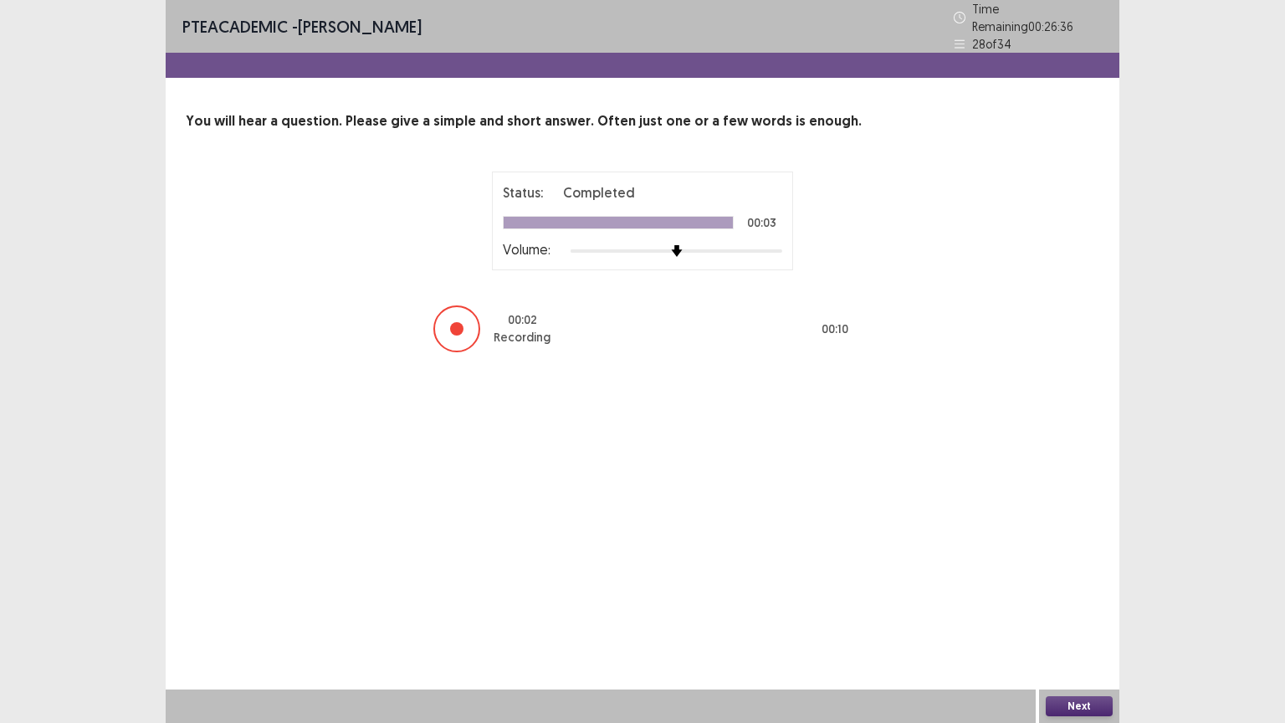
click at [1089, 617] on div "Next" at bounding box center [1079, 705] width 80 height 33
click at [1086, 617] on button "Next" at bounding box center [1079, 706] width 67 height 20
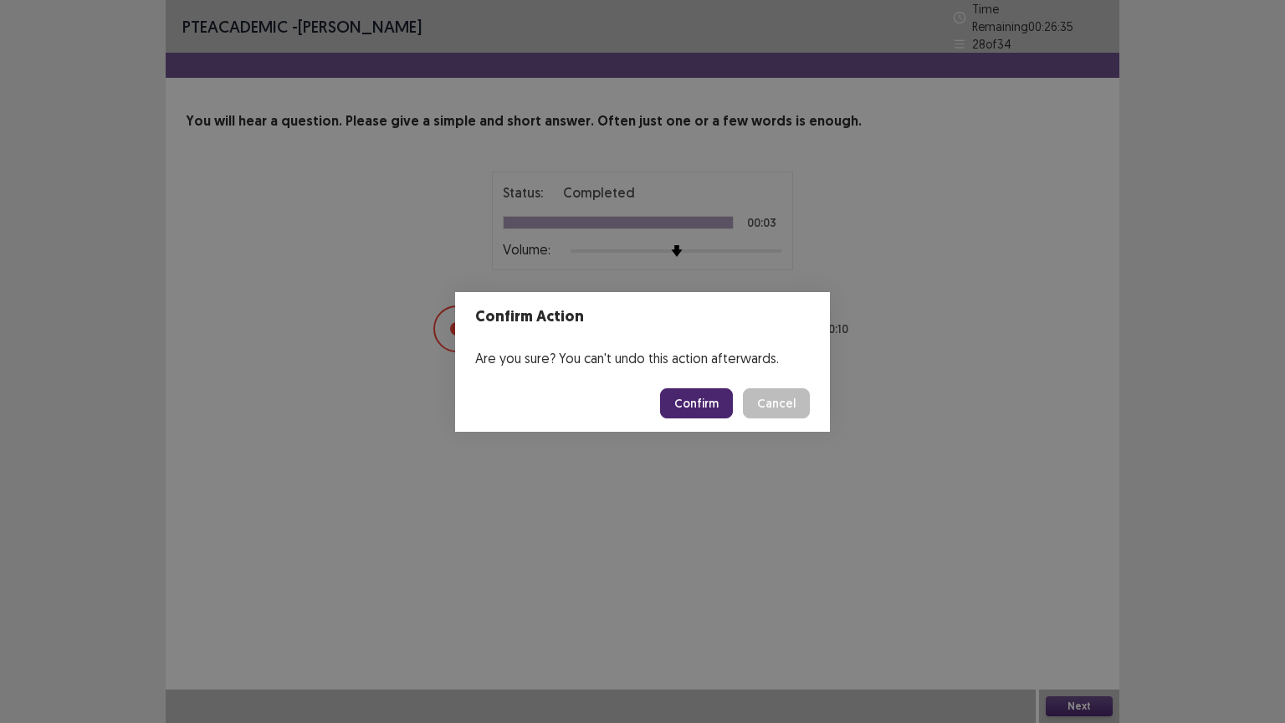
click at [714, 408] on button "Confirm" at bounding box center [696, 403] width 73 height 30
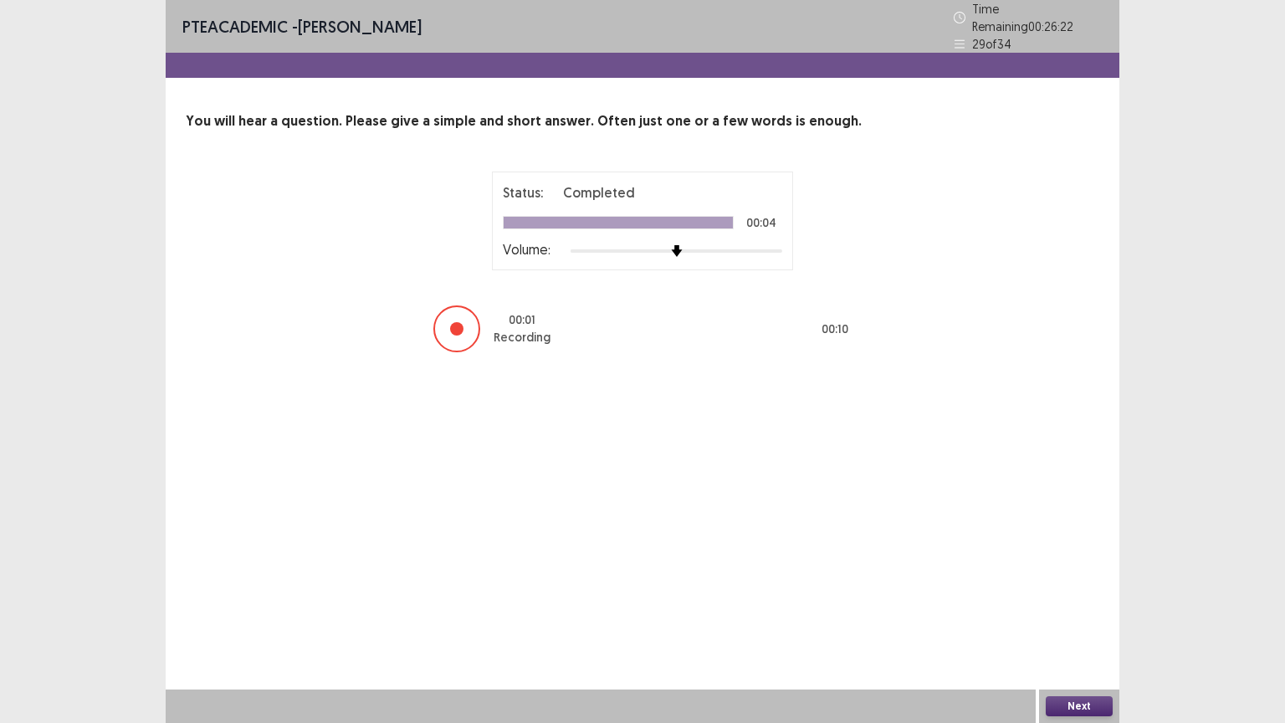
click at [1077, 617] on button "Next" at bounding box center [1079, 706] width 67 height 20
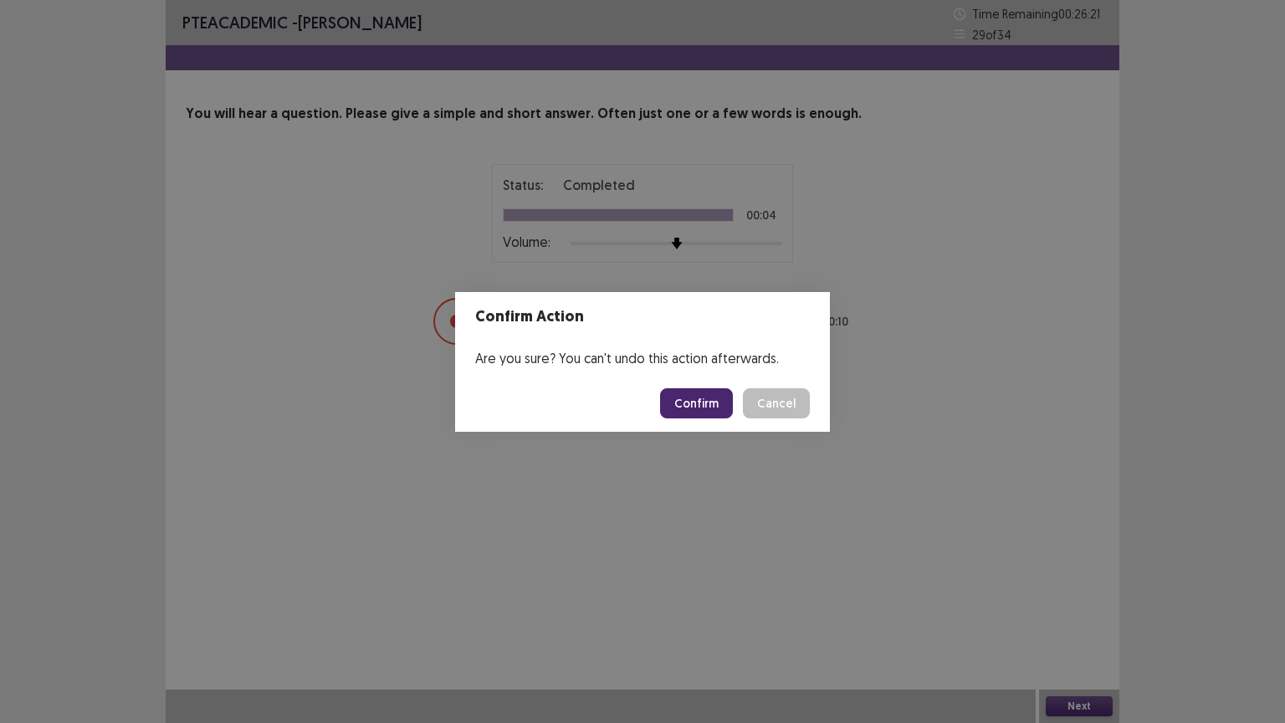
click at [701, 411] on button "Confirm" at bounding box center [696, 403] width 73 height 30
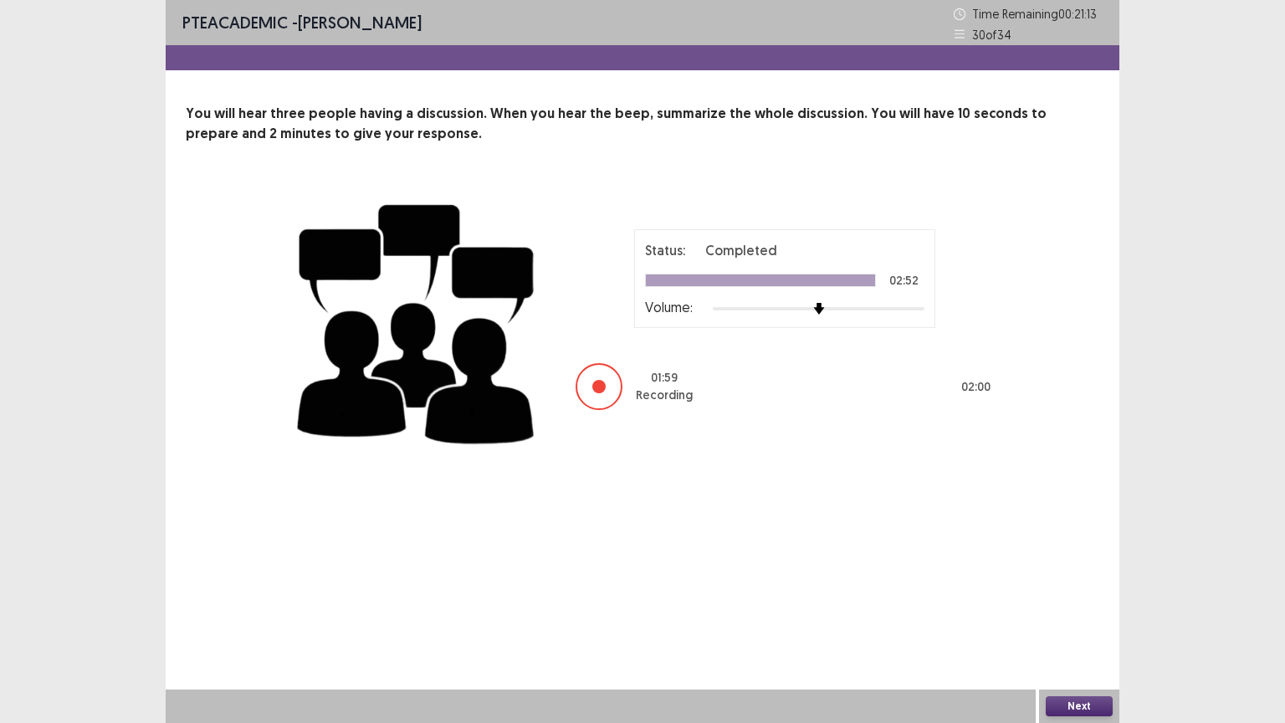
click at [1104, 617] on button "Next" at bounding box center [1079, 706] width 67 height 20
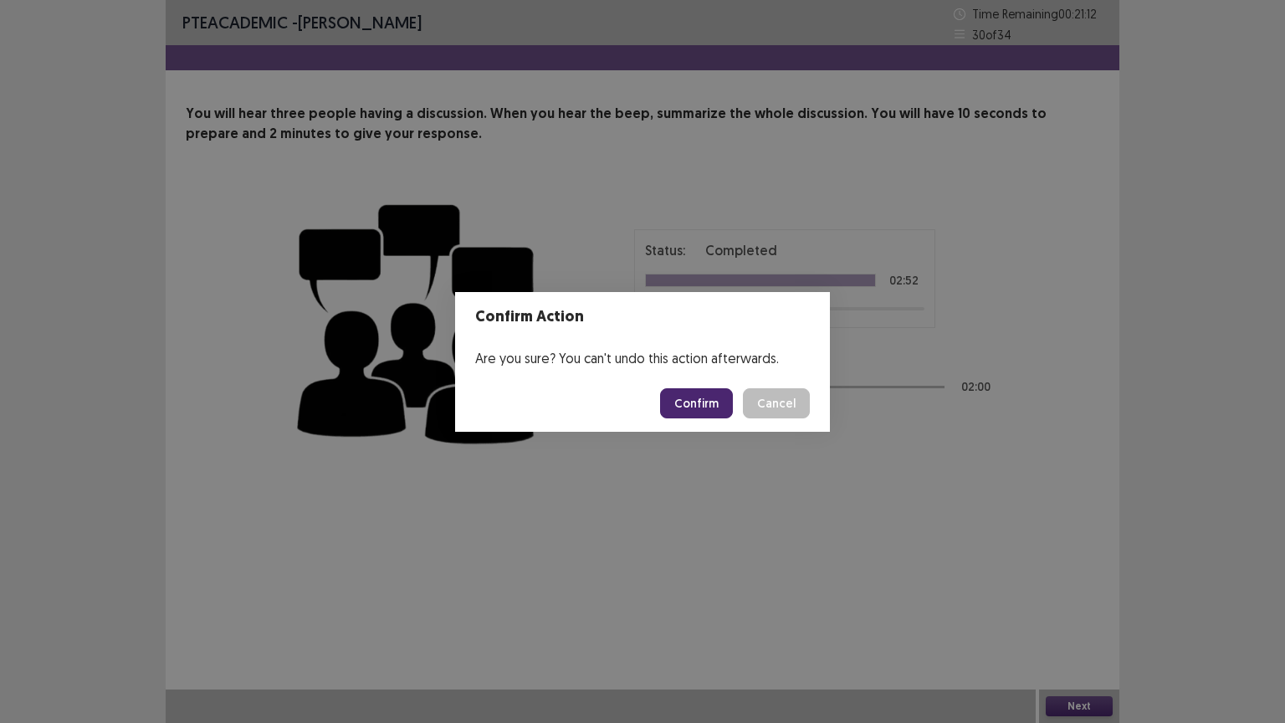
click at [703, 401] on button "Confirm" at bounding box center [696, 403] width 73 height 30
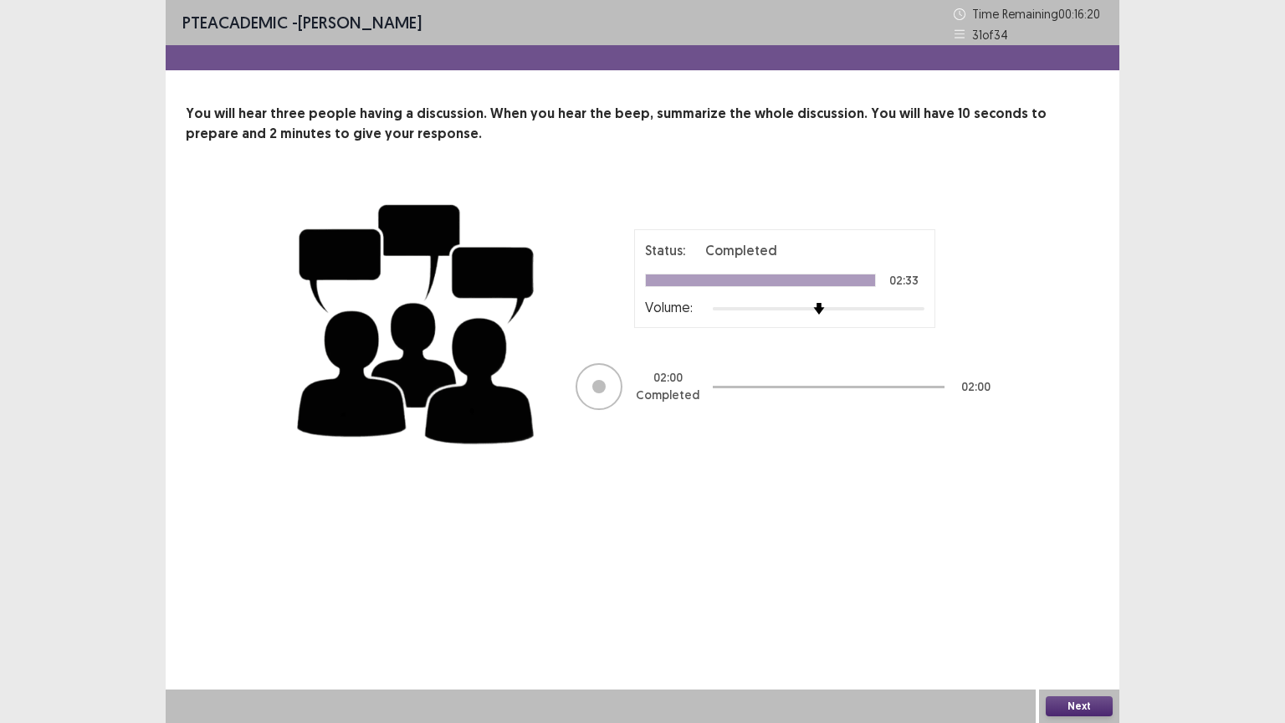
click at [1067, 617] on button "Next" at bounding box center [1079, 706] width 67 height 20
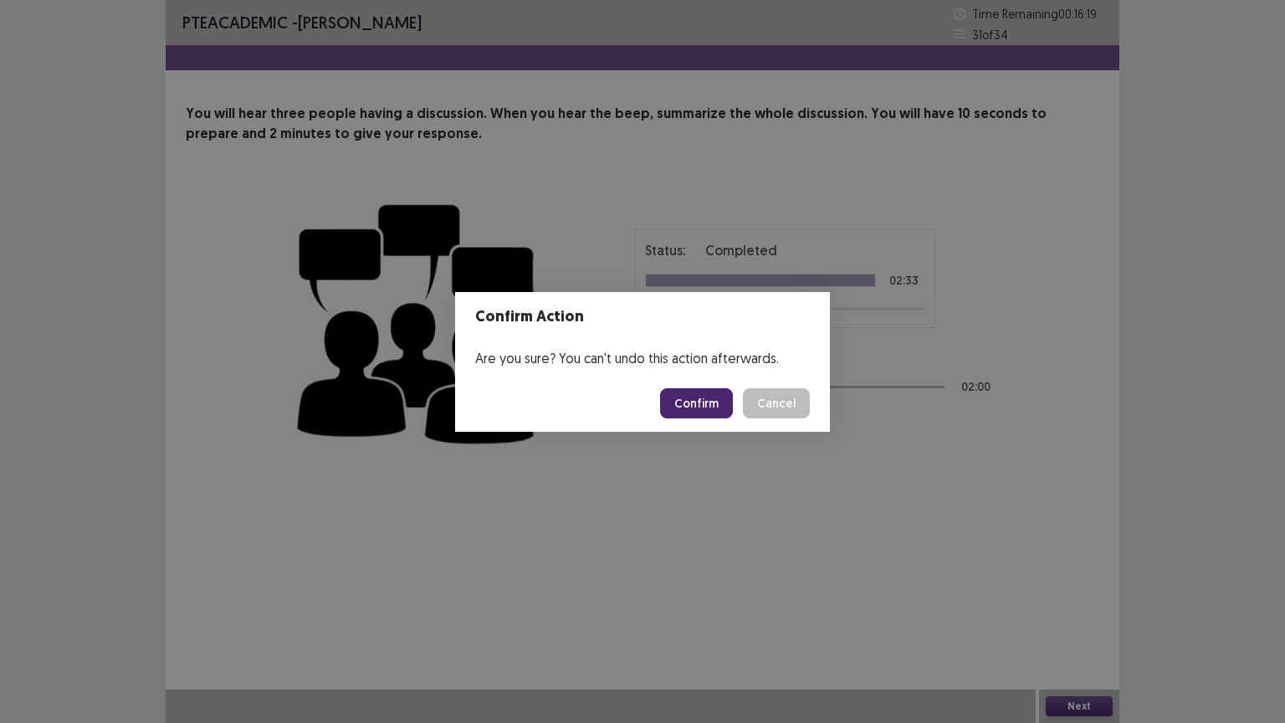
click at [713, 405] on button "Confirm" at bounding box center [696, 403] width 73 height 30
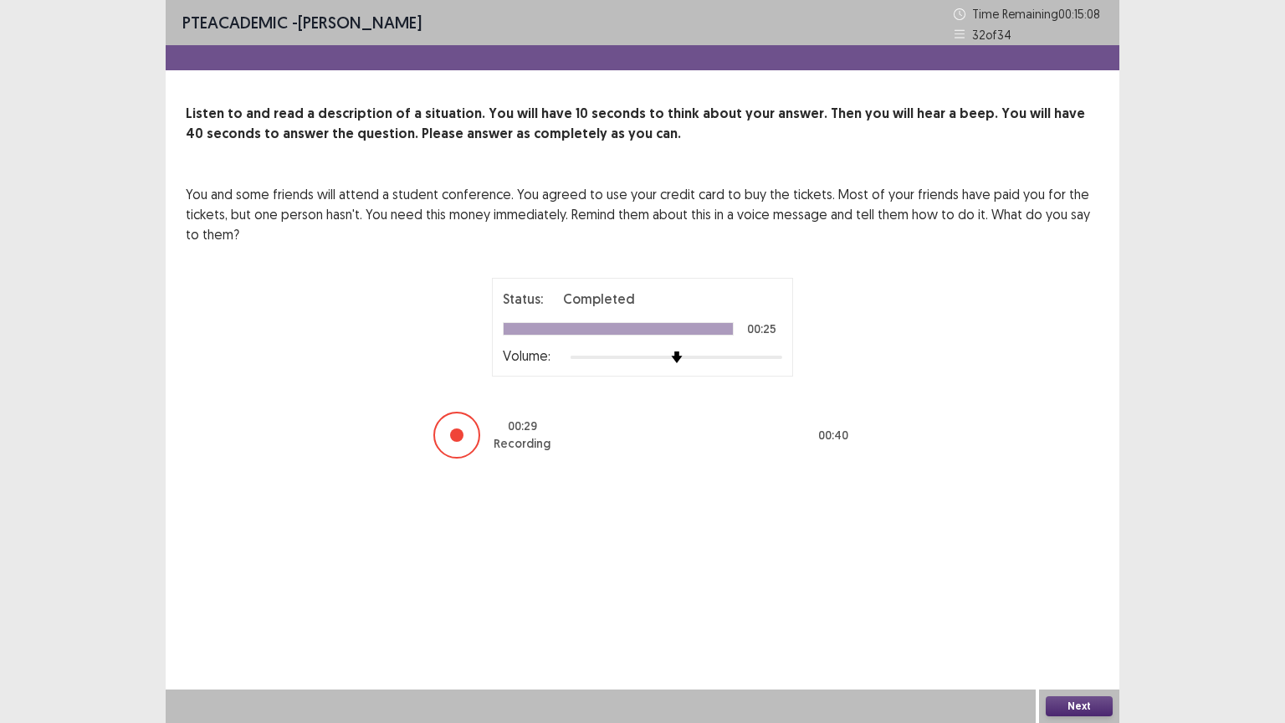
click at [1098, 617] on button "Next" at bounding box center [1079, 706] width 67 height 20
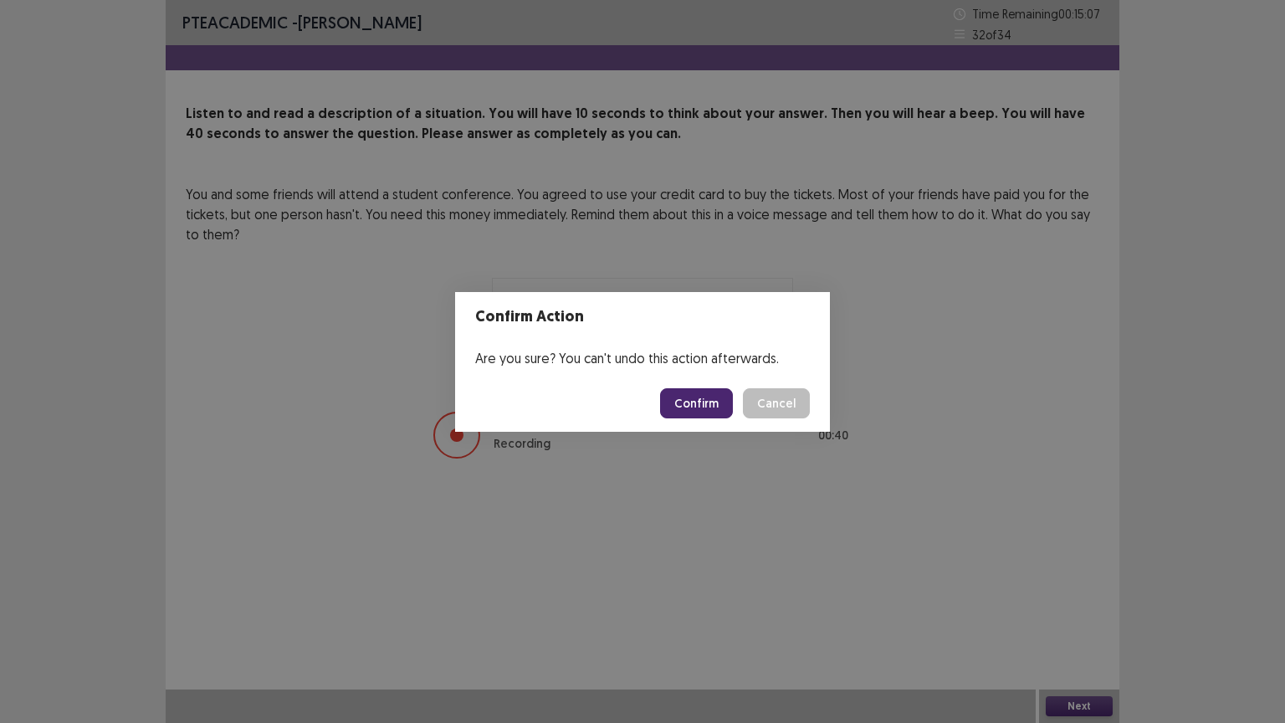
click at [682, 398] on button "Confirm" at bounding box center [696, 403] width 73 height 30
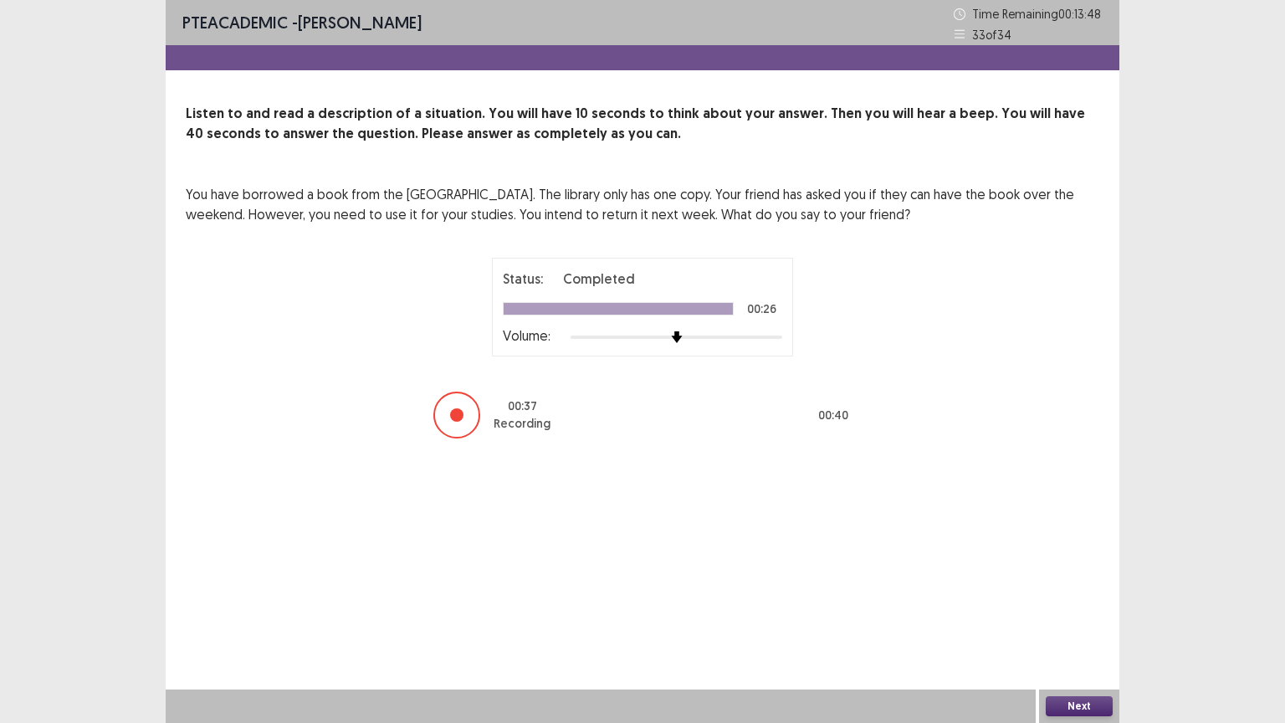
click at [1093, 617] on button "Next" at bounding box center [1079, 706] width 67 height 20
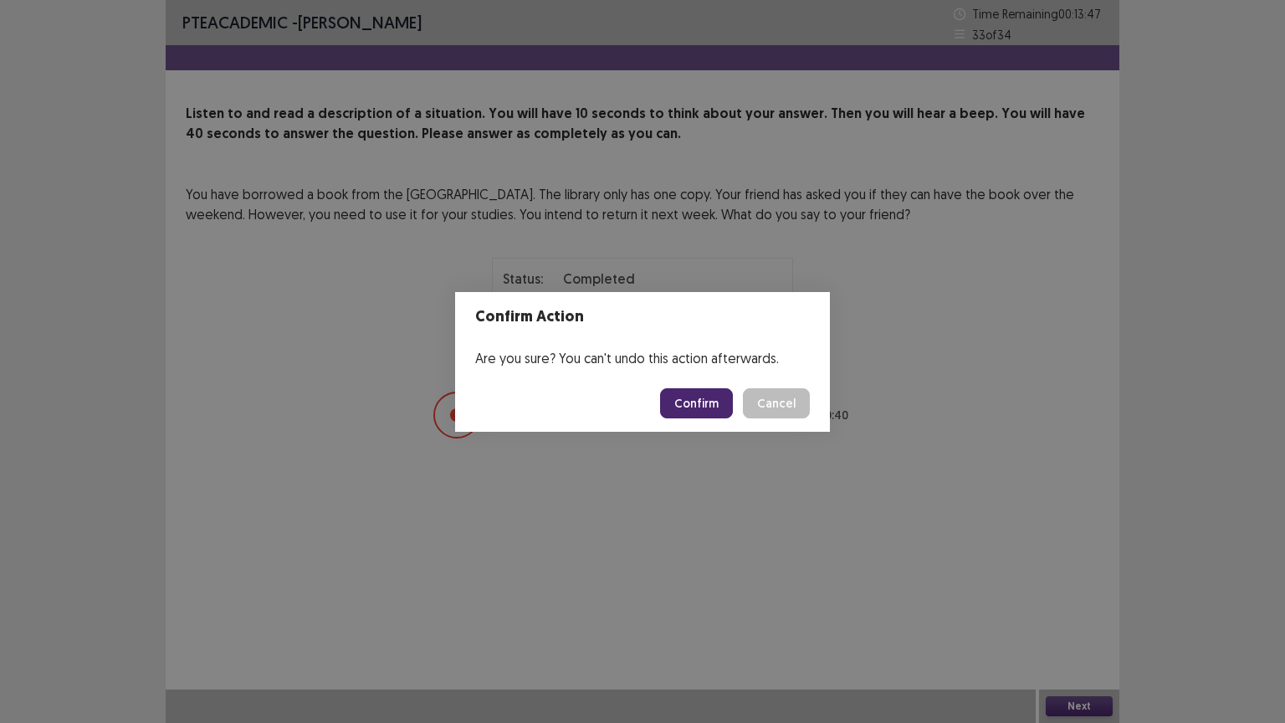
click at [710, 414] on button "Confirm" at bounding box center [696, 403] width 73 height 30
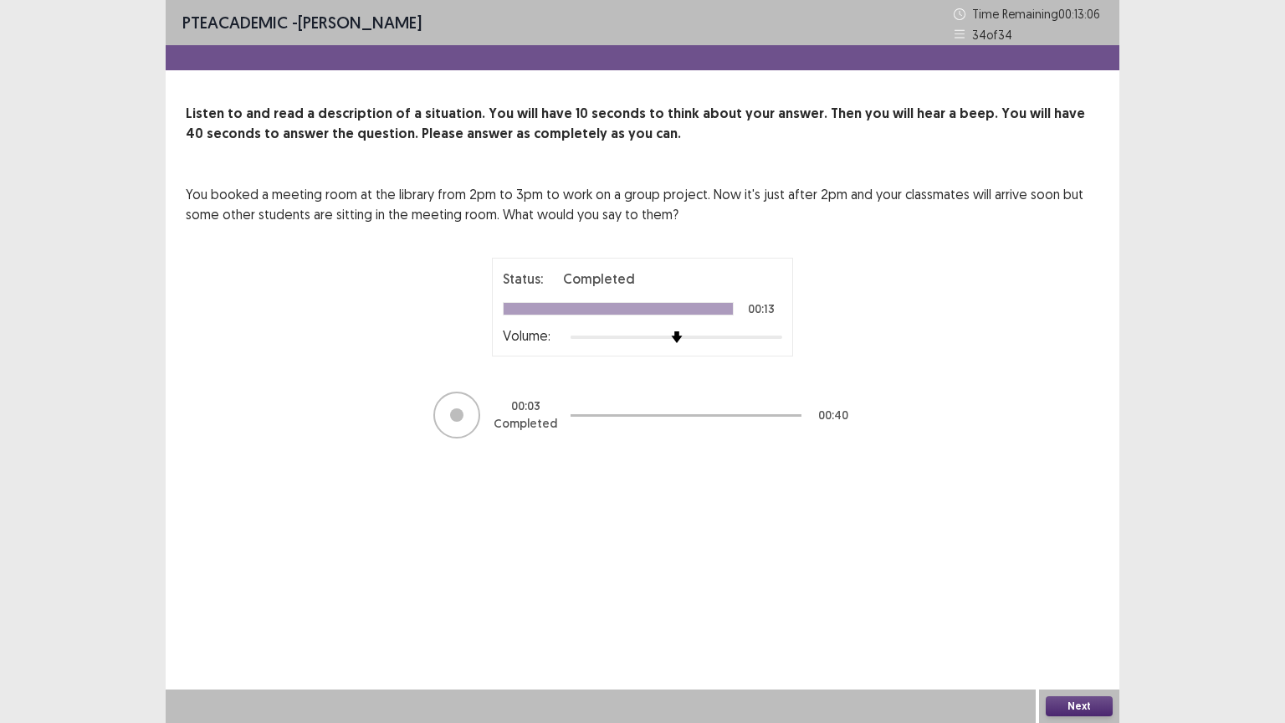
click at [1092, 617] on div "Next" at bounding box center [1079, 705] width 80 height 33
click at [1068, 617] on div "Next" at bounding box center [1079, 705] width 80 height 33
click at [1067, 617] on button "Next" at bounding box center [1079, 706] width 67 height 20
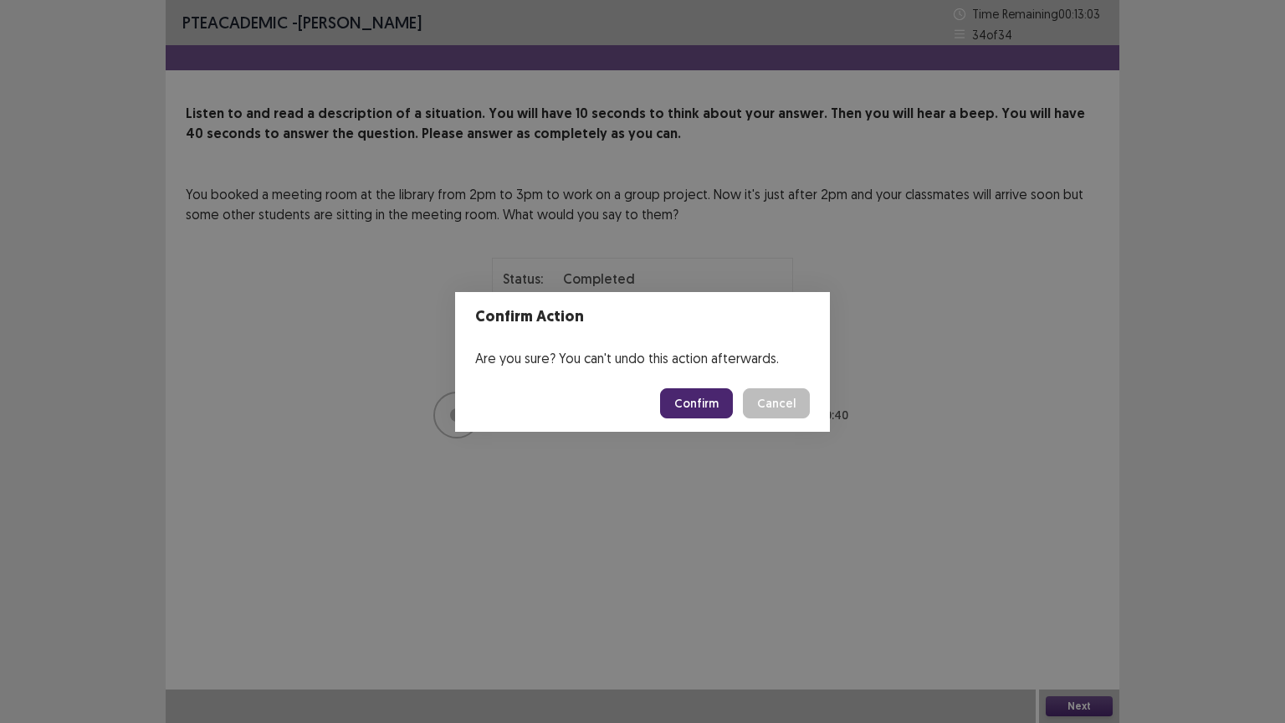
click at [688, 397] on button "Confirm" at bounding box center [696, 403] width 73 height 30
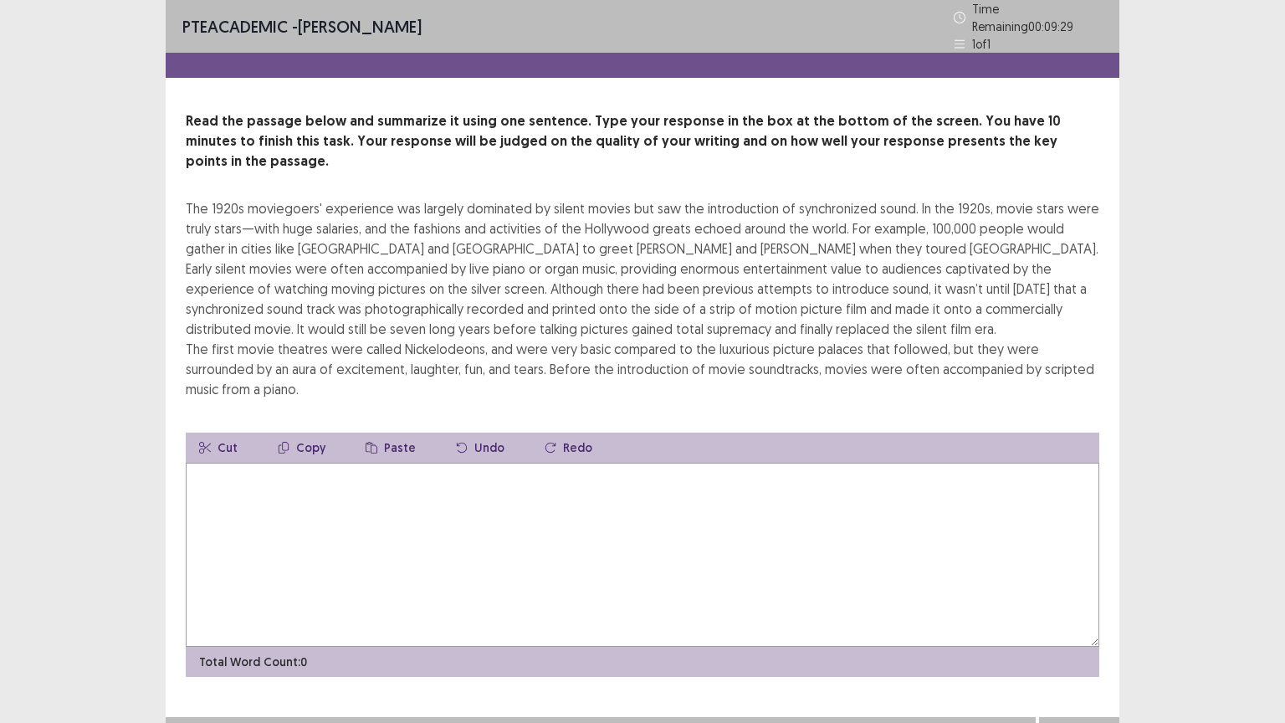
click at [296, 471] on textarea at bounding box center [643, 555] width 914 height 184
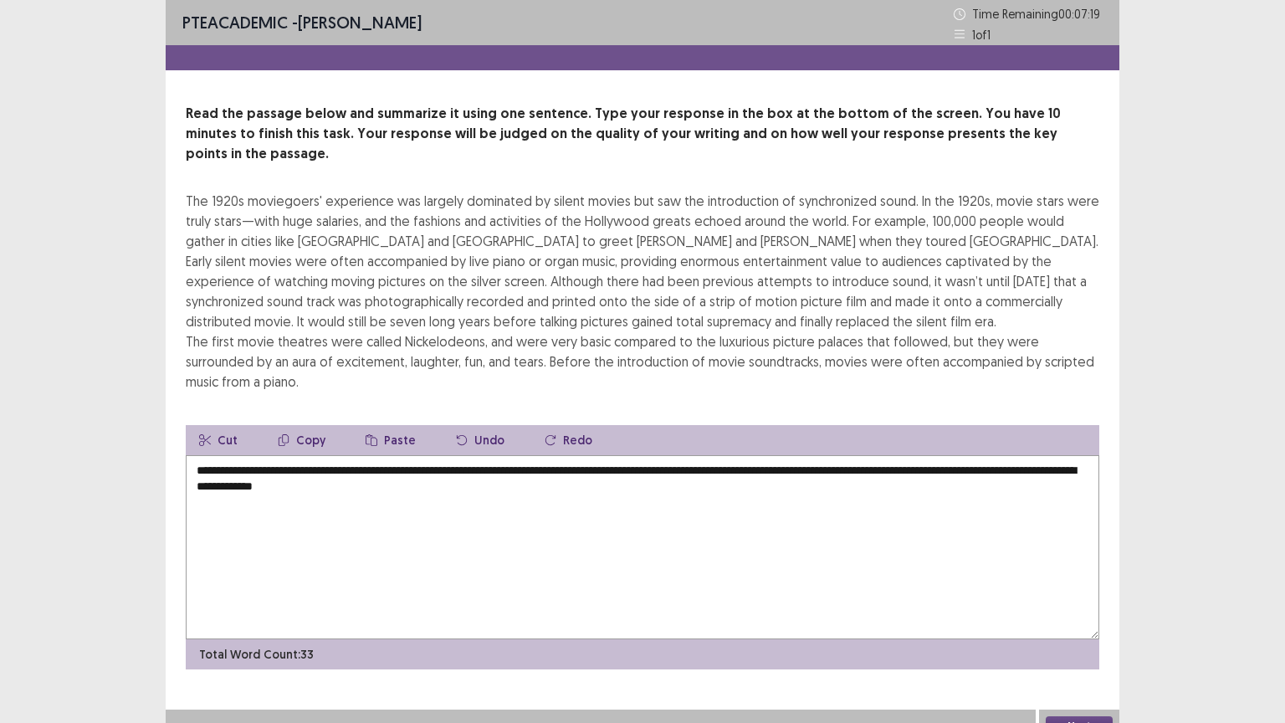
click at [1037, 455] on textarea "**********" at bounding box center [643, 547] width 914 height 184
click at [318, 479] on textarea "**********" at bounding box center [643, 547] width 914 height 184
click at [530, 465] on textarea "**********" at bounding box center [643, 547] width 914 height 184
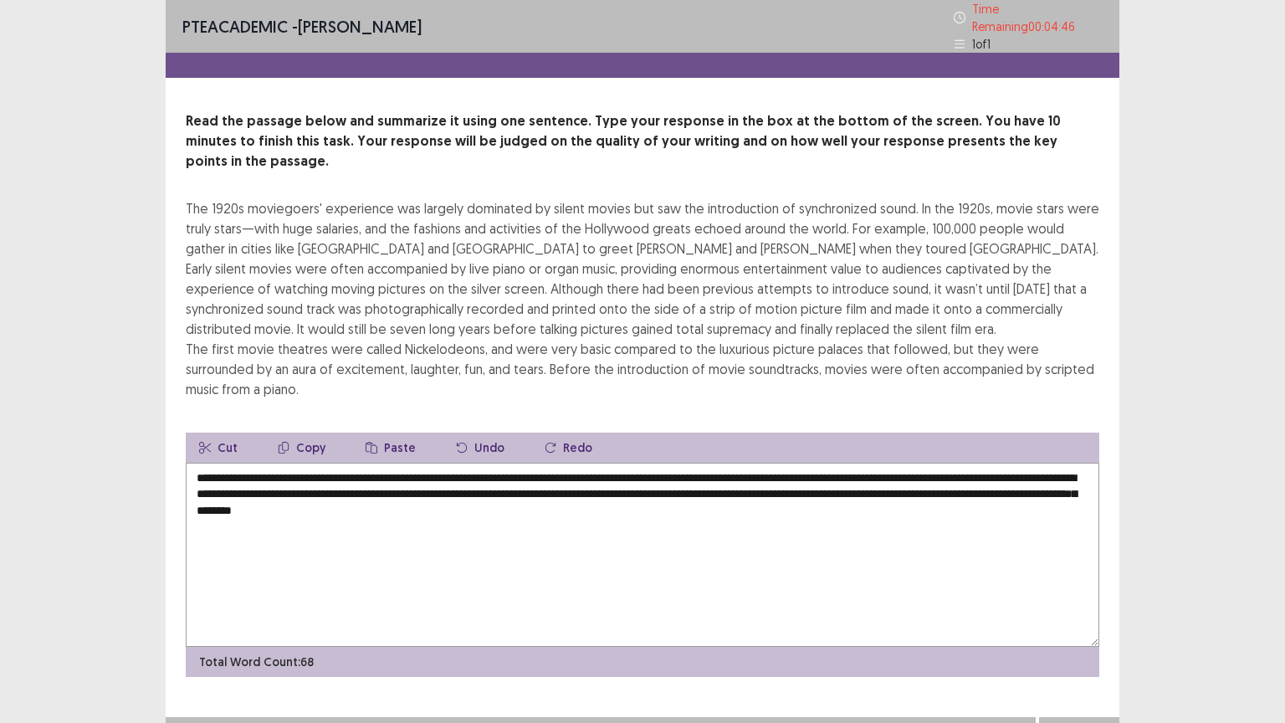
type textarea "**********"
click at [1098, 617] on button "Next" at bounding box center [1079, 734] width 67 height 20
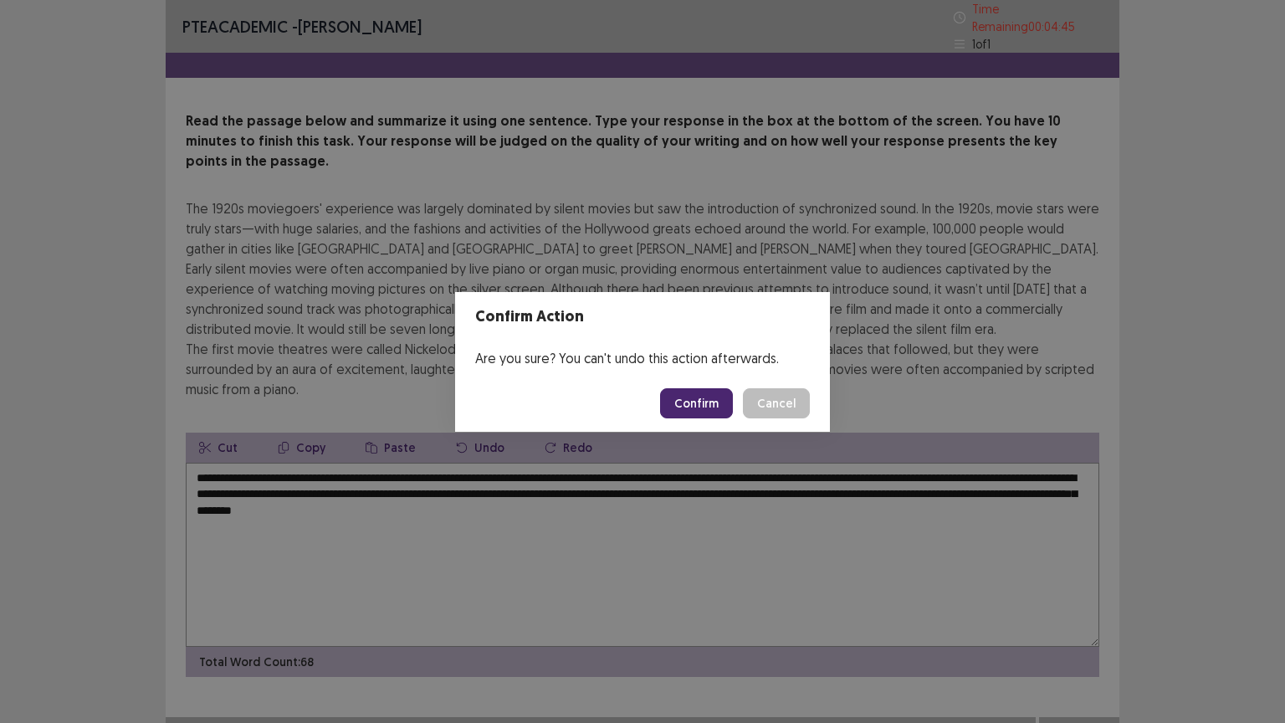
click at [696, 405] on button "Confirm" at bounding box center [696, 403] width 73 height 30
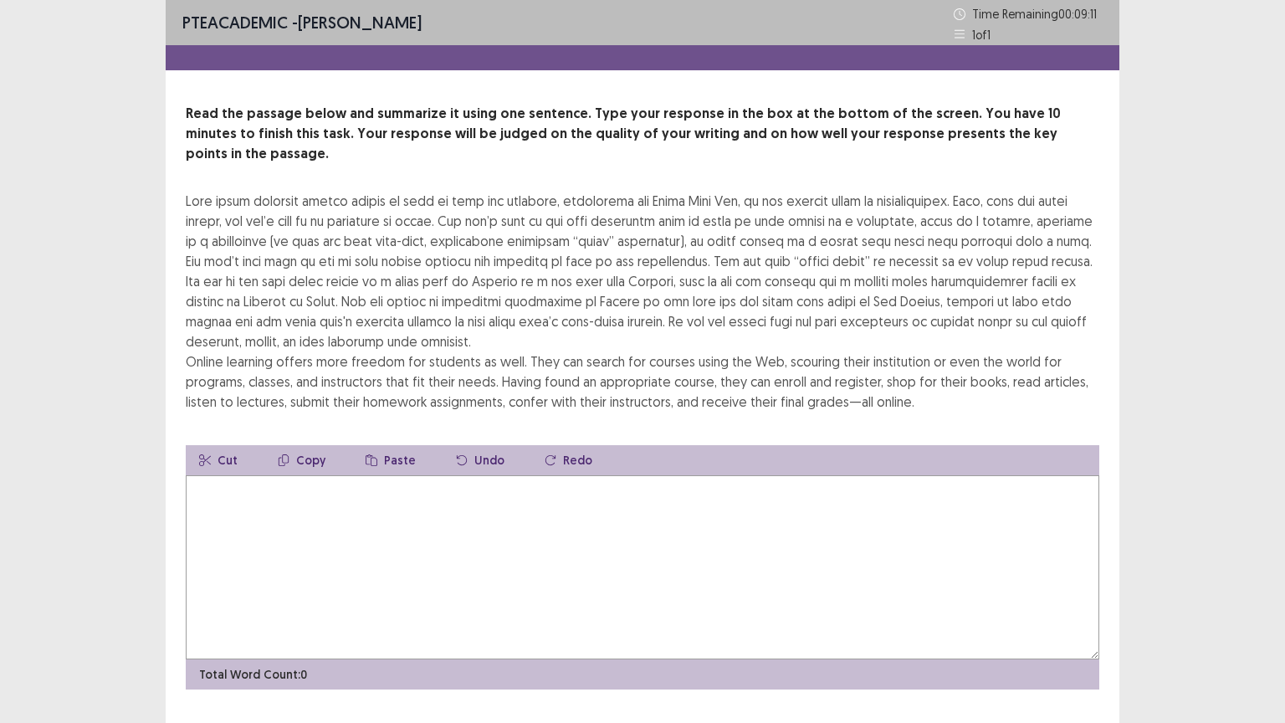
scroll to position [20, 0]
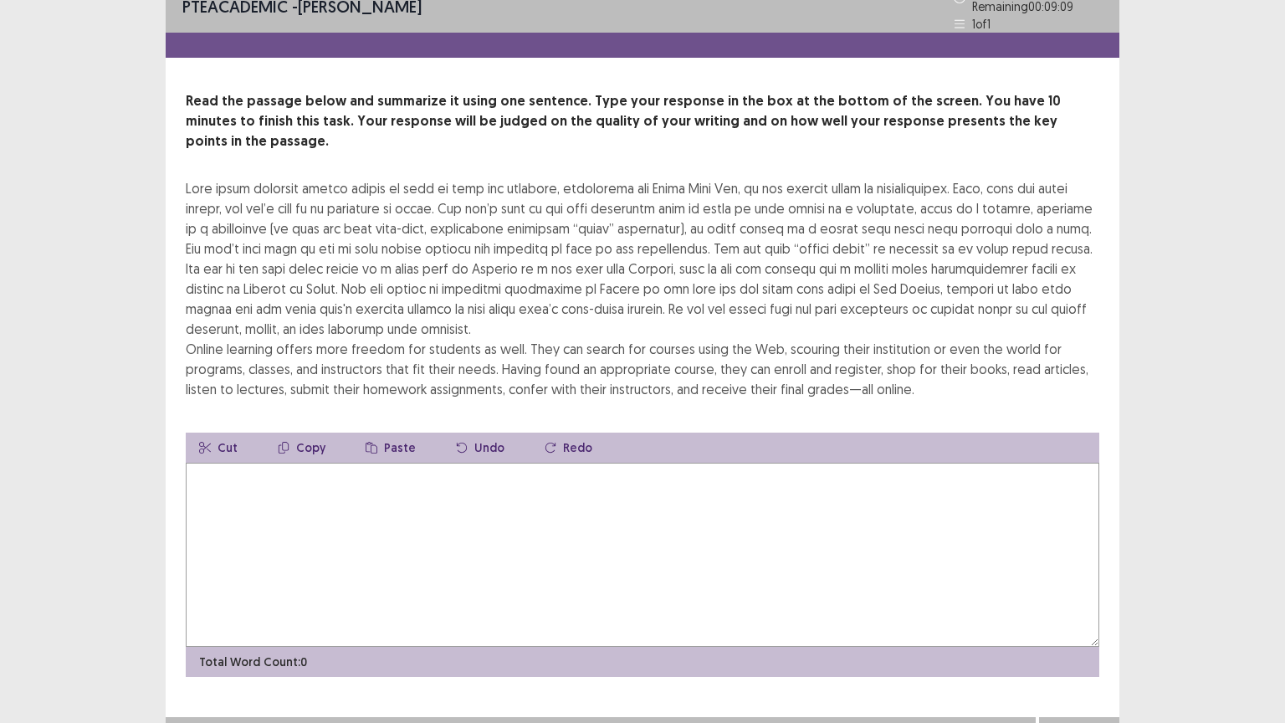
click at [706, 403] on div "Read the passage below and summarize it using one sentence. Type your response …" at bounding box center [643, 384] width 954 height 586
click at [651, 476] on textarea at bounding box center [643, 555] width 914 height 184
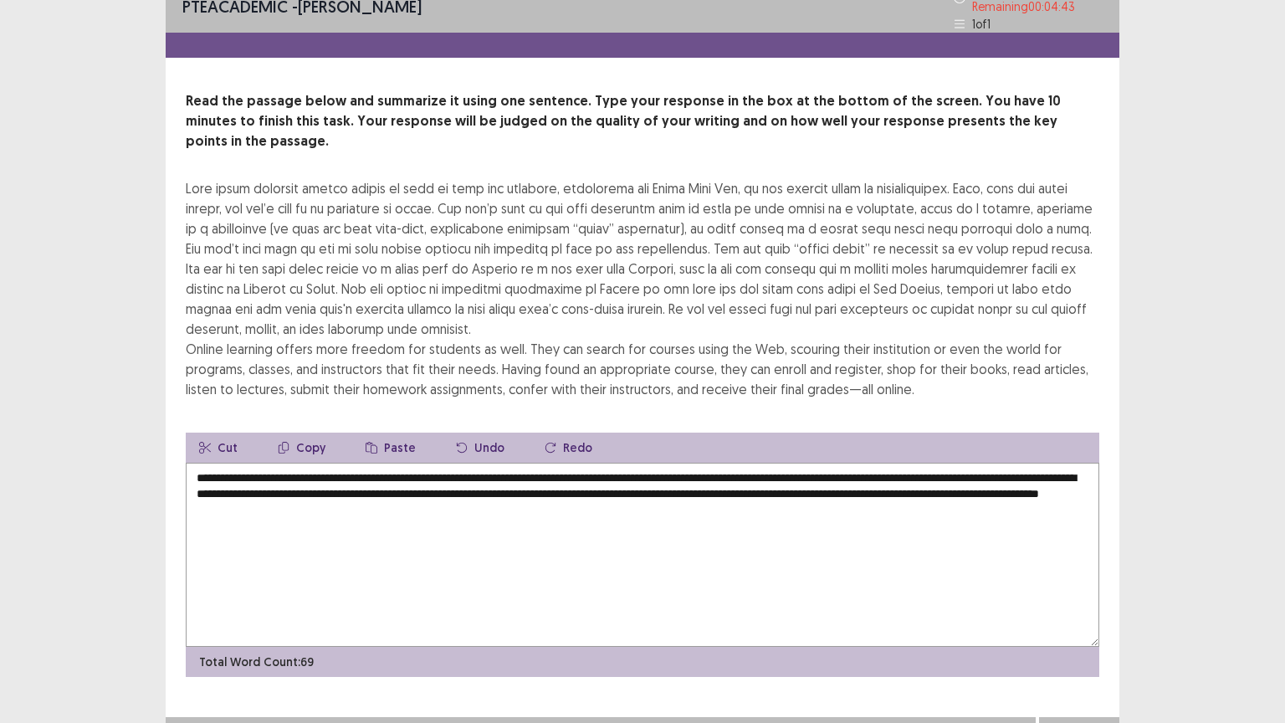
click at [238, 482] on textarea "**********" at bounding box center [643, 555] width 914 height 184
type textarea "**********"
click at [1090, 617] on button "Next" at bounding box center [1079, 734] width 67 height 20
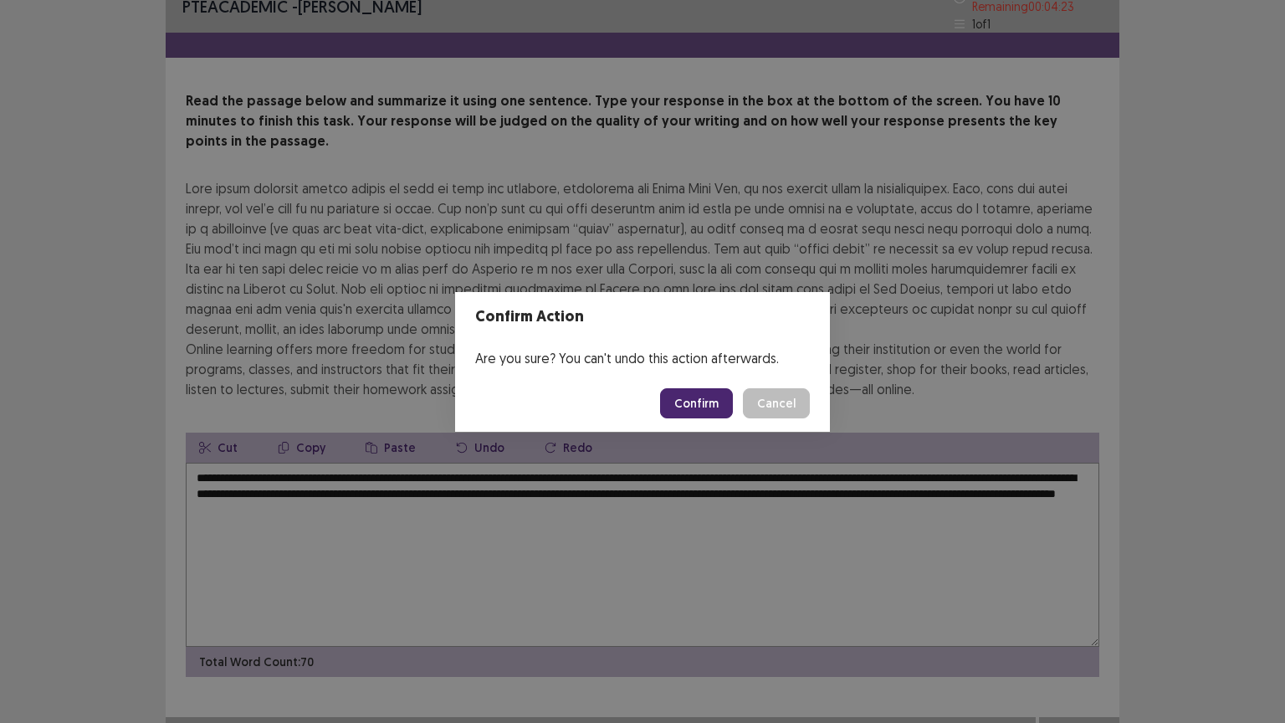
click at [726, 405] on button "Confirm" at bounding box center [696, 403] width 73 height 30
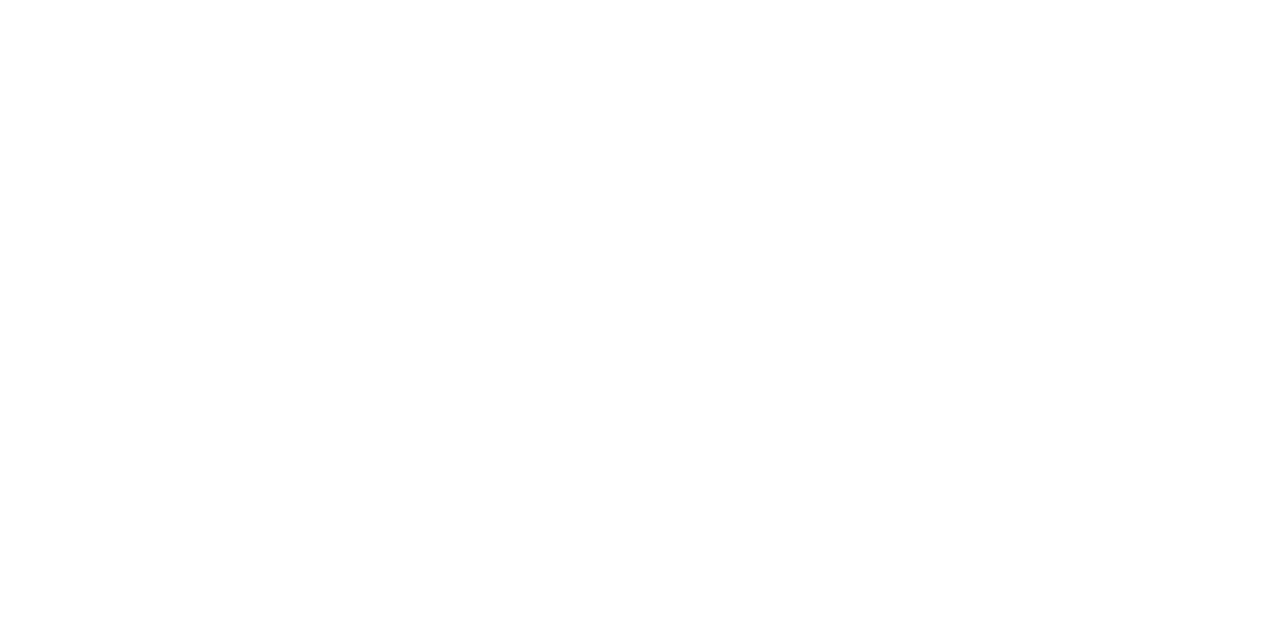
scroll to position [0, 0]
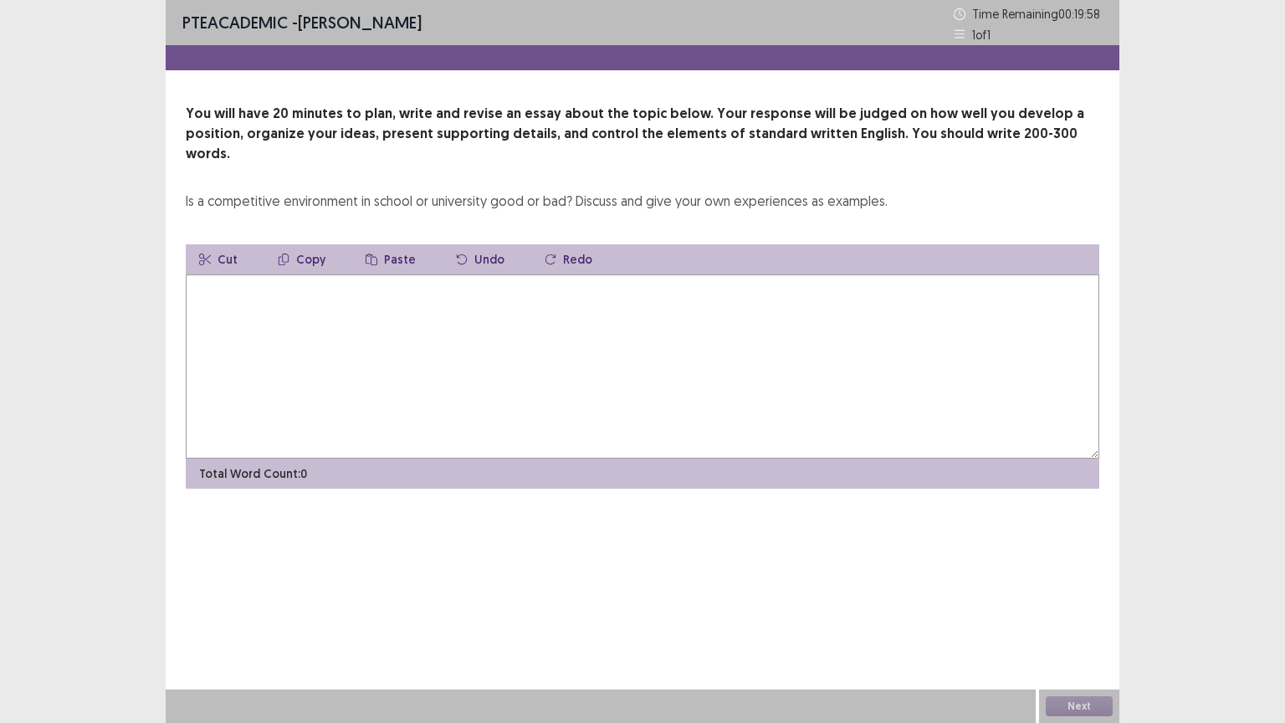
click at [402, 333] on textarea at bounding box center [643, 366] width 914 height 184
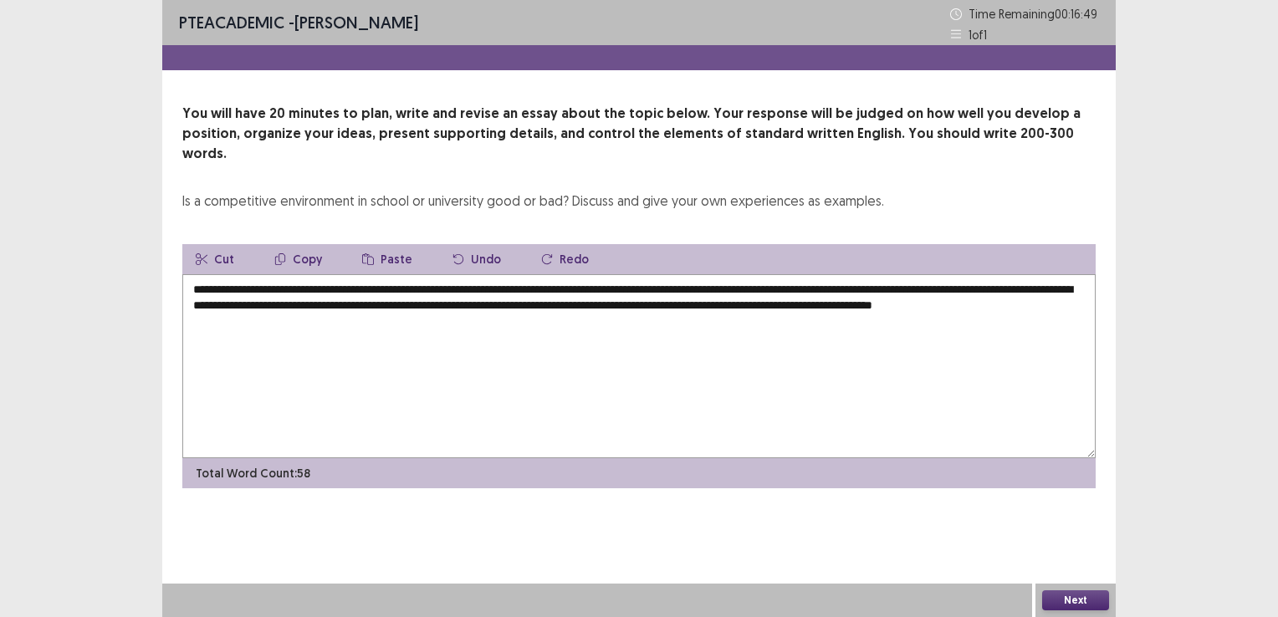
drag, startPoint x: 182, startPoint y: 178, endPoint x: 656, endPoint y: 184, distance: 474.4
click at [656, 191] on div "Is a competitive environment in school or university good or bad? Discuss and g…" at bounding box center [533, 201] width 702 height 20
click at [939, 175] on div "You will have 20 minutes to plan, write and revise an essay about the topic bel…" at bounding box center [639, 157] width 914 height 107
click at [934, 178] on div "You will have 20 minutes to plan, write and revise an essay about the topic bel…" at bounding box center [639, 157] width 914 height 107
click at [481, 289] on textarea "**********" at bounding box center [639, 366] width 914 height 184
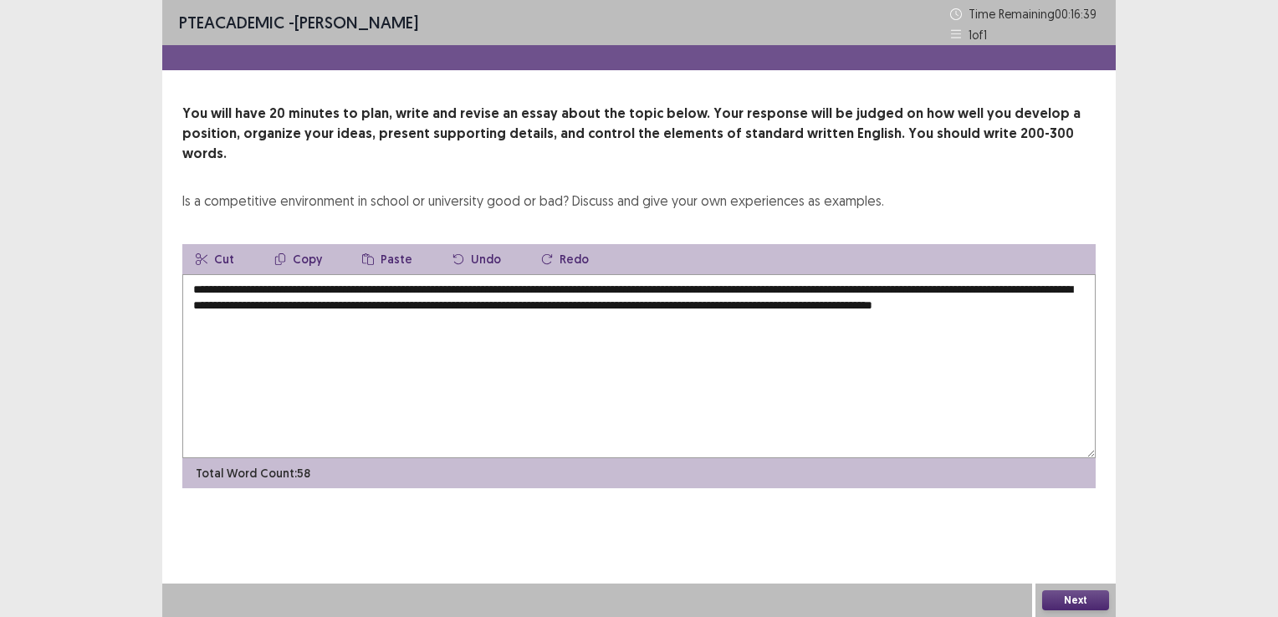
click at [468, 310] on textarea "**********" at bounding box center [639, 366] width 914 height 184
type textarea "**********"
click at [1084, 594] on button "Next" at bounding box center [1075, 601] width 67 height 20
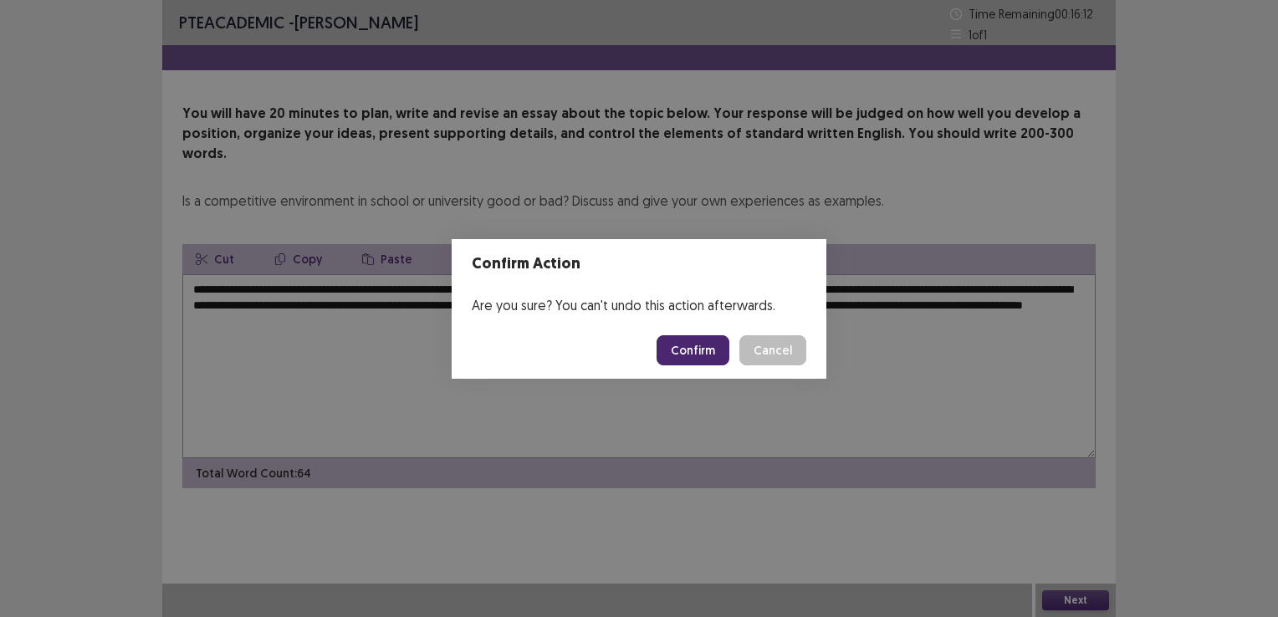
click at [707, 359] on button "Confirm" at bounding box center [693, 350] width 73 height 30
